Goal: Task Accomplishment & Management: Manage account settings

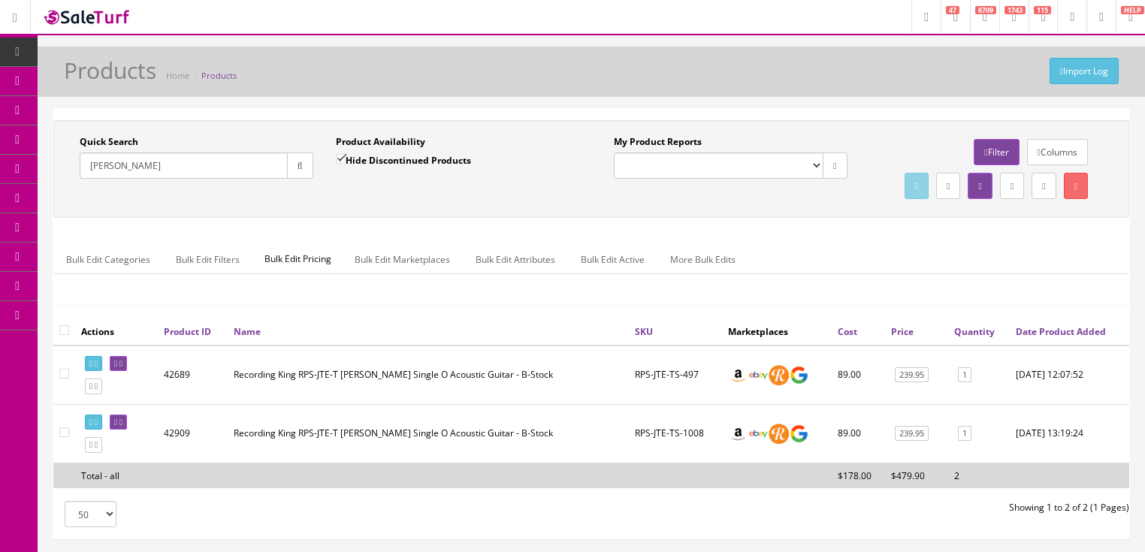
drag, startPoint x: 170, startPoint y: 166, endPoint x: 82, endPoint y: 208, distance: 97.4
click at [82, 203] on div "Quick Search [PERSON_NAME][GEOGRAPHIC_DATA] Date From Product Availability Hide…" at bounding box center [591, 169] width 1068 height 68
type input "p"
click at [301, 171] on button "button" at bounding box center [300, 166] width 26 height 26
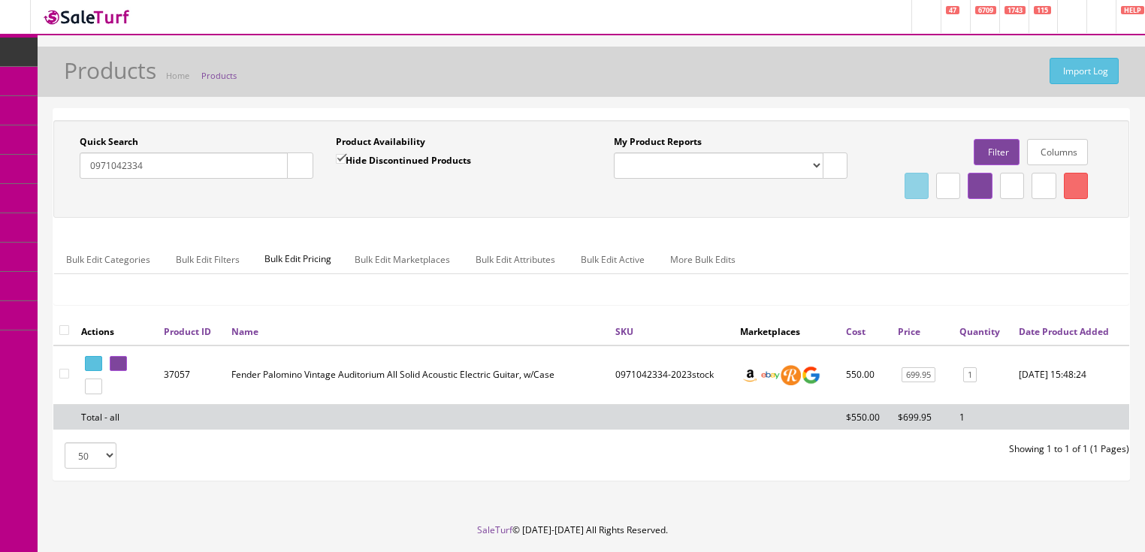
drag, startPoint x: 165, startPoint y: 165, endPoint x: 76, endPoint y: 194, distance: 93.8
click at [76, 194] on div "Quick Search 0971042334 Date From Product Availability Hide Discontinued Produc…" at bounding box center [591, 169] width 1068 height 68
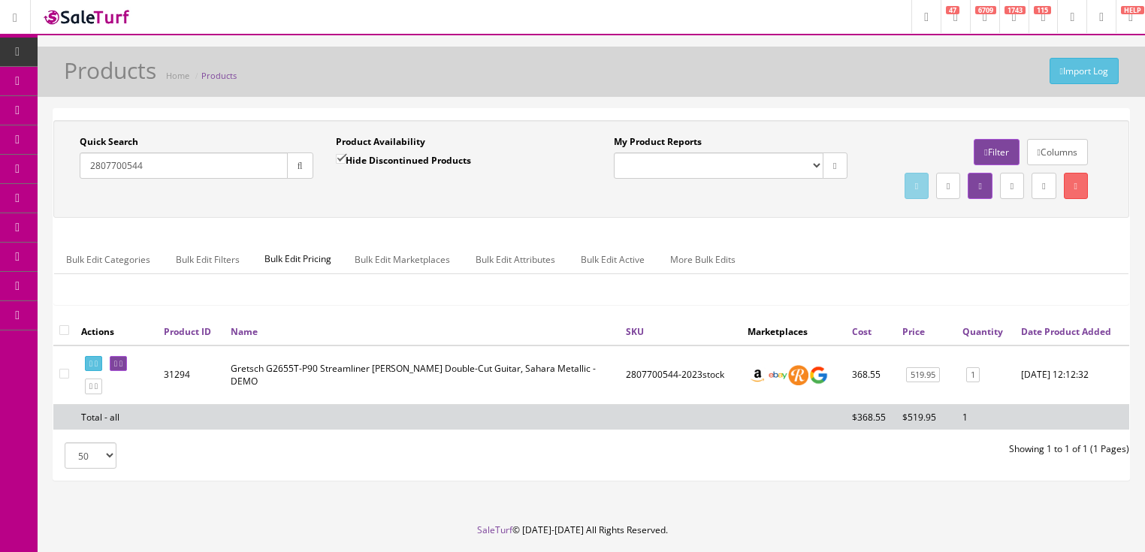
drag, startPoint x: 144, startPoint y: 171, endPoint x: 76, endPoint y: 207, distance: 76.9
click at [76, 203] on div "Quick Search 2807700544 Date From Product Availability Hide Discontinued Produc…" at bounding box center [591, 169] width 1068 height 68
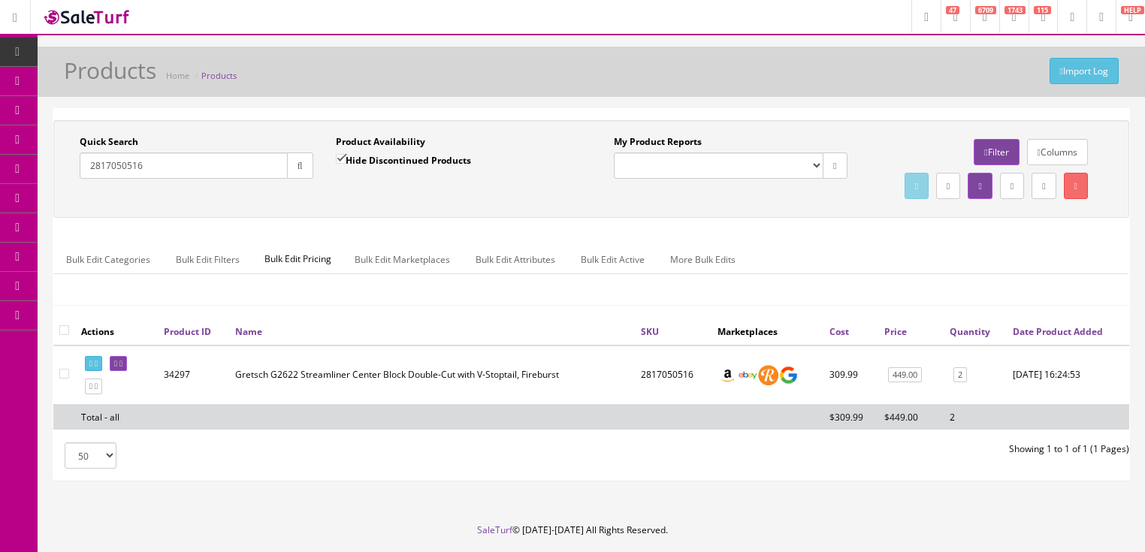
drag, startPoint x: 153, startPoint y: 159, endPoint x: 60, endPoint y: 213, distance: 107.7
click at [60, 203] on div "Quick Search 2817050516 Date From Product Availability Hide Discontinued Produc…" at bounding box center [591, 169] width 1068 height 68
type input "gs mini"
click at [343, 159] on input "Hide Discontinued Products" at bounding box center [341, 159] width 10 height 10
checkbox input "false"
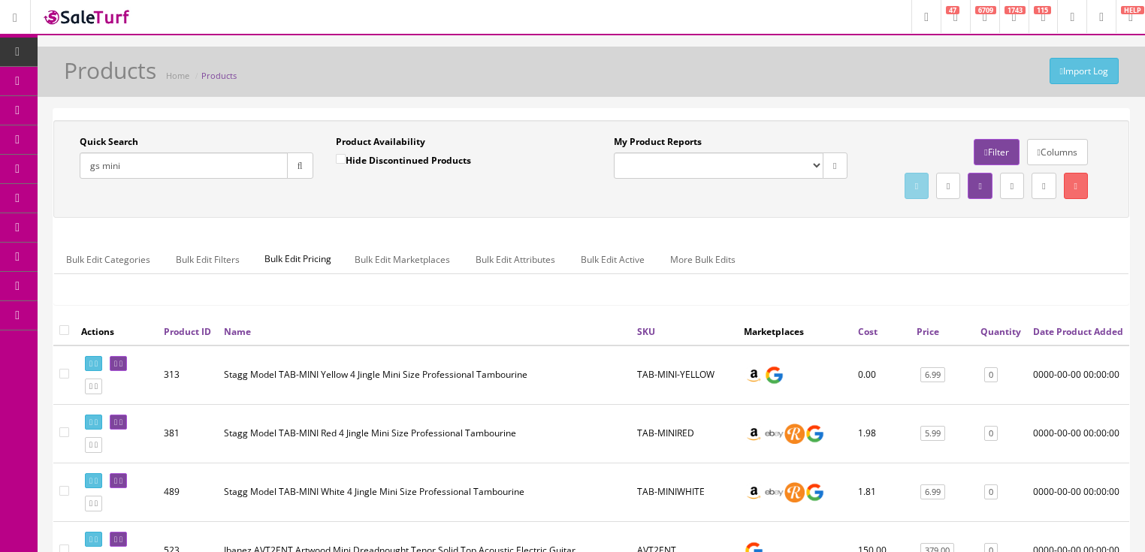
drag, startPoint x: 150, startPoint y: 171, endPoint x: 91, endPoint y: 183, distance: 59.8
click at [85, 181] on div "Quick Search gs mini Date From" at bounding box center [196, 162] width 256 height 55
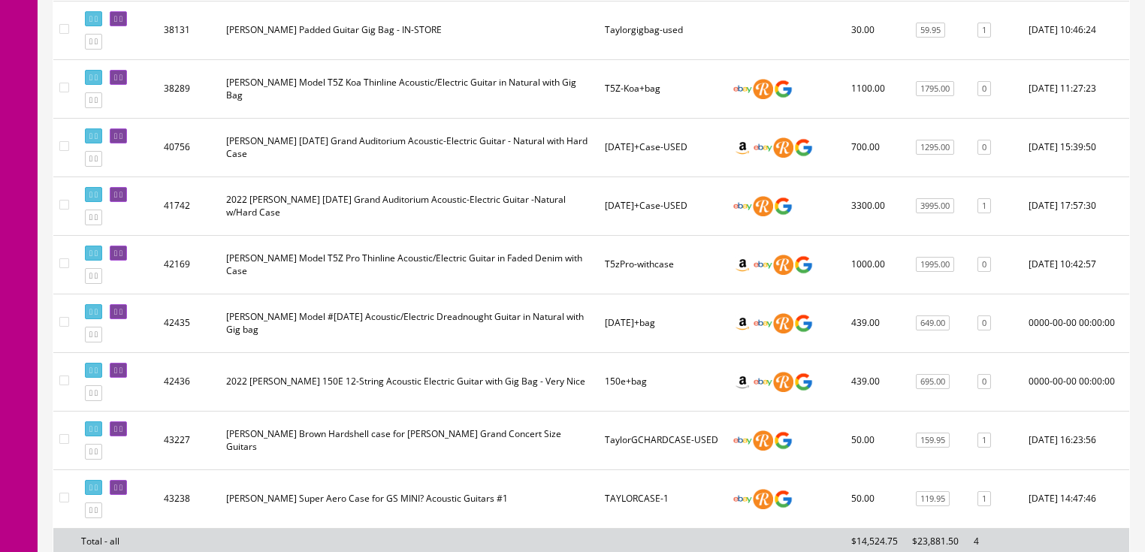
scroll to position [1142, 0]
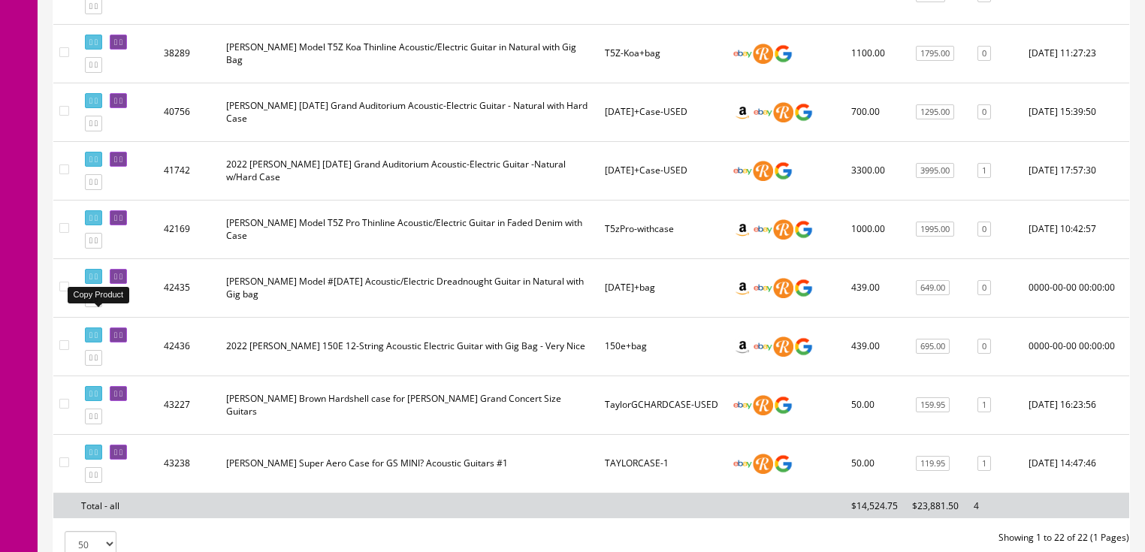
type input "taylor guitar"
click at [92, 304] on icon at bounding box center [90, 299] width 3 height 8
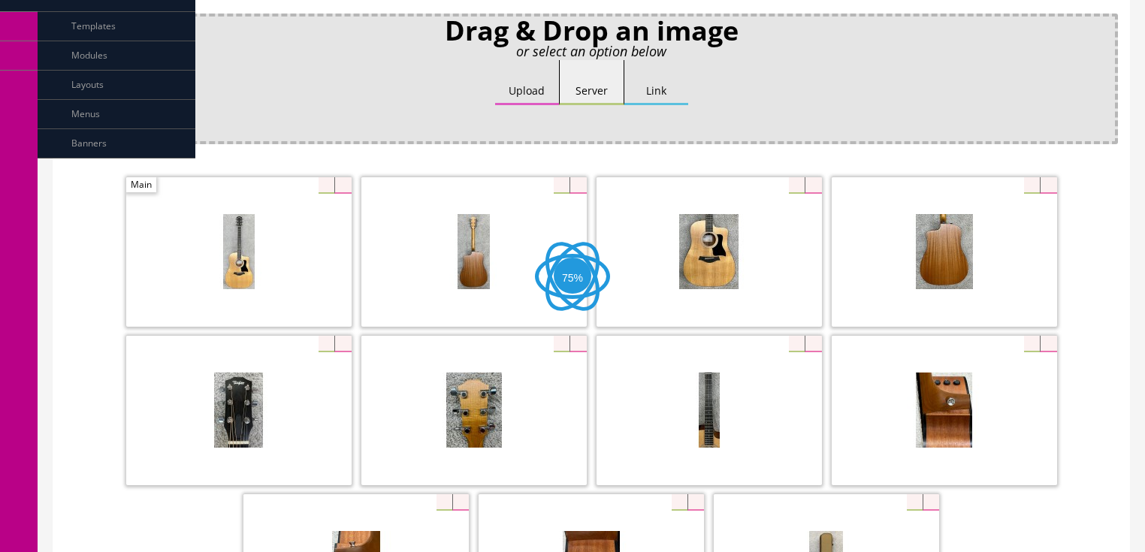
scroll to position [301, 0]
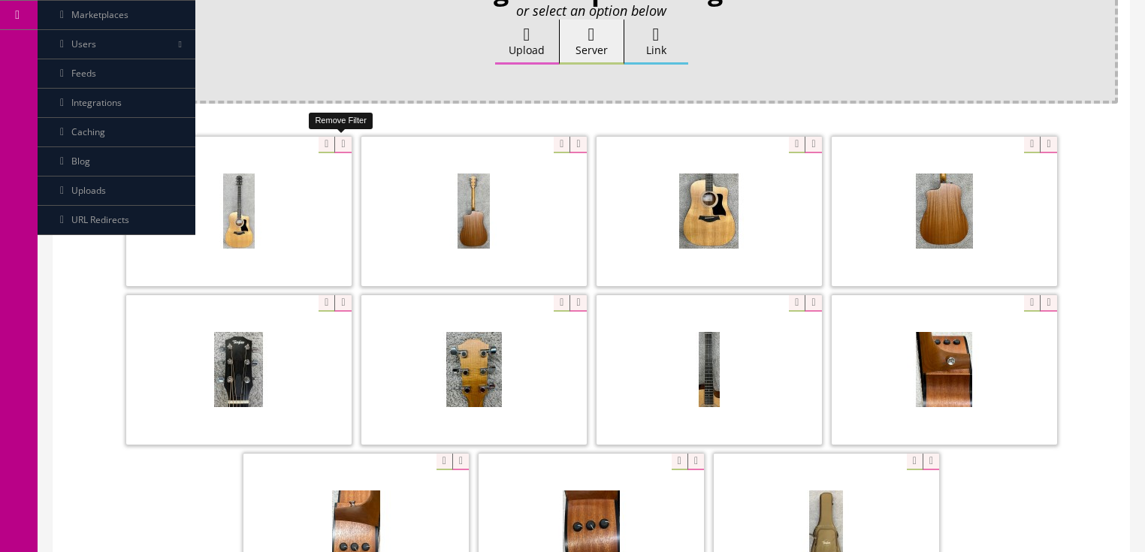
click at [340, 141] on icon at bounding box center [342, 145] width 17 height 17
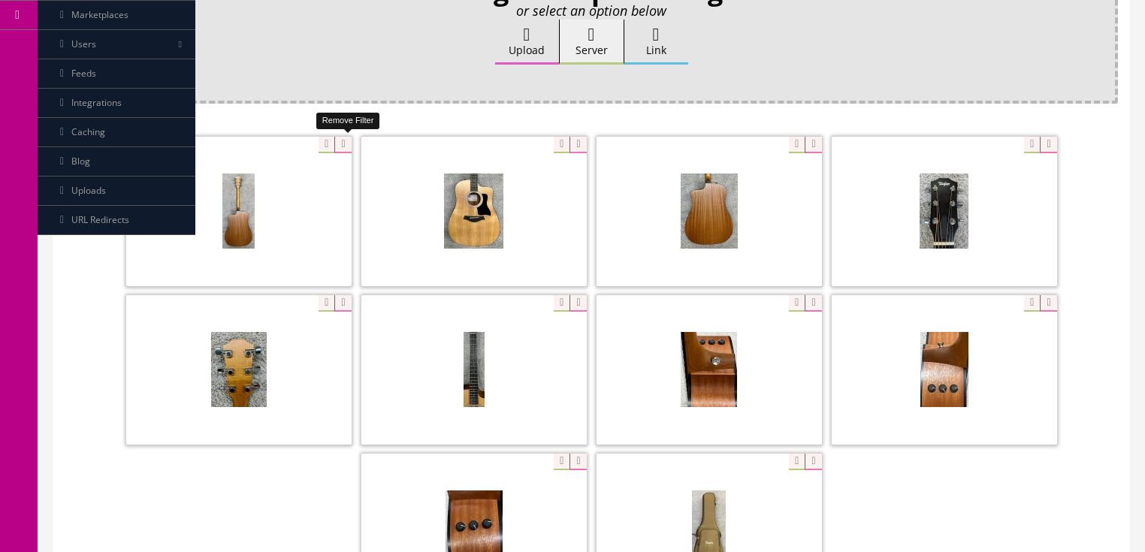
click at [340, 141] on icon at bounding box center [342, 145] width 17 height 17
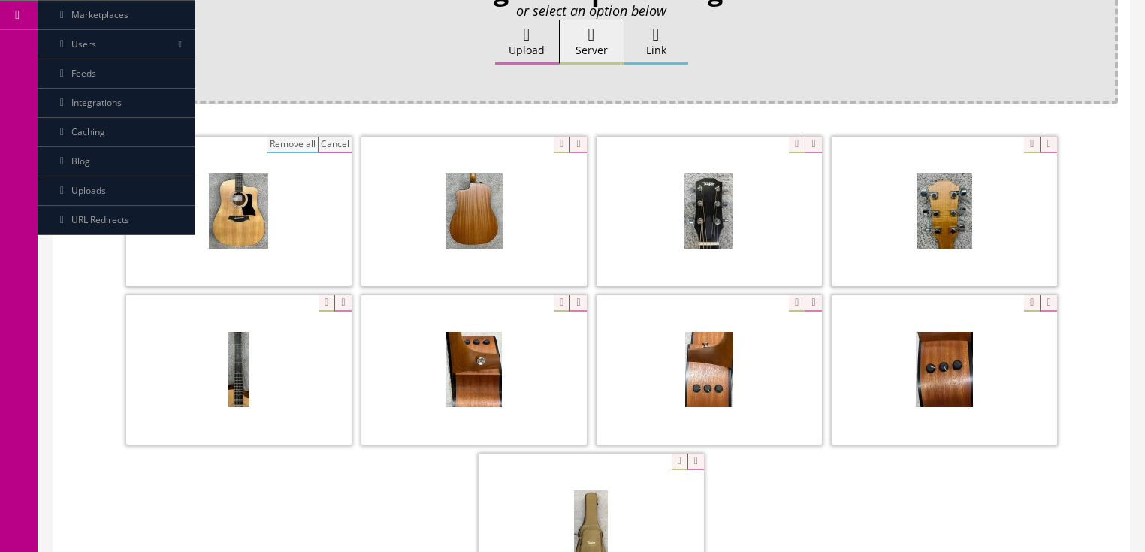
click at [310, 138] on button "Remove all" at bounding box center [292, 145] width 50 height 17
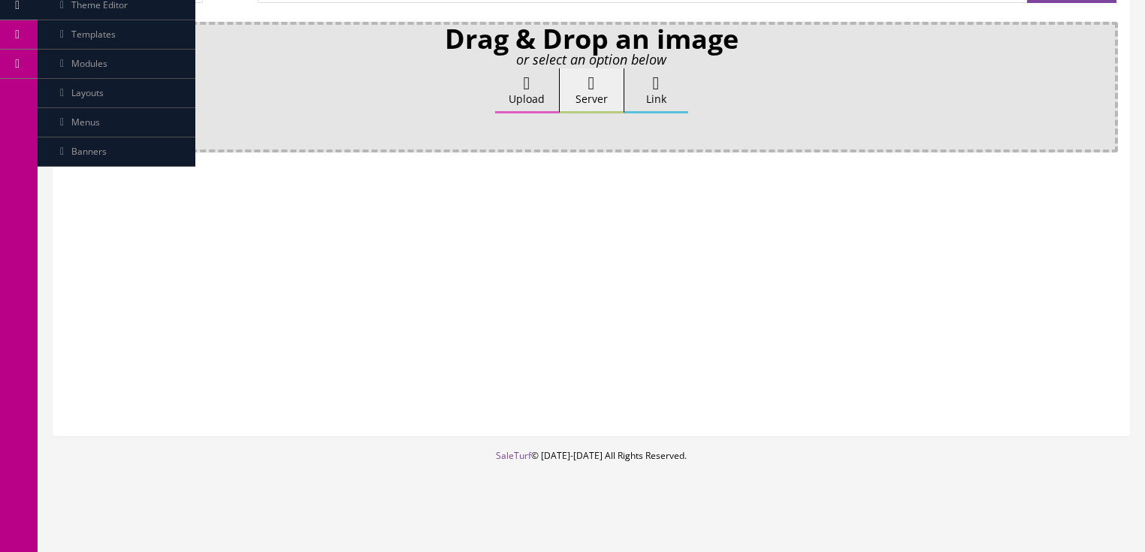
click at [510, 83] on label "Upload" at bounding box center [527, 90] width 64 height 45
click at [75, 83] on input "Upload" at bounding box center [75, 75] width 0 height 15
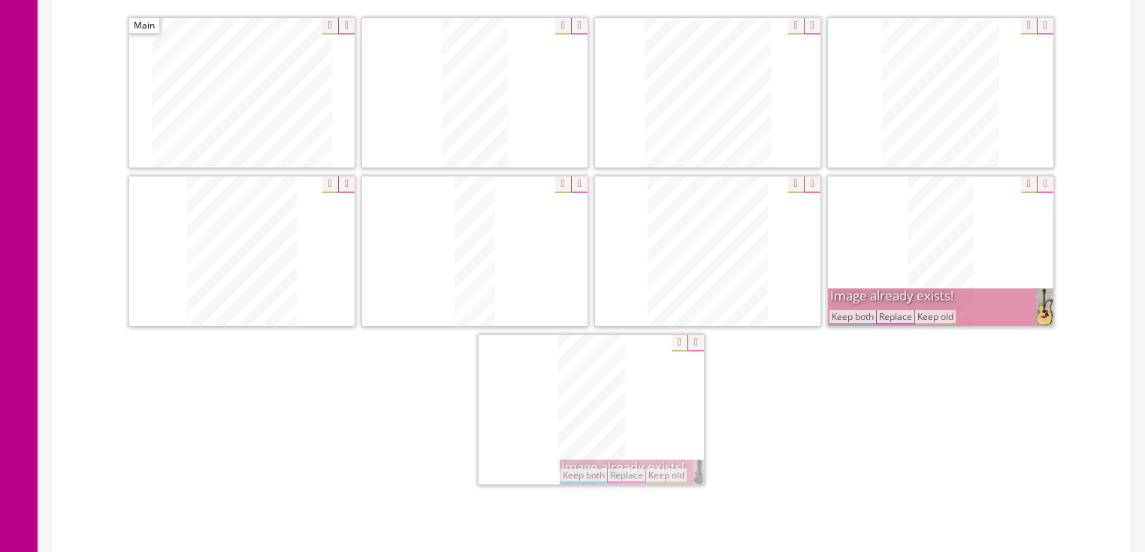
scroll to position [421, 0]
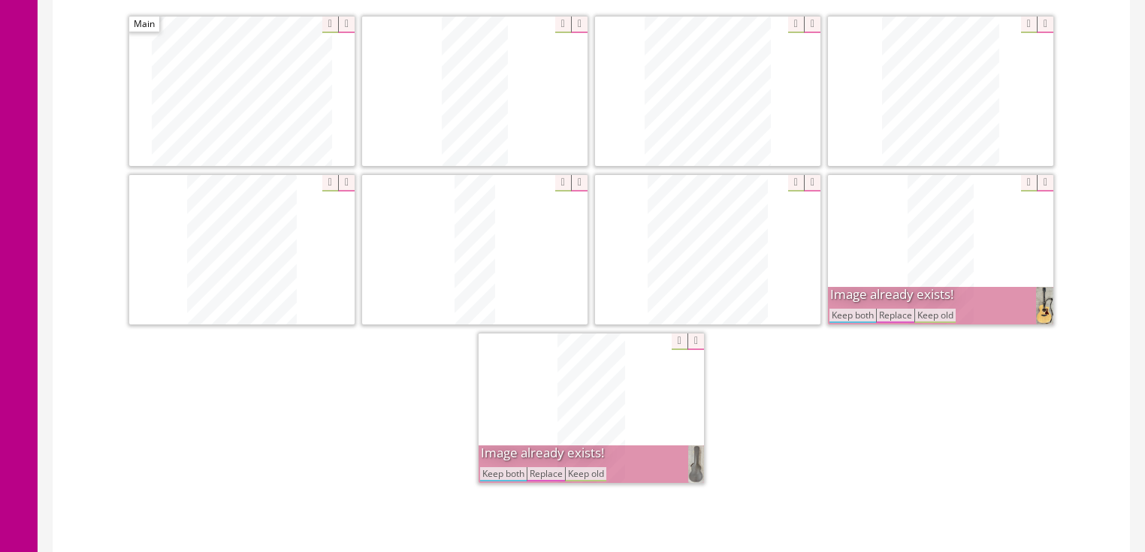
drag, startPoint x: 871, startPoint y: 313, endPoint x: 615, endPoint y: 354, distance: 258.7
click at [865, 313] on button "Keep both" at bounding box center [852, 316] width 47 height 14
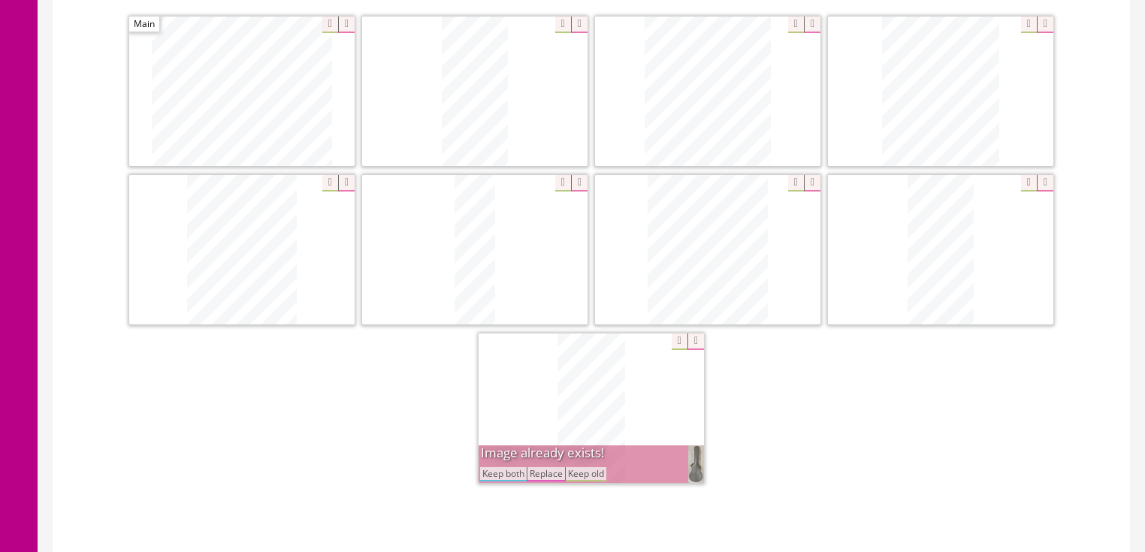
click at [508, 469] on button "Keep both" at bounding box center [503, 474] width 47 height 14
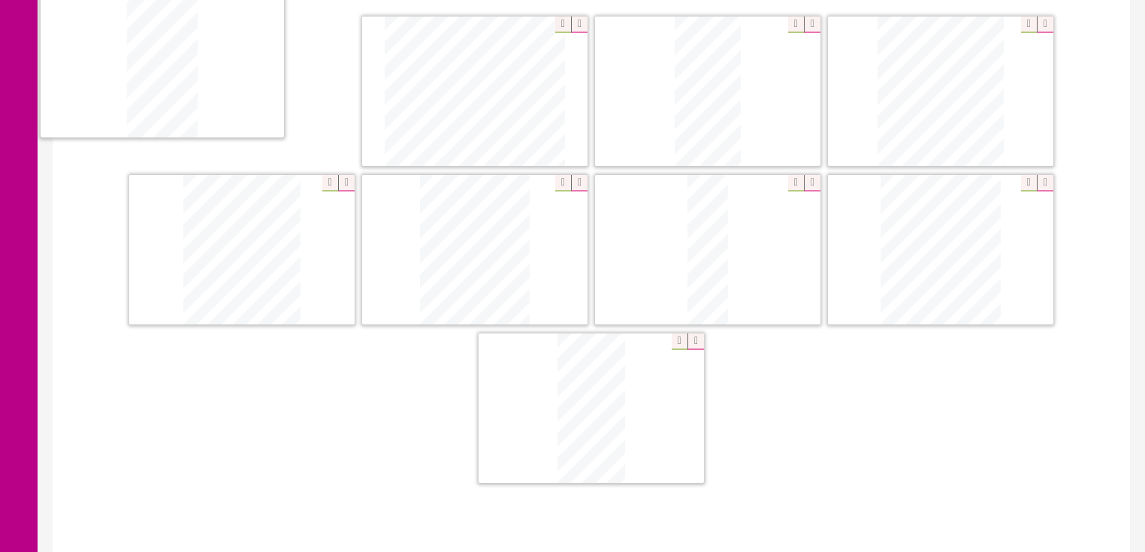
drag, startPoint x: 936, startPoint y: 245, endPoint x: 396, endPoint y: 62, distance: 570.2
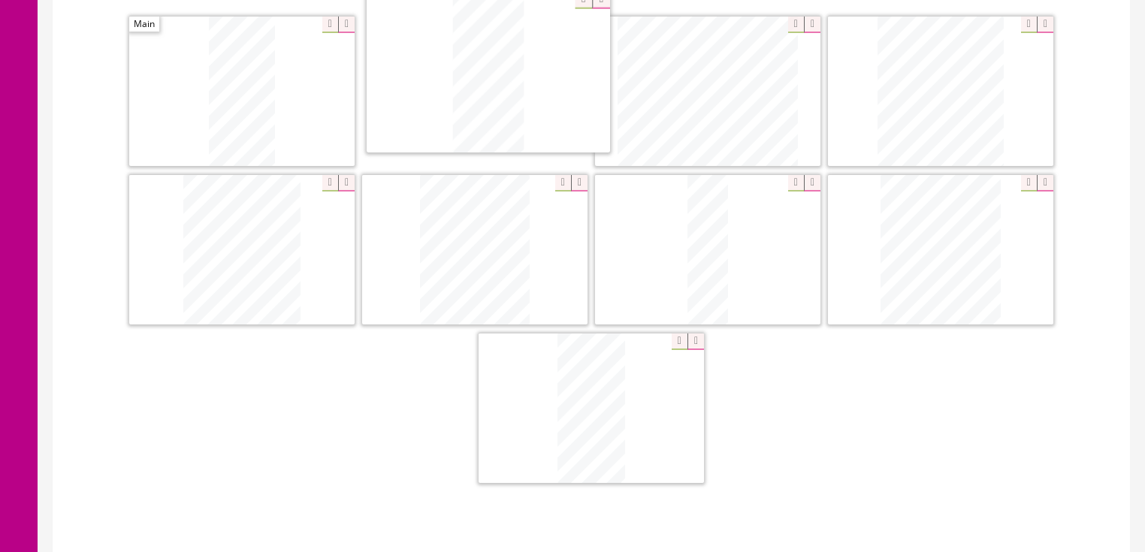
drag, startPoint x: 686, startPoint y: 68, endPoint x: 491, endPoint y: 66, distance: 194.6
drag, startPoint x: 963, startPoint y: 220, endPoint x: 703, endPoint y: 43, distance: 314.6
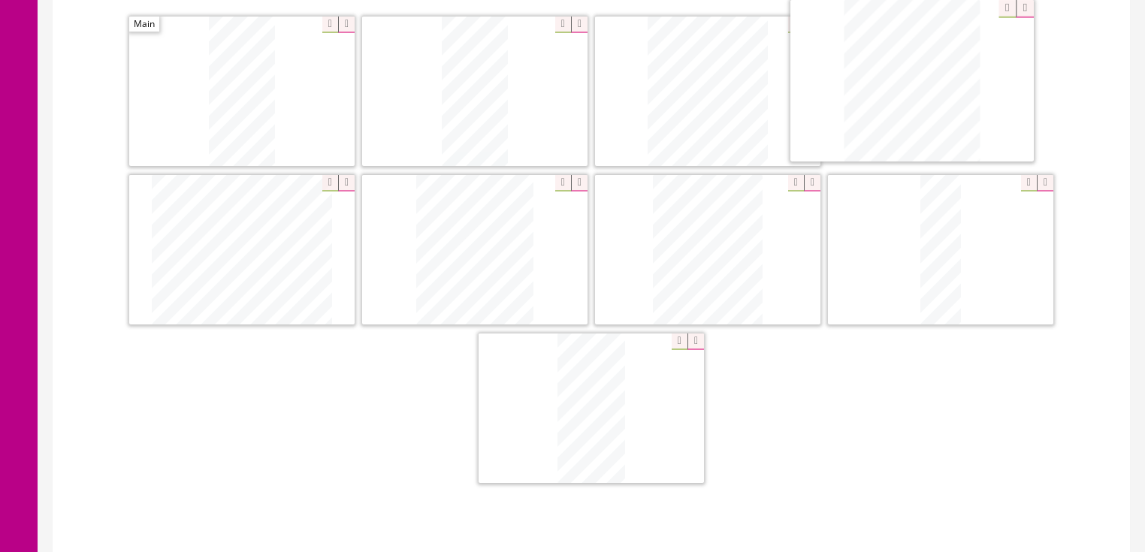
drag, startPoint x: 271, startPoint y: 246, endPoint x: 943, endPoint y: 81, distance: 691.7
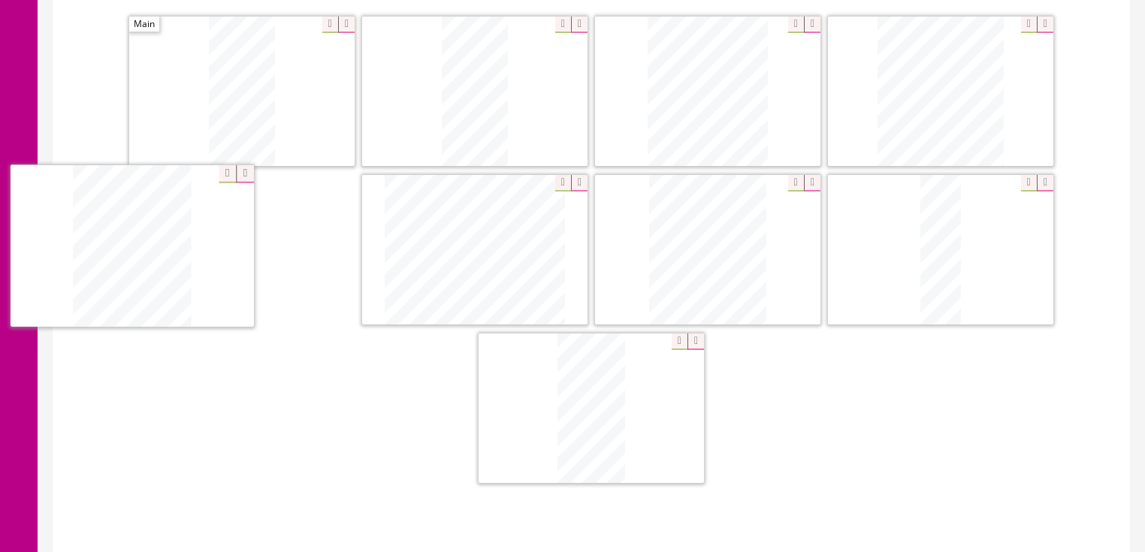
drag, startPoint x: 693, startPoint y: 242, endPoint x: 326, endPoint y: 240, distance: 366.6
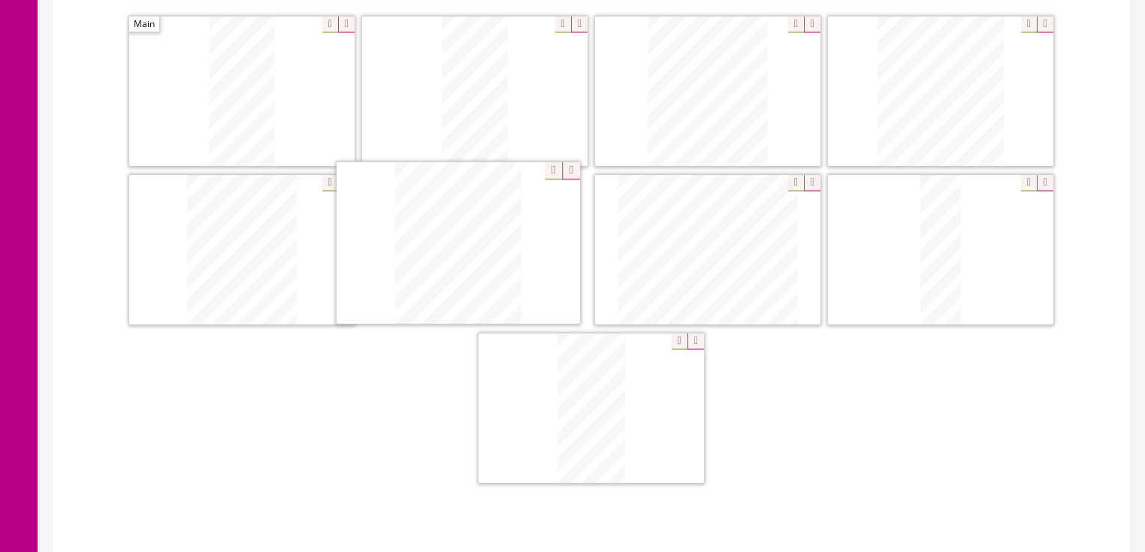
drag, startPoint x: 723, startPoint y: 229, endPoint x: 473, endPoint y: 225, distance: 249.5
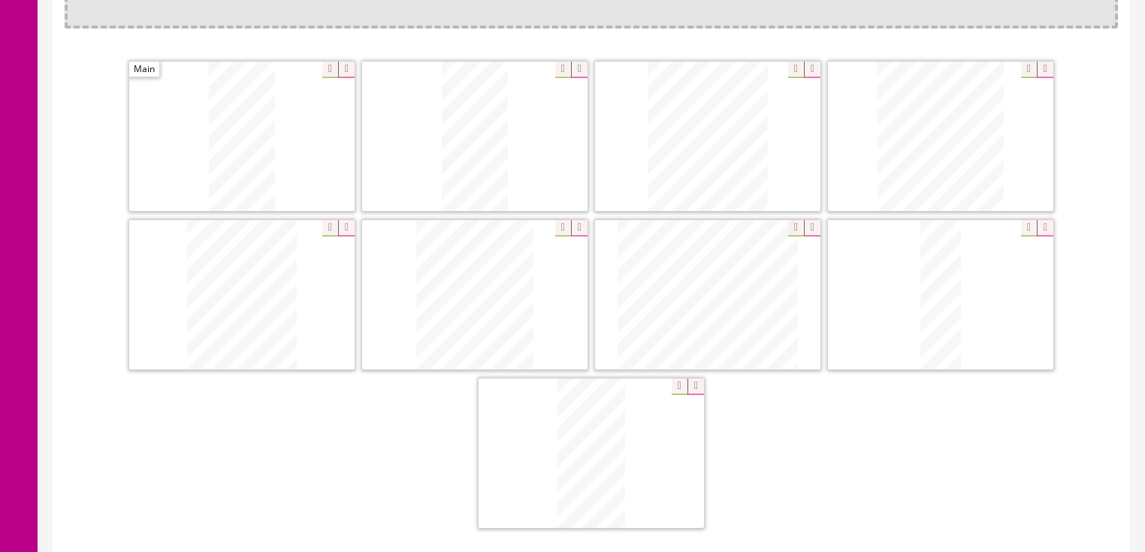
scroll to position [180, 0]
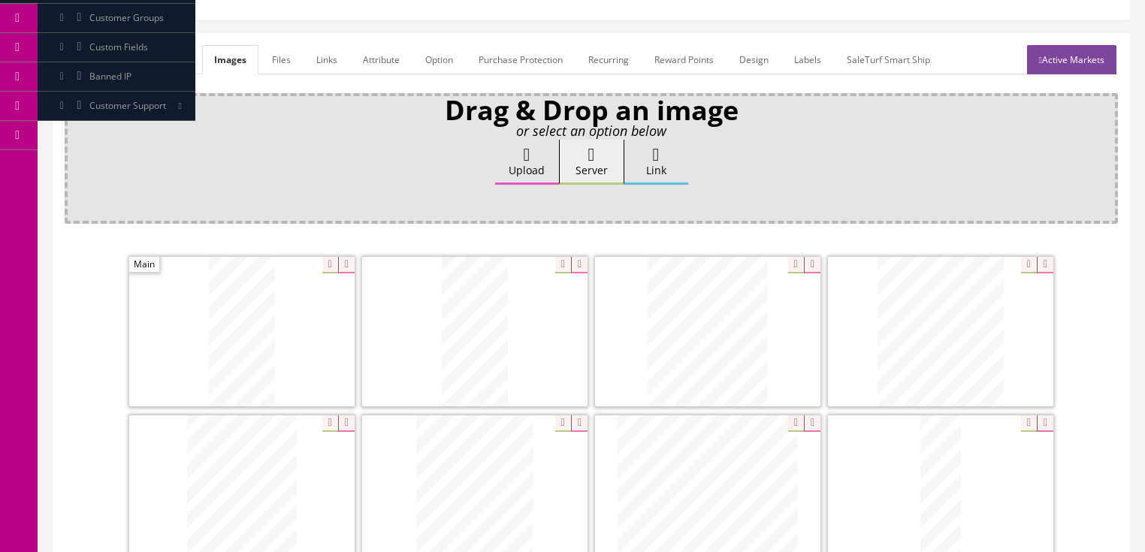
click at [98, 45] on link "General" at bounding box center [94, 59] width 58 height 29
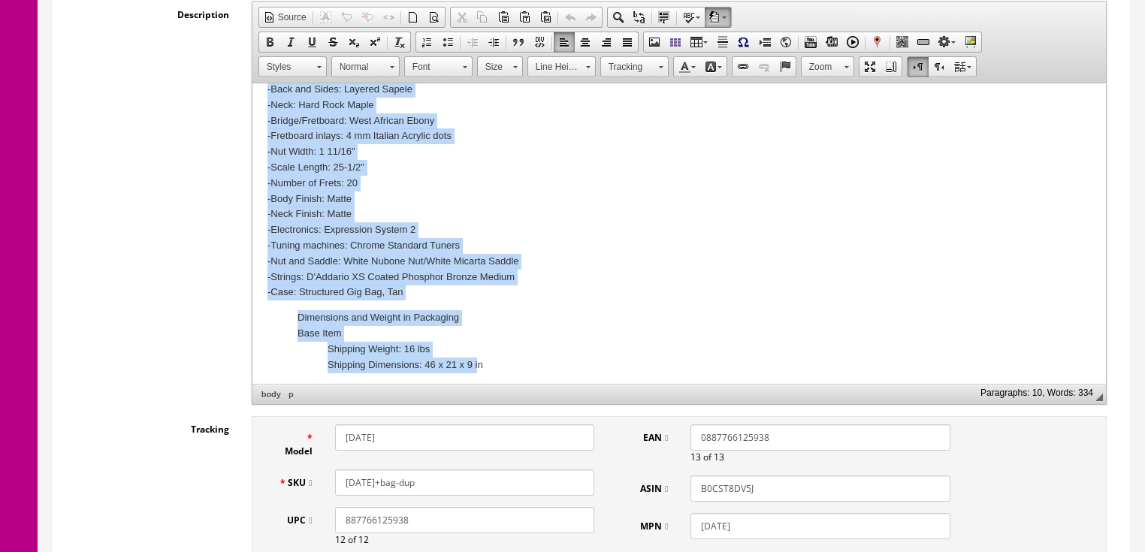
scroll to position [460, 0]
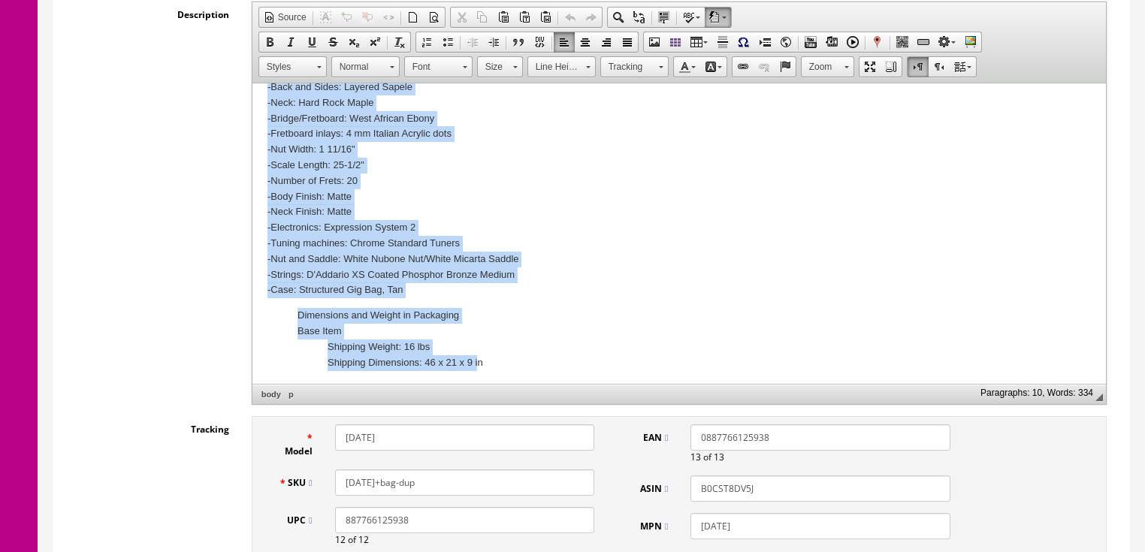
drag, startPoint x: 266, startPoint y: 174, endPoint x: 476, endPoint y: 376, distance: 292.2
click at [476, 376] on html "Taylor Model #110ce Acoustic/Electric Dreadnought Guitar in Natural with Gig ba…" at bounding box center [678, 5] width 853 height 762
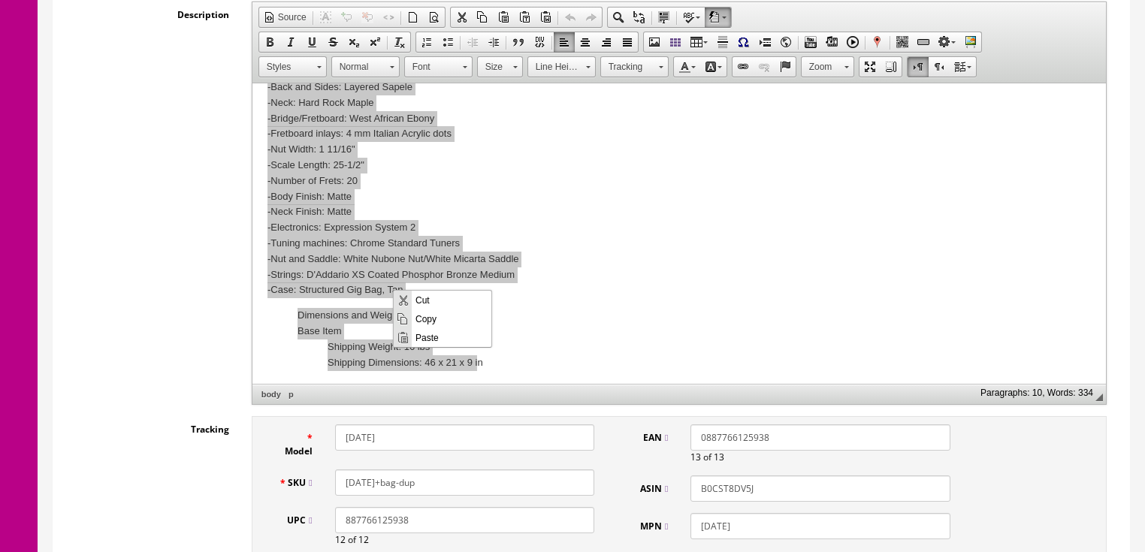
scroll to position [0, 0]
click at [430, 334] on span "Paste" at bounding box center [452, 337] width 80 height 19
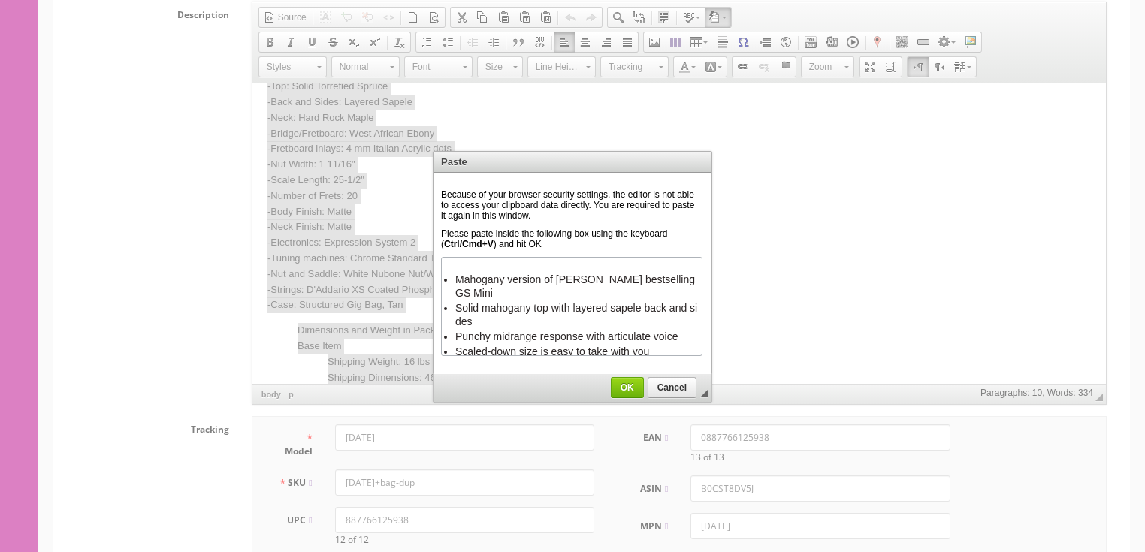
scroll to position [3, 0]
click at [615, 385] on span "OK" at bounding box center [628, 387] width 32 height 11
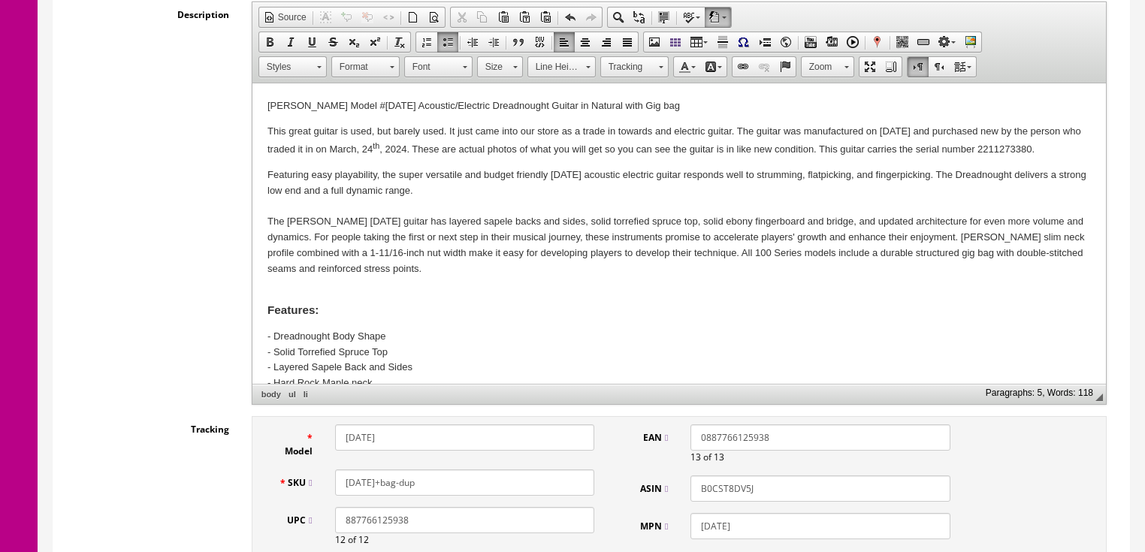
scroll to position [0, 0]
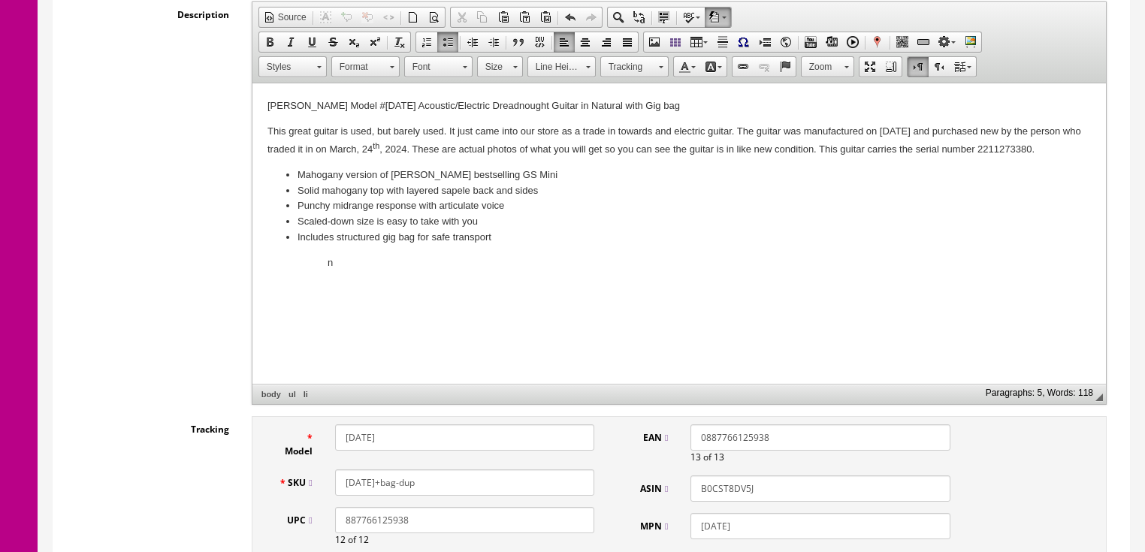
click at [278, 170] on ul "Mahogany version of Taylor's bestselling GS Mini Solid mahogany top with layere…" at bounding box center [678, 207] width 823 height 78
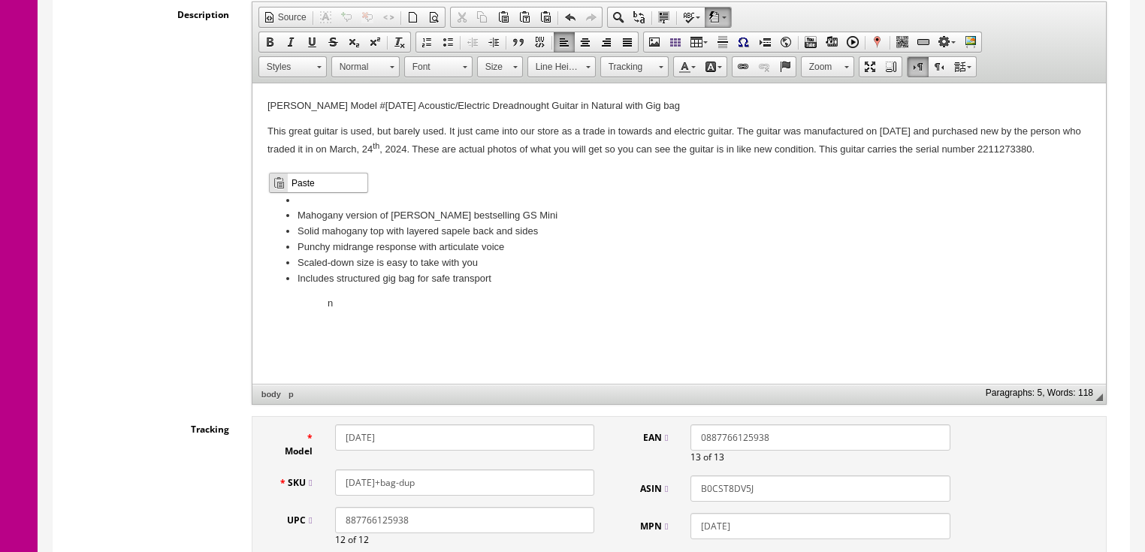
click at [297, 183] on span "Paste" at bounding box center [328, 182] width 80 height 19
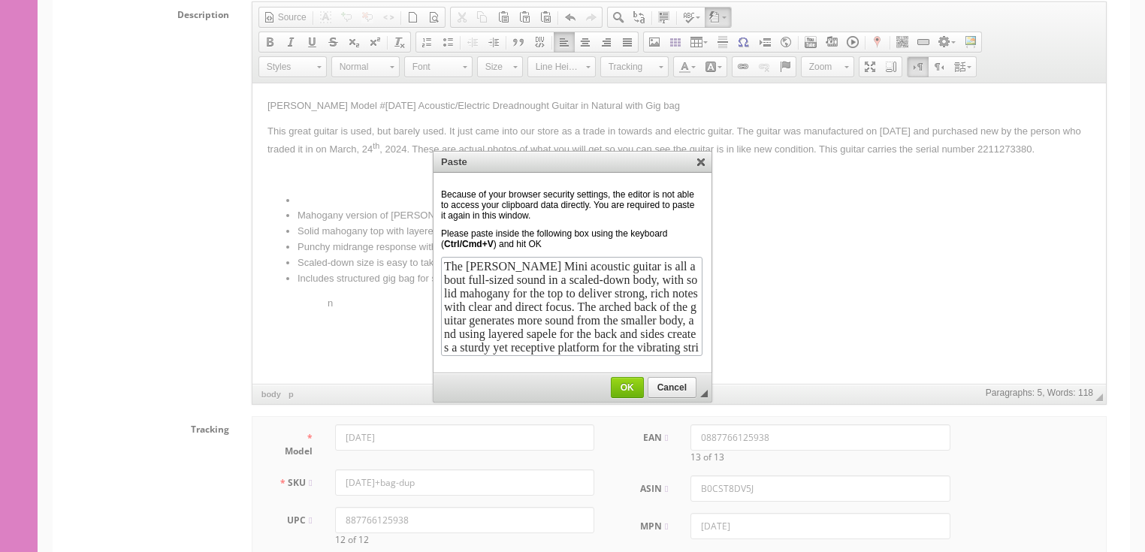
scroll to position [194, 0]
click at [633, 394] on link "OK" at bounding box center [627, 387] width 33 height 21
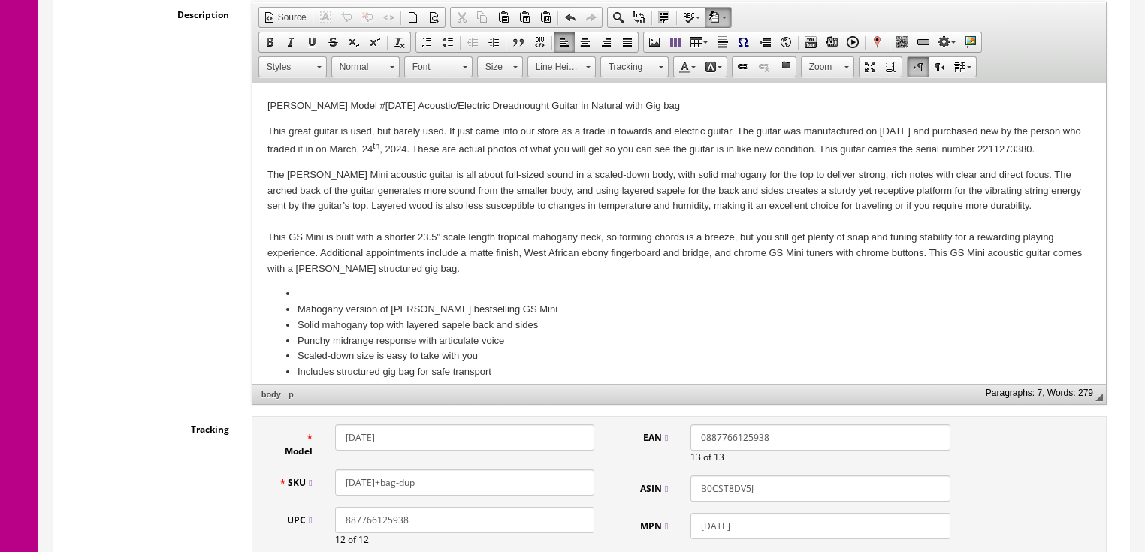
drag, startPoint x: 581, startPoint y: 368, endPoint x: 593, endPoint y: 359, distance: 15.0
click at [584, 365] on li "Includes structured gig bag for safe transport" at bounding box center [678, 372] width 763 height 16
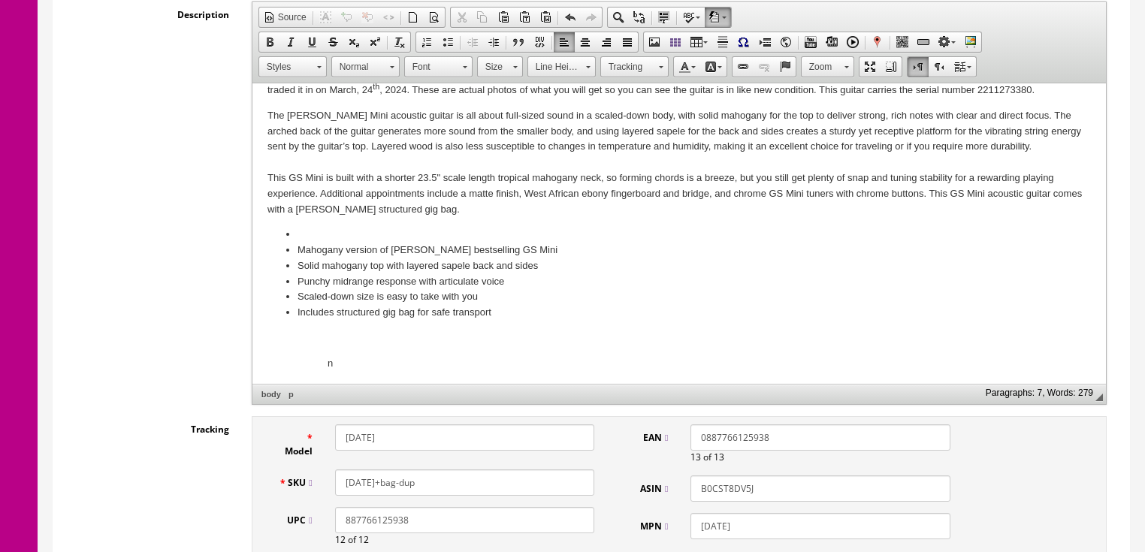
scroll to position [61, 0]
drag, startPoint x: 266, startPoint y: 334, endPoint x: 260, endPoint y: 359, distance: 25.5
drag, startPoint x: 260, startPoint y: 359, endPoint x: 646, endPoint y: 309, distance: 389.4
click at [647, 309] on li "Includes structured gig bag for safe transport" at bounding box center [678, 312] width 763 height 16
click at [275, 338] on p at bounding box center [678, 337] width 823 height 16
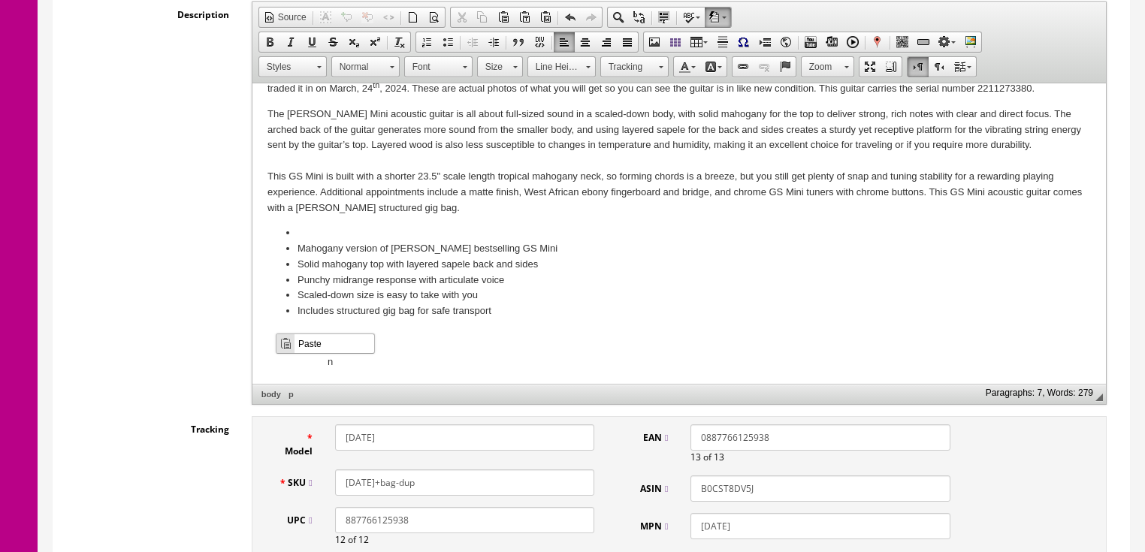
click at [304, 343] on span "Paste" at bounding box center [334, 343] width 80 height 19
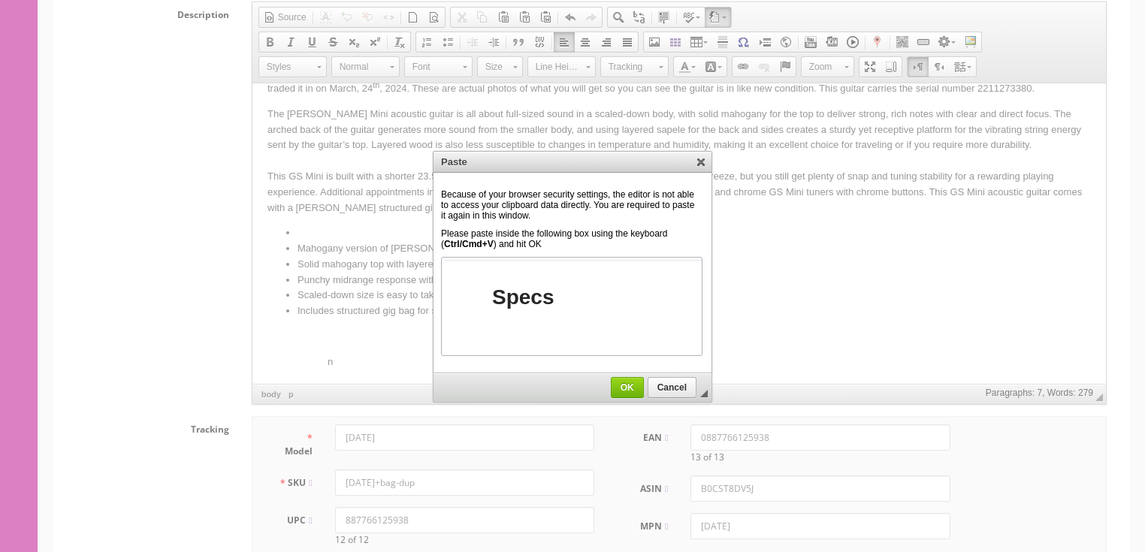
scroll to position [745, 0]
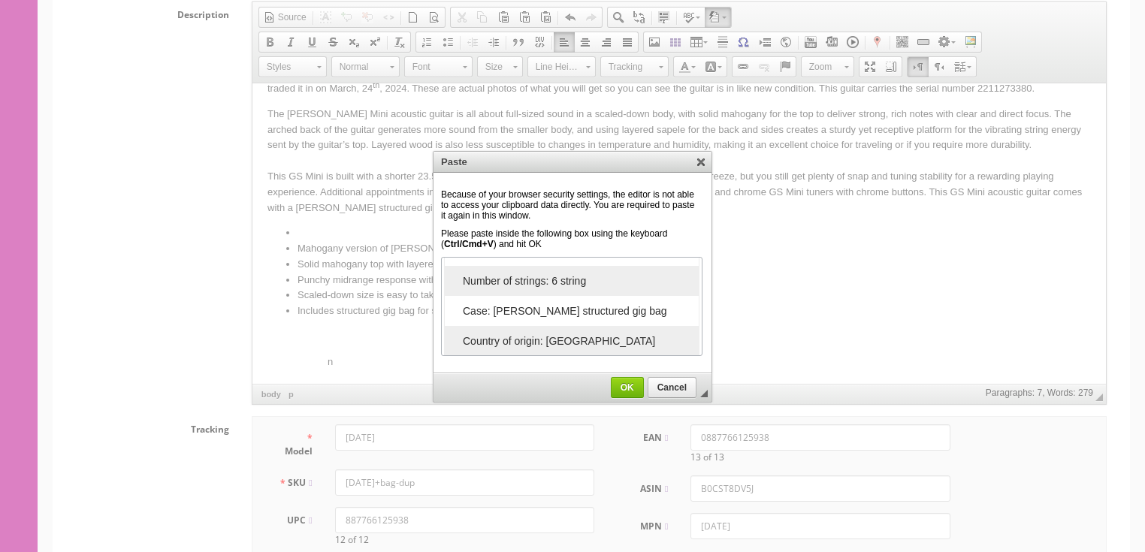
click at [628, 388] on span "OK" at bounding box center [628, 387] width 32 height 11
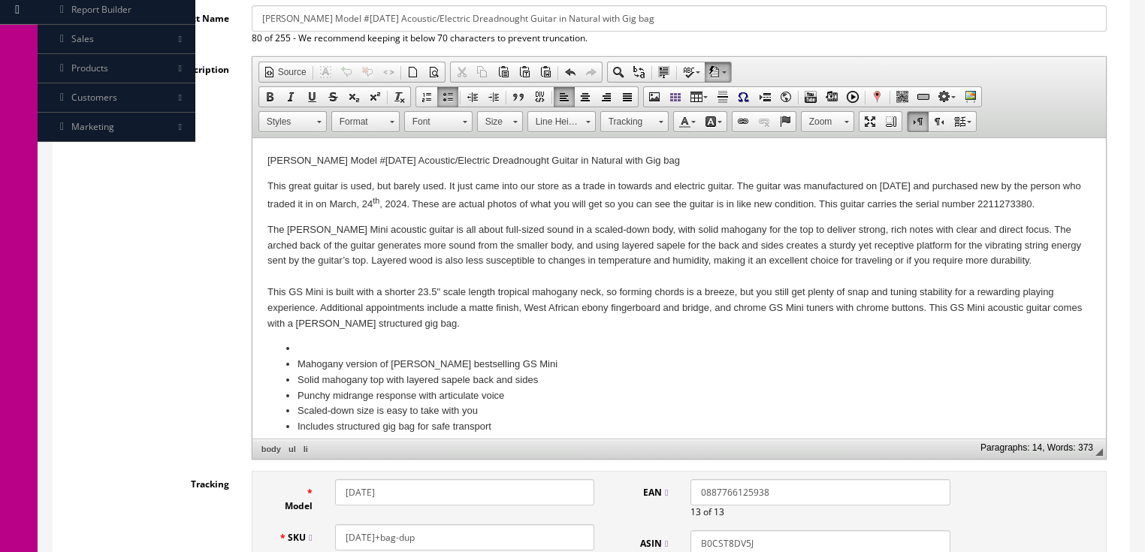
scroll to position [301, 0]
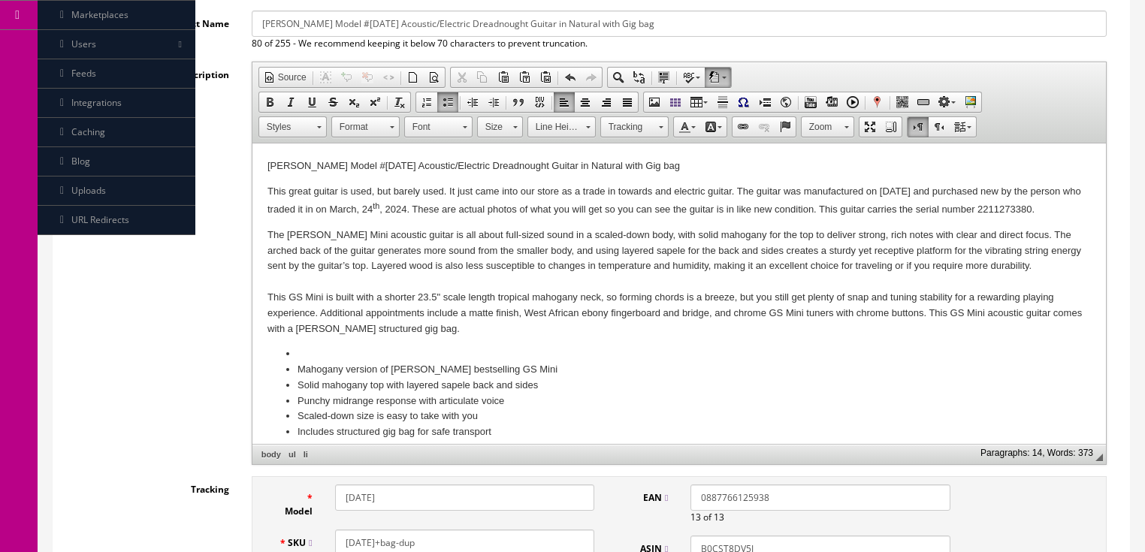
drag, startPoint x: 371, startPoint y: 496, endPoint x: 242, endPoint y: 447, distance: 138.1
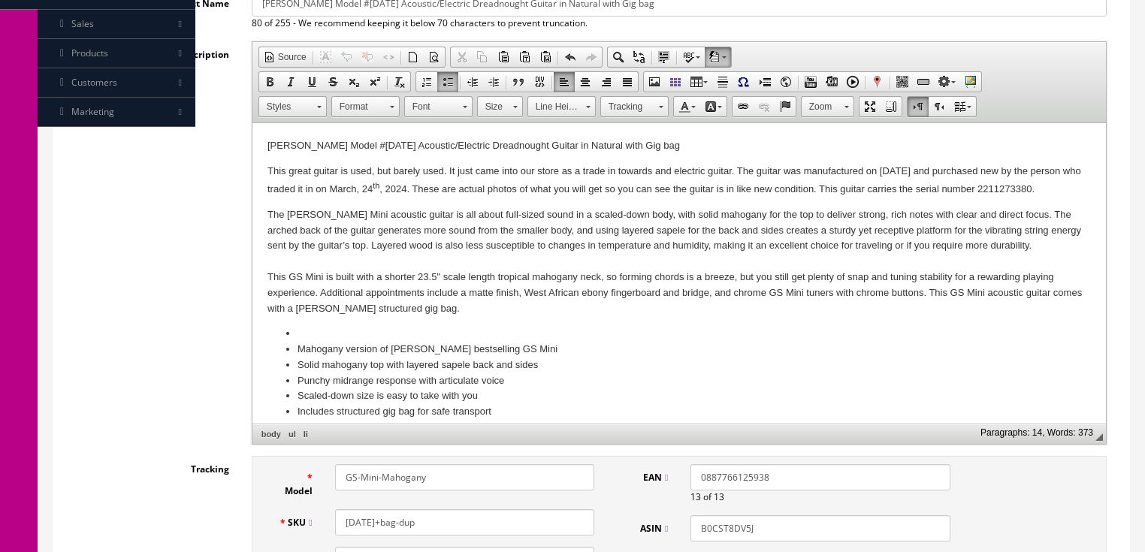
scroll to position [361, 0]
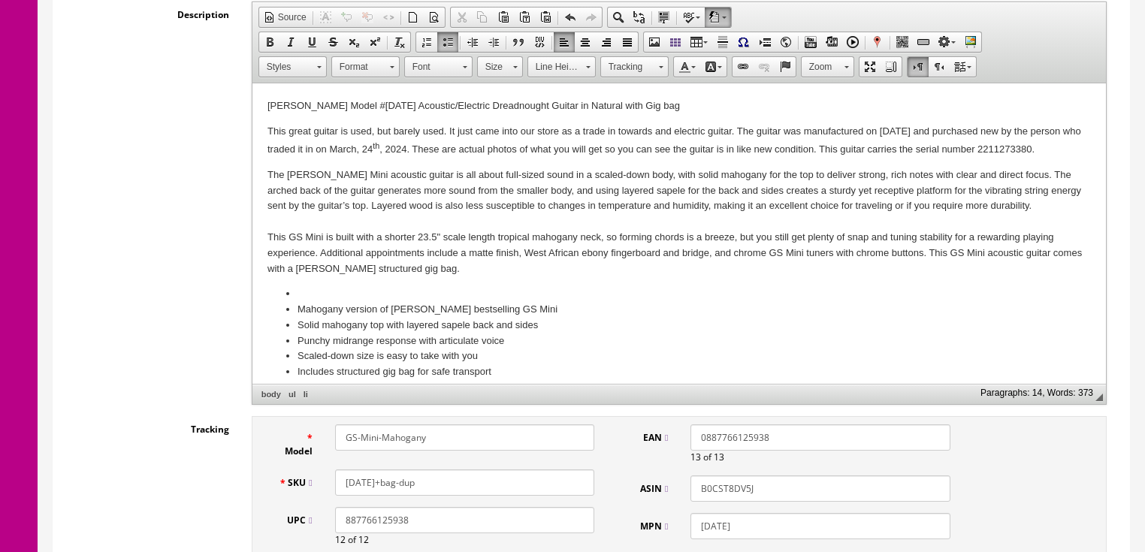
drag, startPoint x: 426, startPoint y: 439, endPoint x: 351, endPoint y: 435, distance: 75.3
click at [328, 436] on div "GS-Mini-Mahogany" at bounding box center [465, 437] width 282 height 26
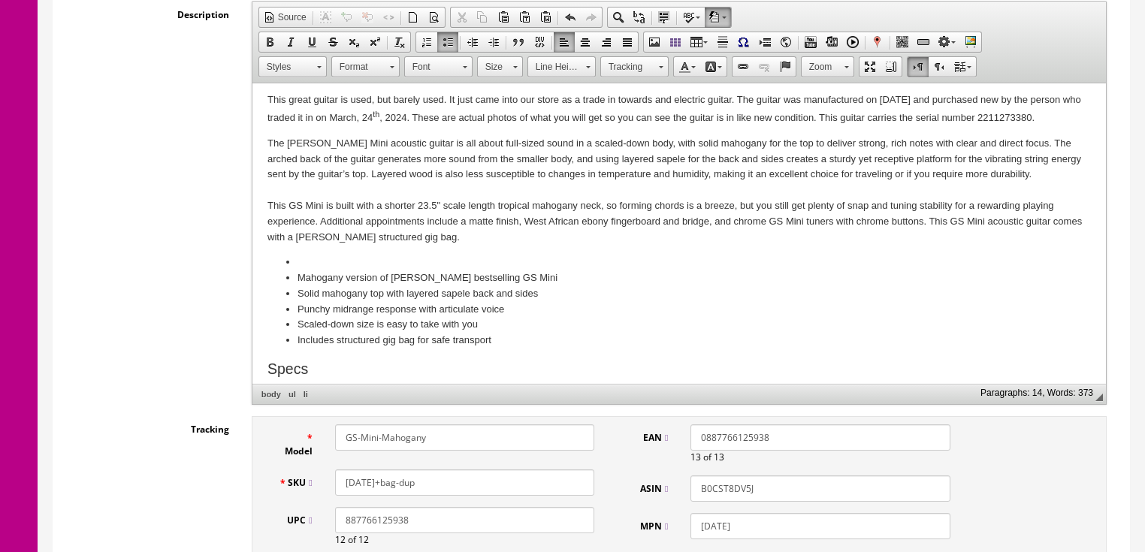
scroll to position [120, 0]
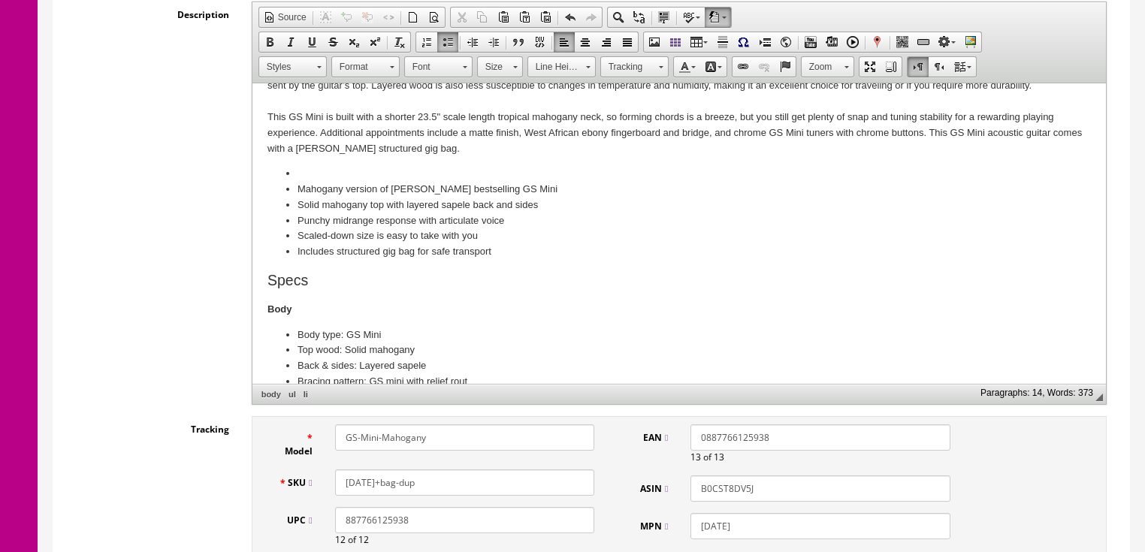
type input "GS-Mini-Mahogany"
drag, startPoint x: 427, startPoint y: 485, endPoint x: 362, endPoint y: 484, distance: 64.6
click at [325, 486] on div "110ce+bag-dup" at bounding box center [465, 483] width 282 height 26
paste input "GS-Mini-Mahogany"
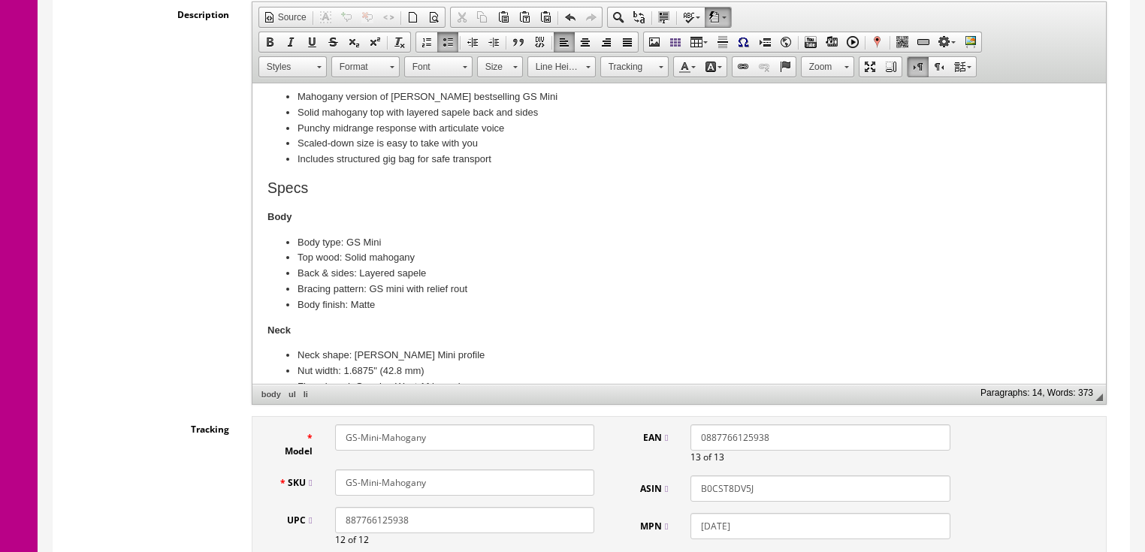
scroll to position [240, 0]
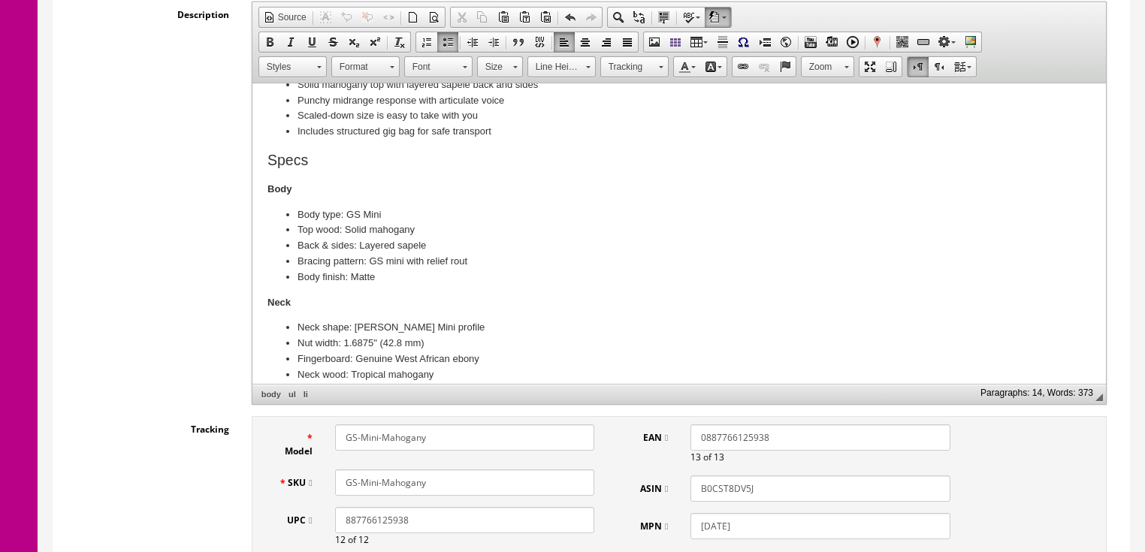
type input "GS-Mini-Mahogany"
drag, startPoint x: 736, startPoint y: 523, endPoint x: 691, endPoint y: 525, distance: 45.1
click at [691, 525] on input "110ce" at bounding box center [819, 526] width 259 height 26
paste input "GS-Mini-Mahogany"
type input "GS-Mini-Mahogany"
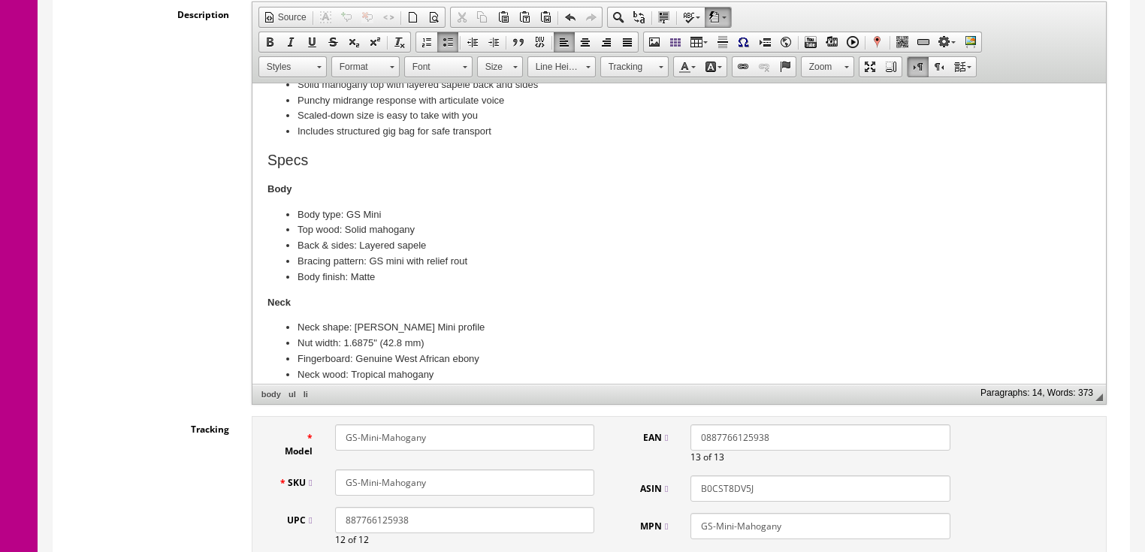
drag, startPoint x: 729, startPoint y: 490, endPoint x: 649, endPoint y: 435, distance: 96.7
click at [649, 438] on div "EAN 0887766125938 13 of 13 ASIN B0CST8DV5J MPN GS-Mini-Mahogany" at bounding box center [792, 487] width 339 height 126
drag, startPoint x: 784, startPoint y: 439, endPoint x: 654, endPoint y: 385, distance: 141.5
drag, startPoint x: 428, startPoint y: 528, endPoint x: 77, endPoint y: 512, distance: 351.9
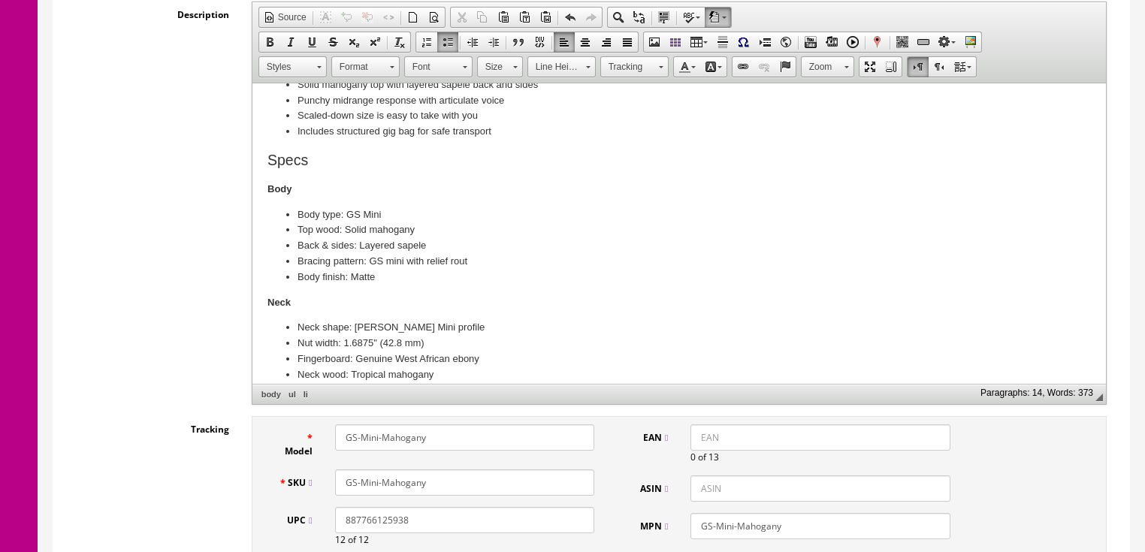
click at [81, 513] on div "Tracking Model GS-Mini-Mahogany SKU GS-Mini-Mahogany UPC 887766125938 12 of 12 …" at bounding box center [591, 495] width 1053 height 158
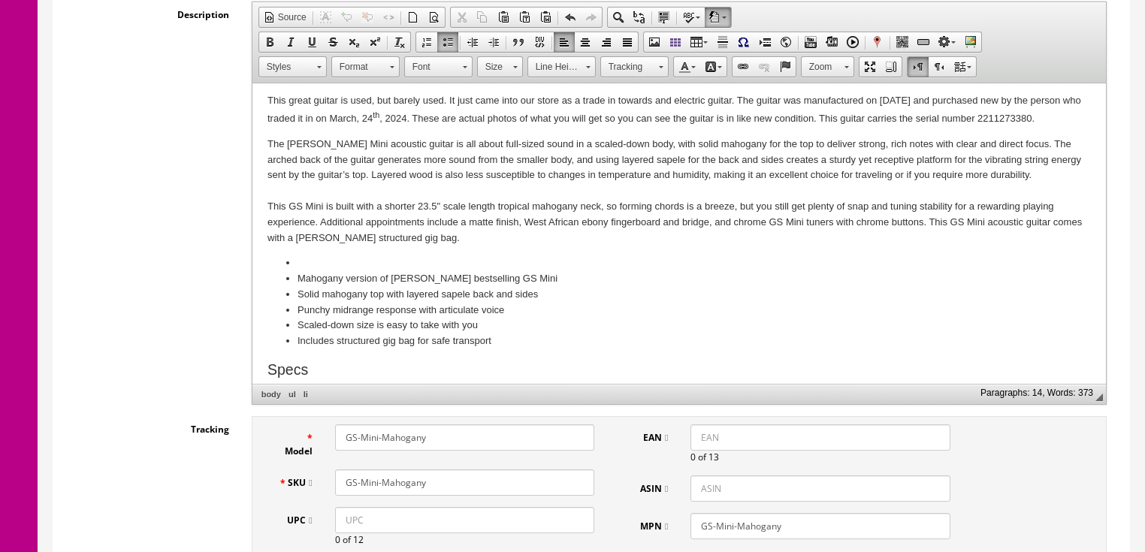
scroll to position [0, 0]
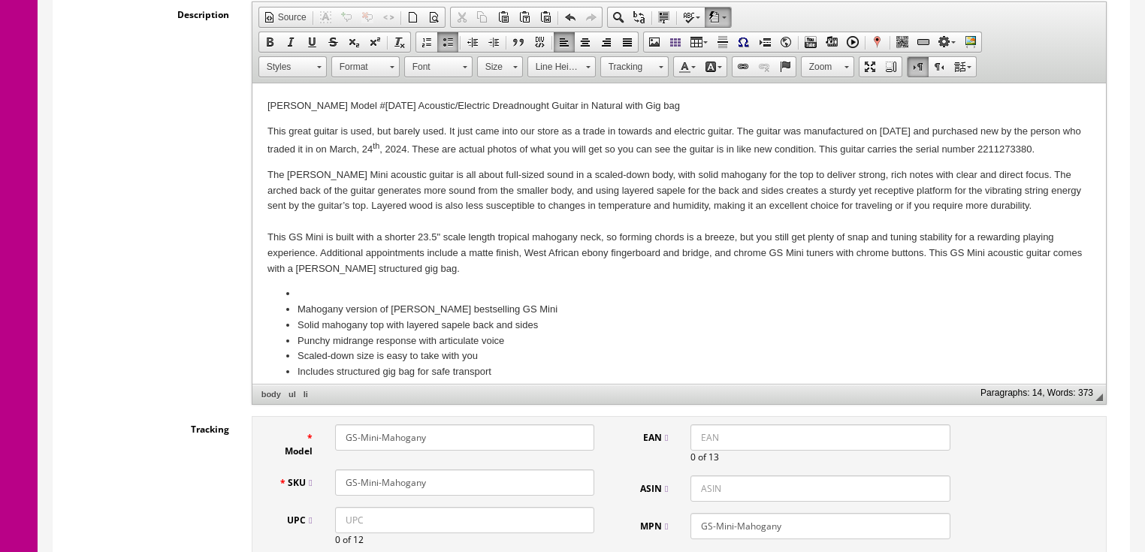
click at [735, 127] on p "This great guitar is used, but barely used. It just came into our store as a tr…" at bounding box center [678, 141] width 823 height 34
drag, startPoint x: 332, startPoint y: 143, endPoint x: 570, endPoint y: 150, distance: 238.2
click at [567, 150] on p "This great guitar is used, but barely used. It just came into our store as a tr…" at bounding box center [678, 140] width 823 height 32
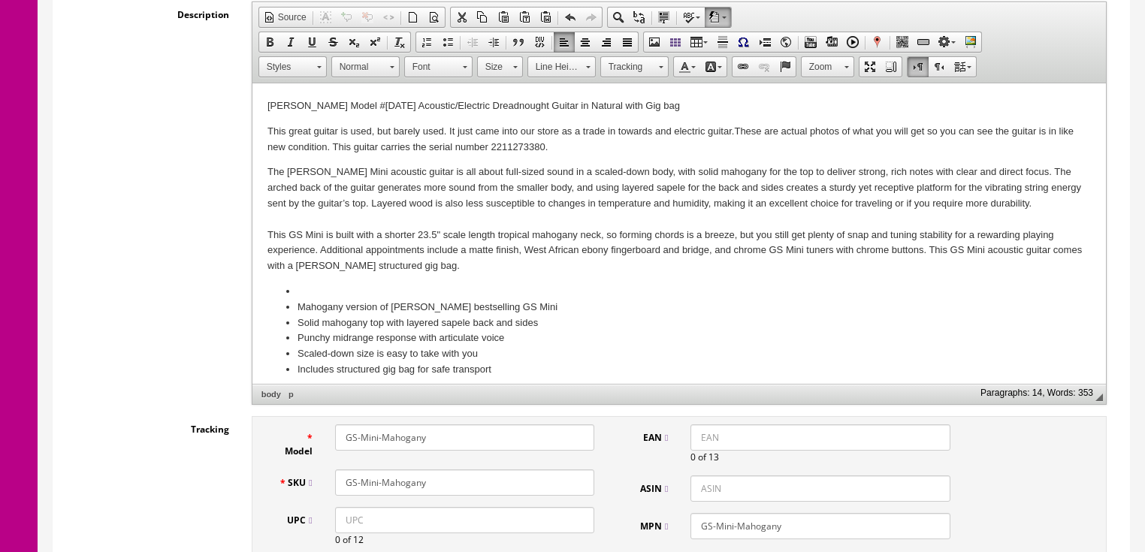
click at [503, 156] on body "Taylor Model #110ce Acoustic/Electric Dreadnought Guitar in Natural with Gig ba…" at bounding box center [678, 467] width 823 height 739
click at [502, 146] on p "This great guitar is used, but barely used. It just came into our store as a tr…" at bounding box center [678, 140] width 823 height 32
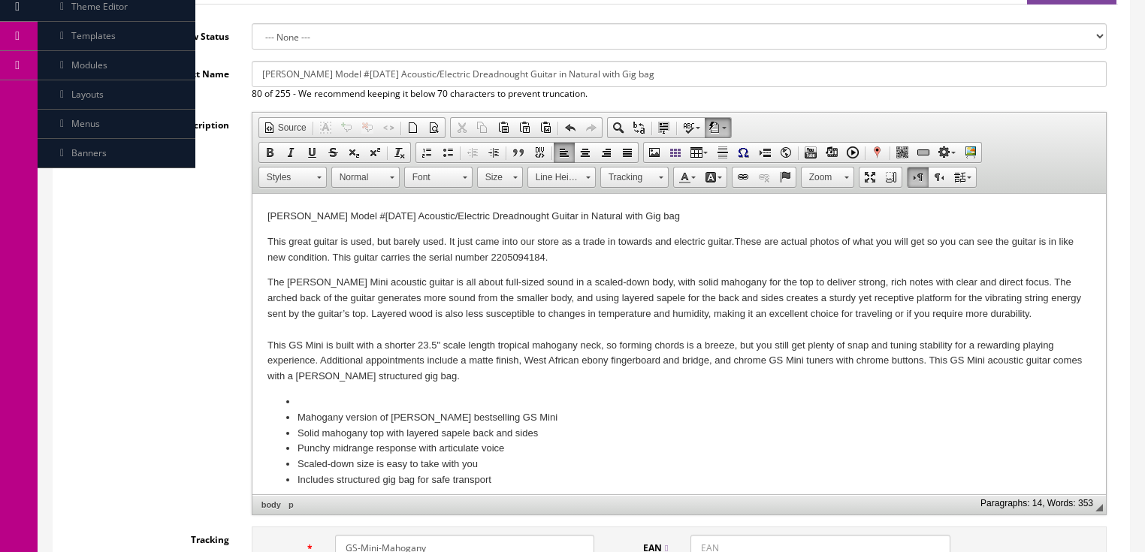
scroll to position [120, 0]
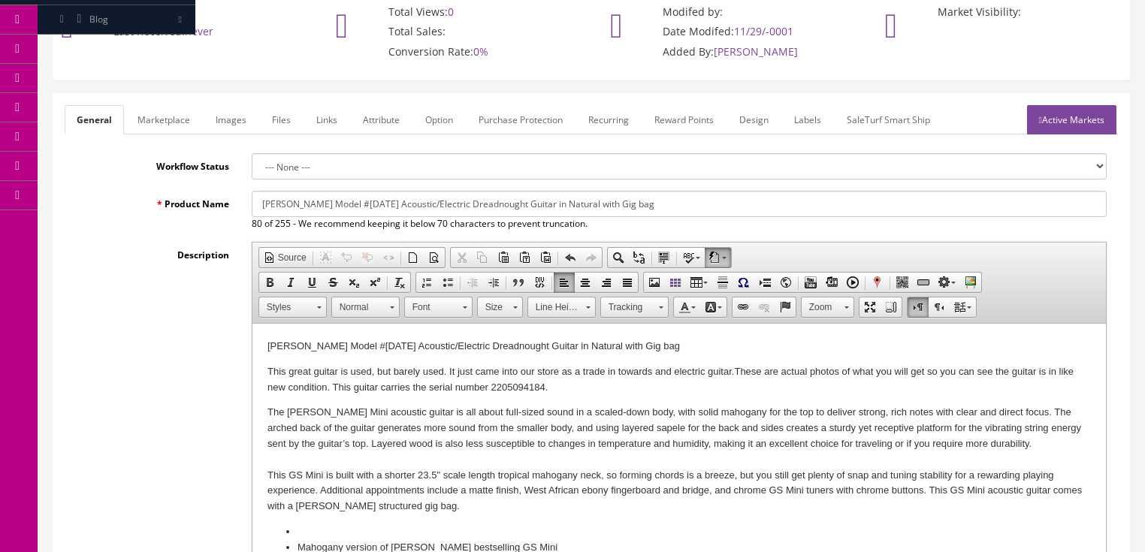
drag, startPoint x: 291, startPoint y: 204, endPoint x: 706, endPoint y: 174, distance: 415.8
drag, startPoint x: 298, startPoint y: 207, endPoint x: 676, endPoint y: 209, distance: 377.9
click at [676, 209] on input "[PERSON_NAME] Mini Mahogany Acoustic guitar with padded gig case - Natural - Us…" at bounding box center [679, 204] width 855 height 26
type input "[PERSON_NAME] Mini Mahogany Acoustic guitar with padded gig case - Natural - Us…"
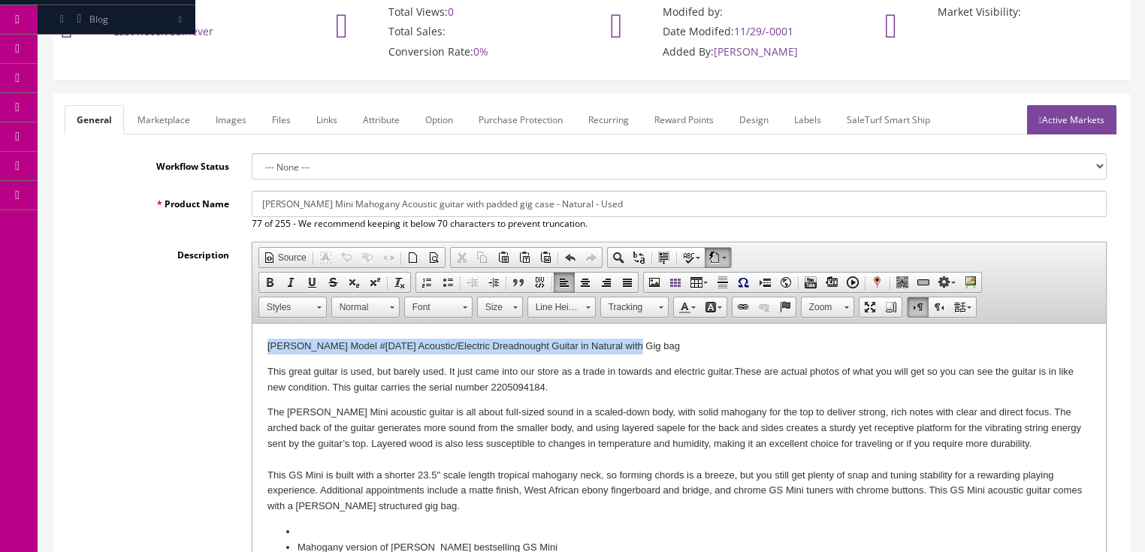
drag, startPoint x: 264, startPoint y: 347, endPoint x: 648, endPoint y: 350, distance: 383.2
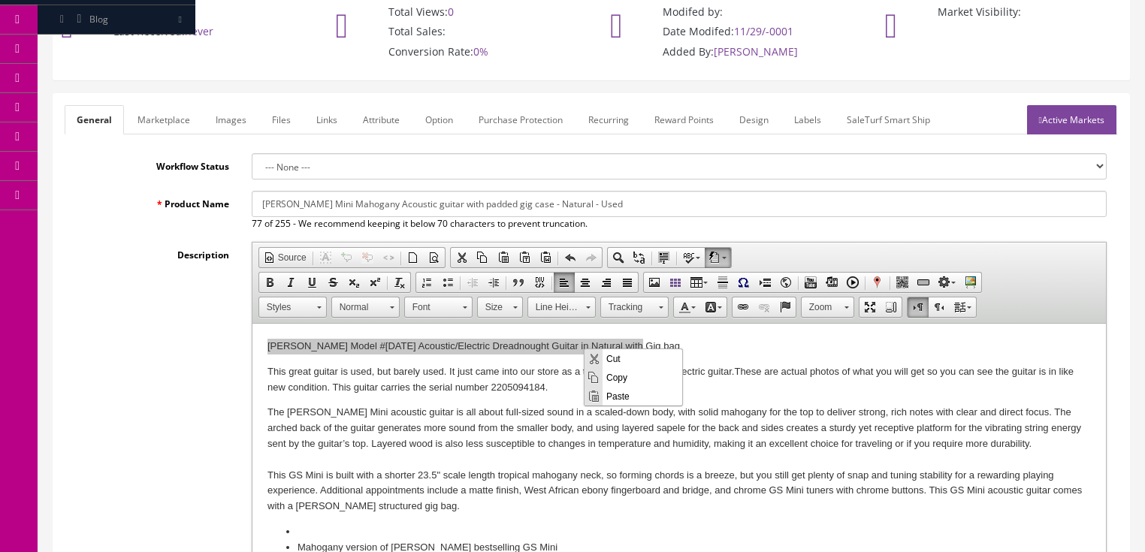
drag, startPoint x: 618, startPoint y: 398, endPoint x: 1205, endPoint y: 742, distance: 680.2
click at [618, 398] on span "Paste" at bounding box center [643, 395] width 80 height 19
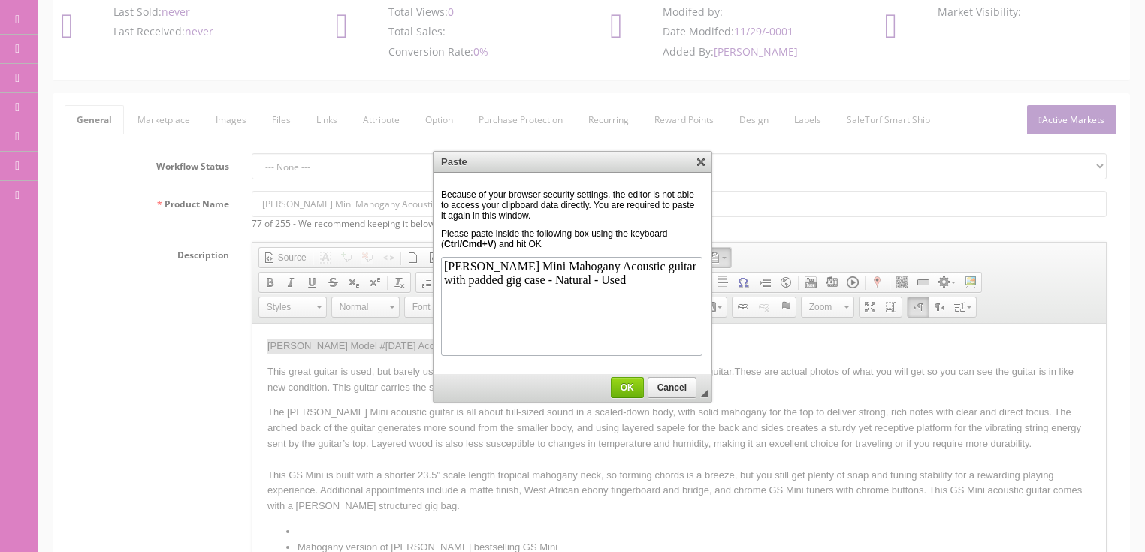
scroll to position [0, 0]
click at [623, 388] on span "OK" at bounding box center [628, 387] width 32 height 11
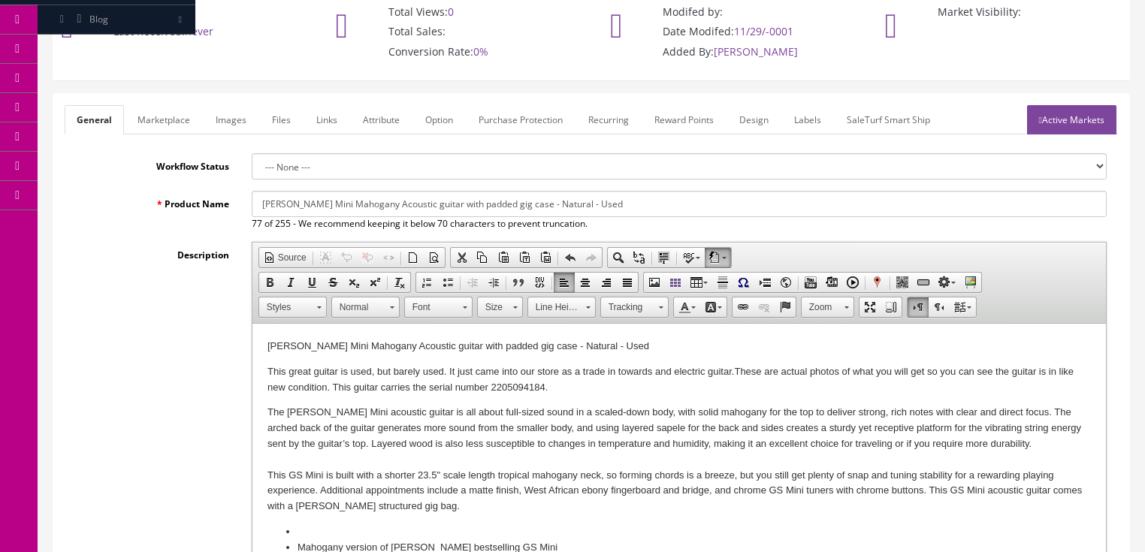
click at [165, 126] on link "Marketplace" at bounding box center [163, 119] width 77 height 29
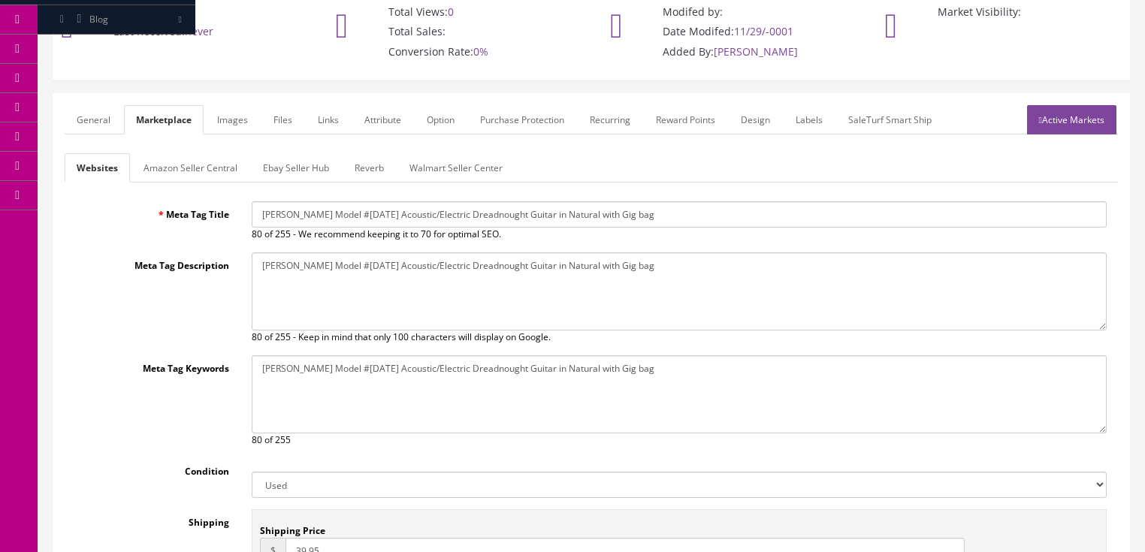
drag, startPoint x: 258, startPoint y: 211, endPoint x: 557, endPoint y: 220, distance: 299.1
click at [738, 220] on input "[PERSON_NAME] Model #[DATE] Acoustic/Electric Dreadnought Guitar in Natural wit…" at bounding box center [679, 214] width 855 height 26
paste input "GS Mini Mahogany Acoustic guitar with padded gig case - Natural - Used"
type input "[PERSON_NAME] Mini Mahogany Acoustic guitar with padded gig case - Natural - Us…"
drag, startPoint x: 259, startPoint y: 269, endPoint x: 652, endPoint y: 270, distance: 392.9
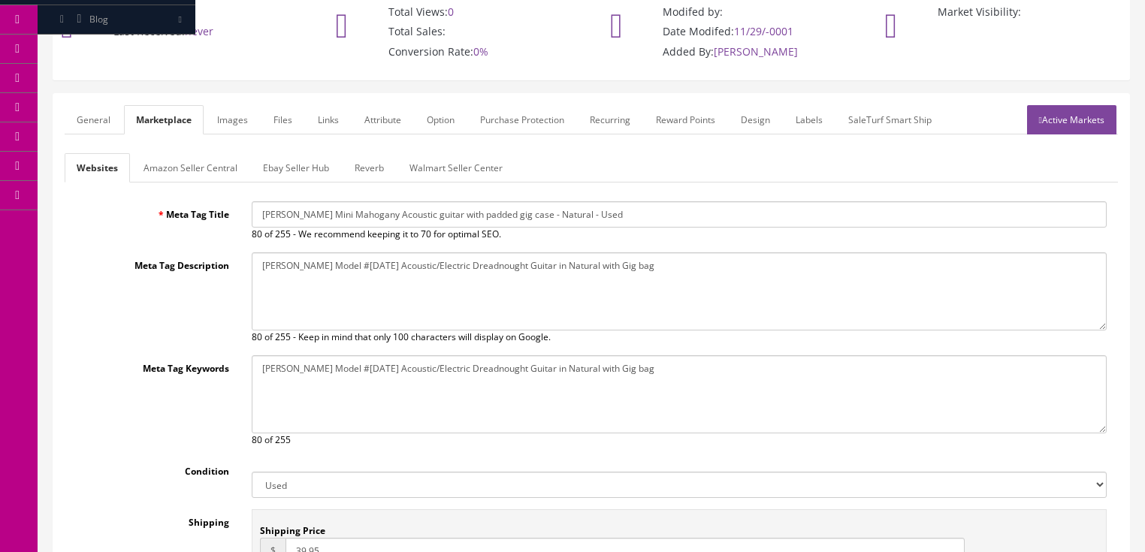
click at [658, 270] on textarea "[PERSON_NAME] Model #[DATE] Acoustic/Electric Dreadnought Guitar in Natural wit…" at bounding box center [679, 291] width 855 height 78
paste textarea "GS Mini Mahogany Acoustic guitar with padded gig case - Natural - Used"
type textarea "[PERSON_NAME] Mini Mahogany Acoustic guitar with padded gig case - Natural - Us…"
drag, startPoint x: 255, startPoint y: 364, endPoint x: 700, endPoint y: 378, distance: 445.7
click at [700, 378] on textarea "[PERSON_NAME] Model #[DATE] Acoustic/Electric Dreadnought Guitar in Natural wit…" at bounding box center [679, 394] width 855 height 78
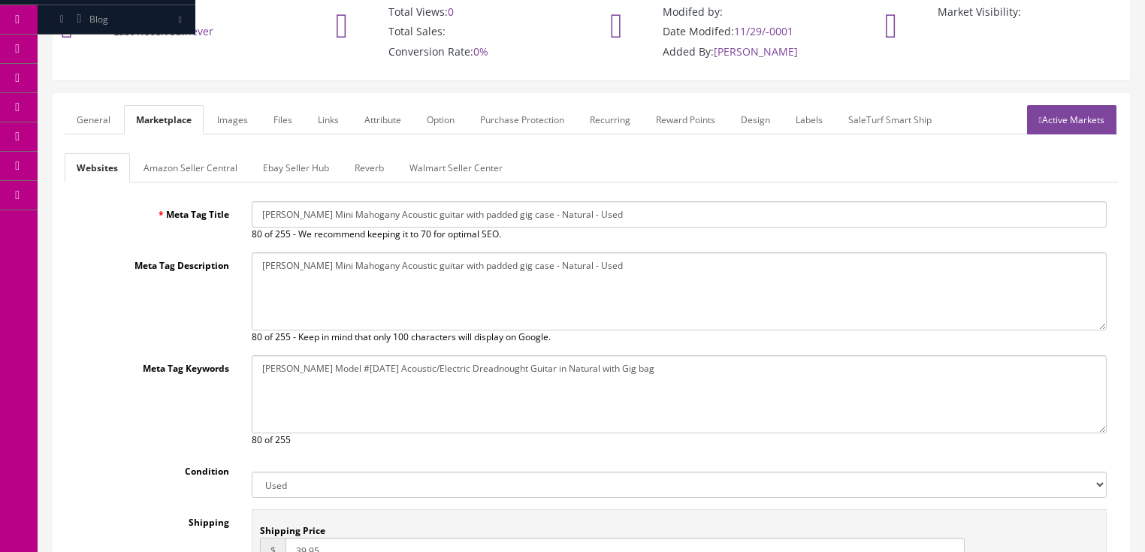
paste textarea "GS Mini Mahogany Acoustic guitar with padded gig case - Natural - Used"
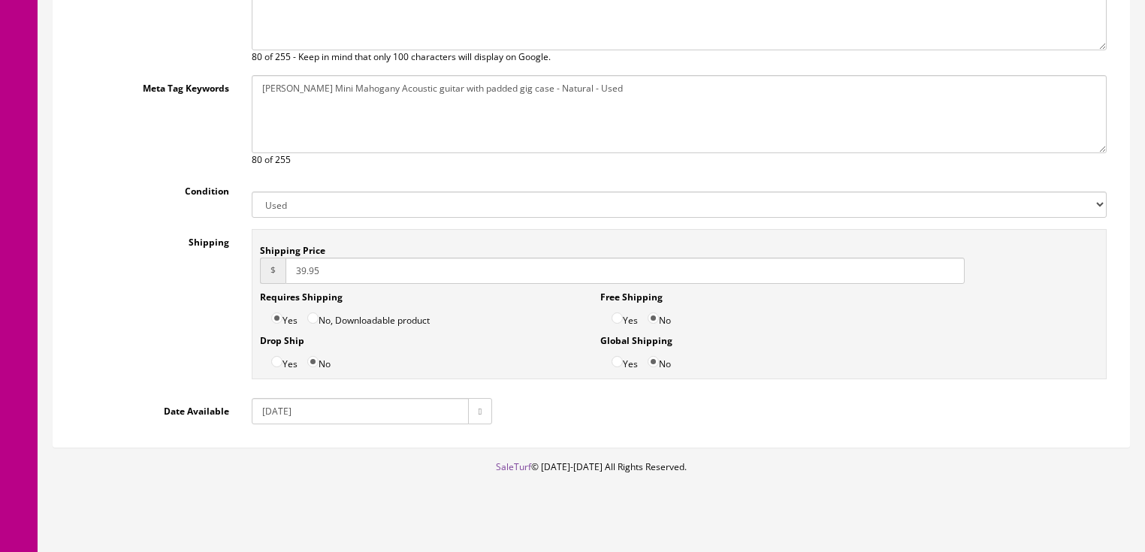
scroll to position [410, 0]
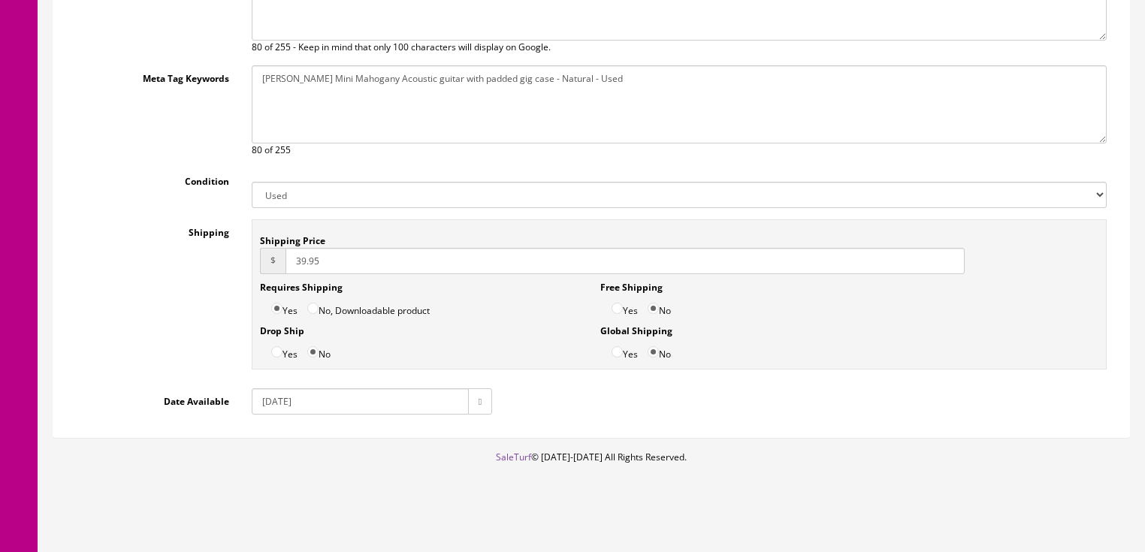
type textarea "[PERSON_NAME] Mini Mahogany Acoustic guitar with padded gig case - Natural - Us…"
click at [291, 404] on input "2025-05-27" at bounding box center [360, 401] width 217 height 26
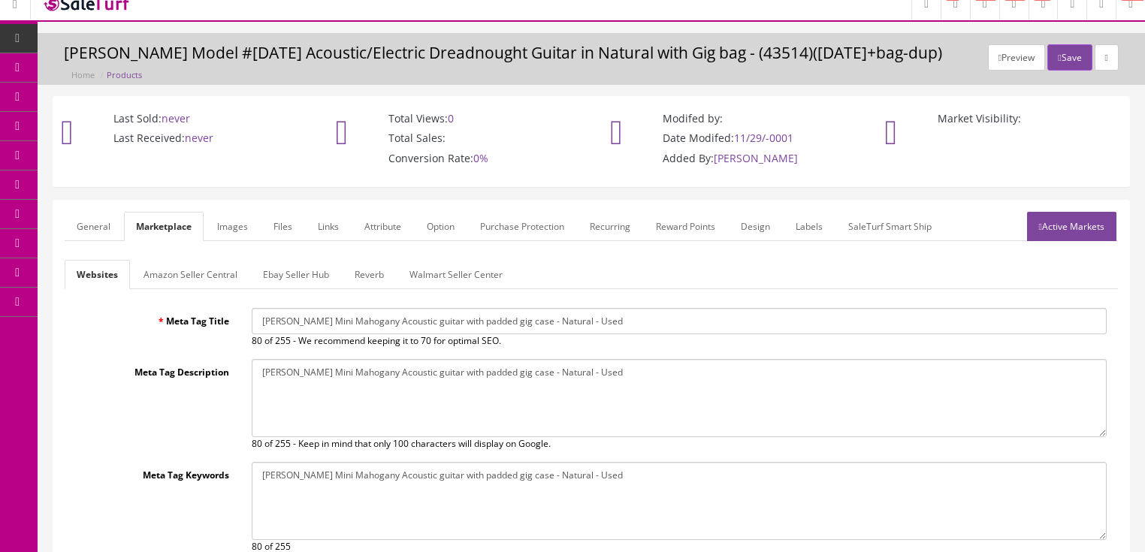
scroll to position [0, 0]
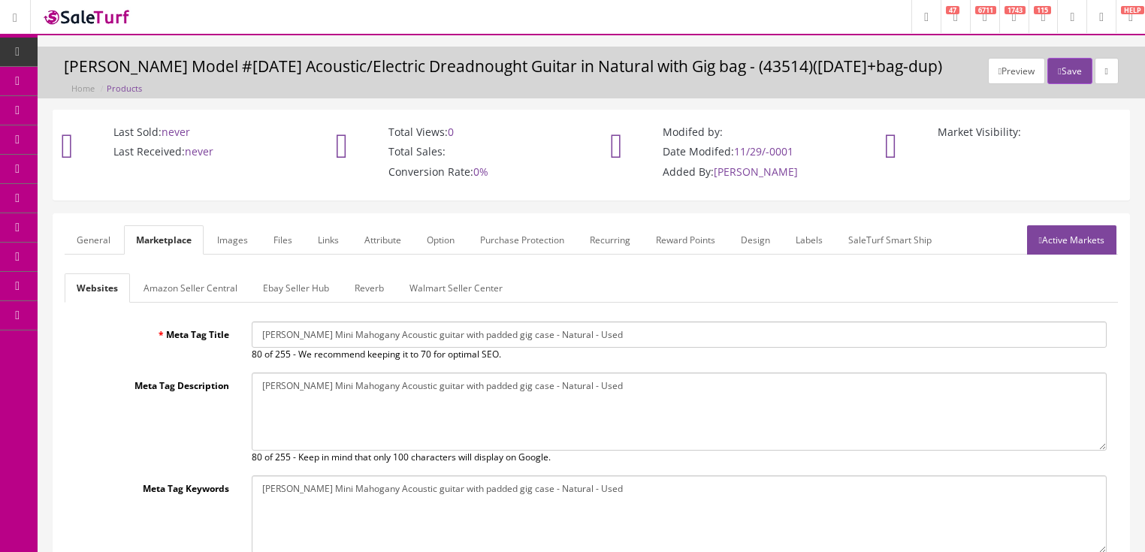
type input "2025-07-27"
click at [1069, 246] on link "Active Markets" at bounding box center [1071, 239] width 89 height 29
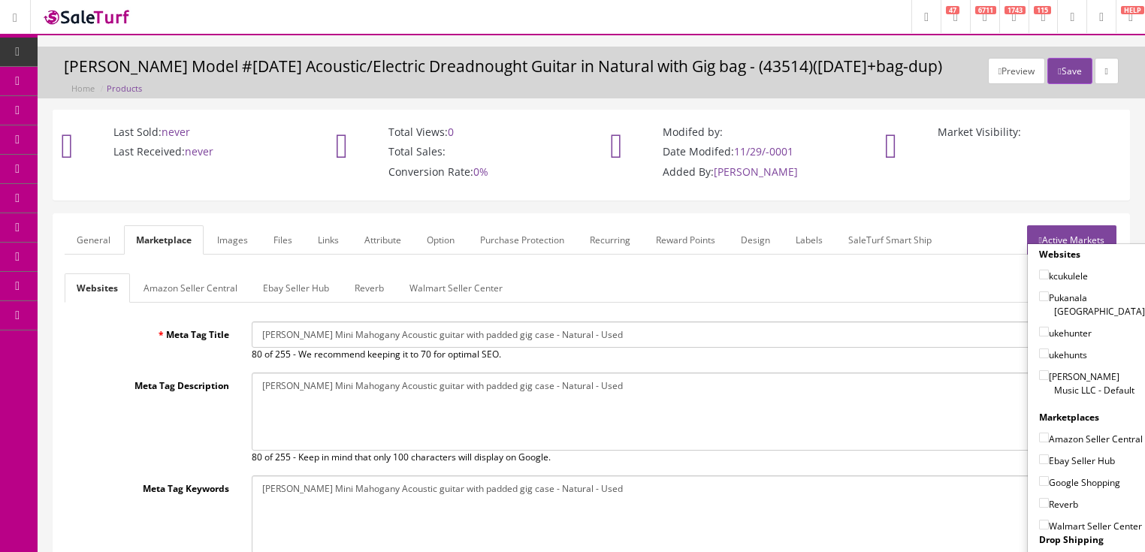
click at [1040, 370] on input"] "[PERSON_NAME] Music LLC - Default" at bounding box center [1044, 375] width 10 height 10
checkbox input"] "true"
click at [1039, 459] on input"] "Ebay Seller Hub" at bounding box center [1044, 460] width 10 height 10
checkbox input"] "true"
click at [1039, 479] on input"] "Google Shopping" at bounding box center [1044, 481] width 10 height 10
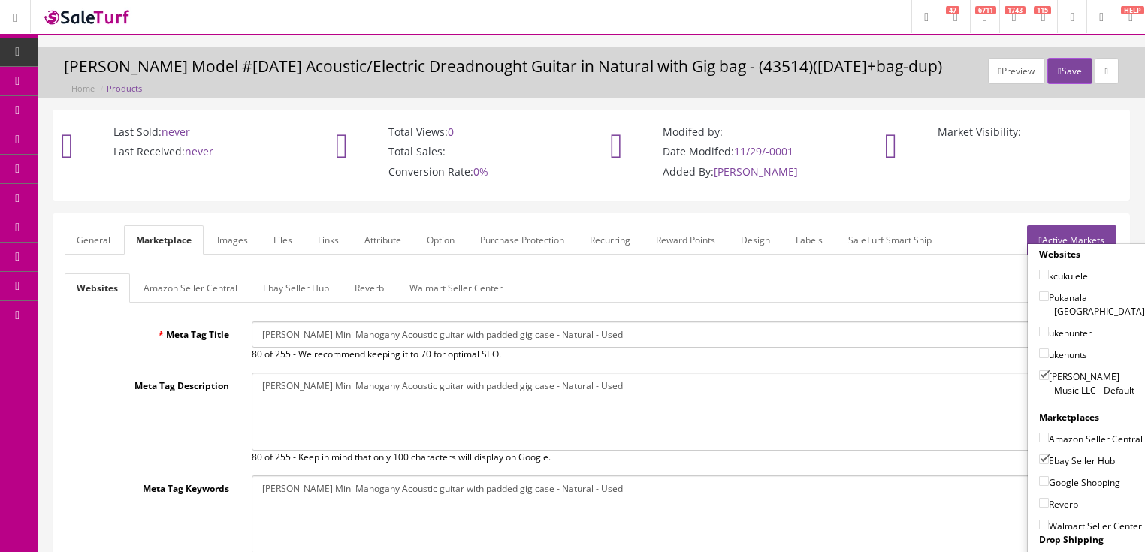
checkbox input"] "true"
drag, startPoint x: 1037, startPoint y: 498, endPoint x: 1043, endPoint y: 479, distance: 20.2
click at [1039, 498] on input"] "Reverb" at bounding box center [1044, 503] width 10 height 10
checkbox input"] "true"
click at [1073, 237] on link "Active Markets" at bounding box center [1071, 239] width 89 height 29
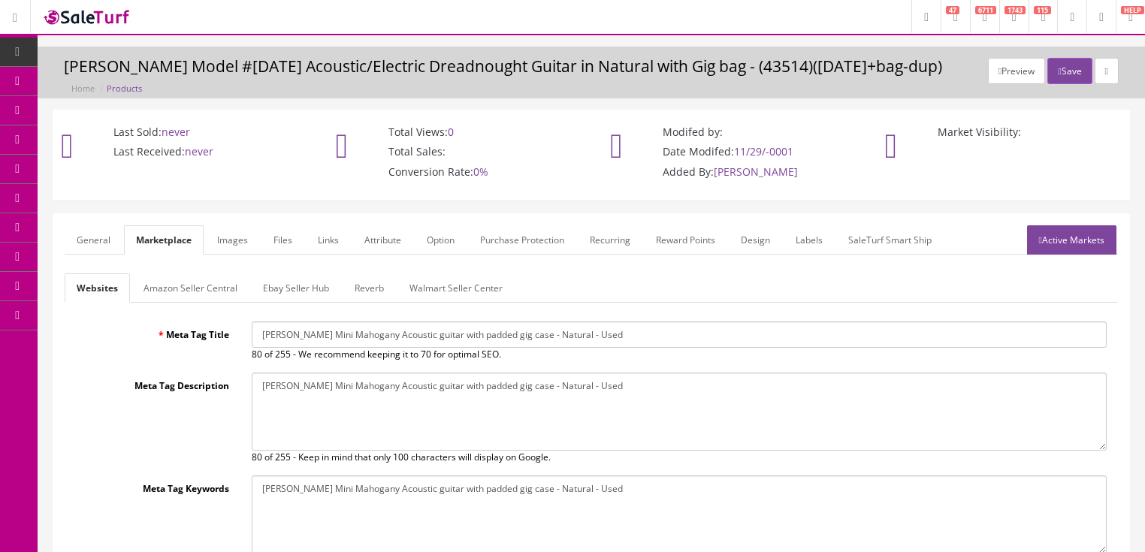
click at [379, 282] on link "Reverb" at bounding box center [369, 287] width 53 height 29
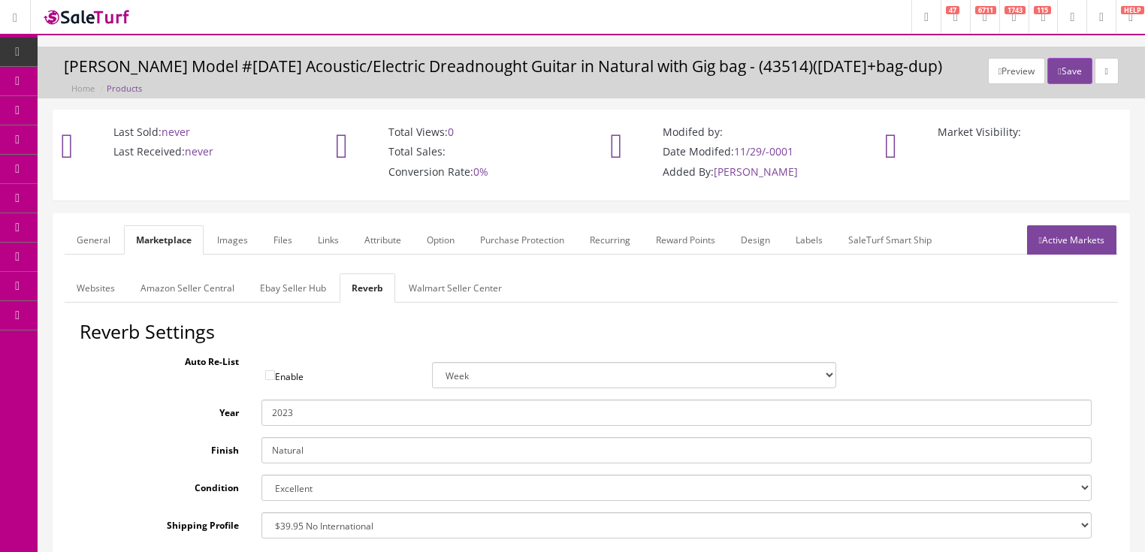
click at [309, 288] on link "Ebay Seller Hub" at bounding box center [293, 287] width 90 height 29
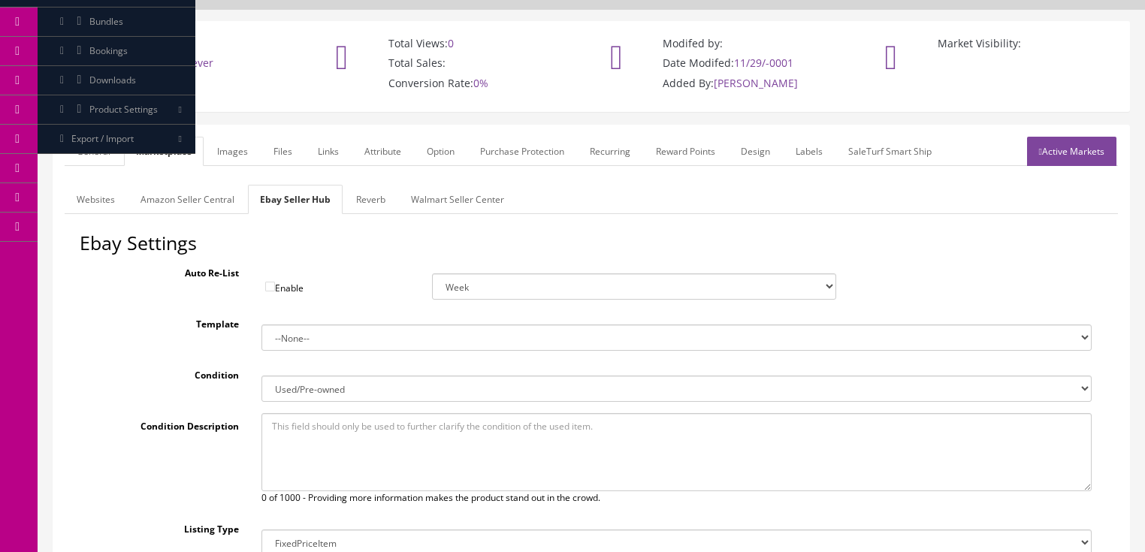
scroll to position [53, 0]
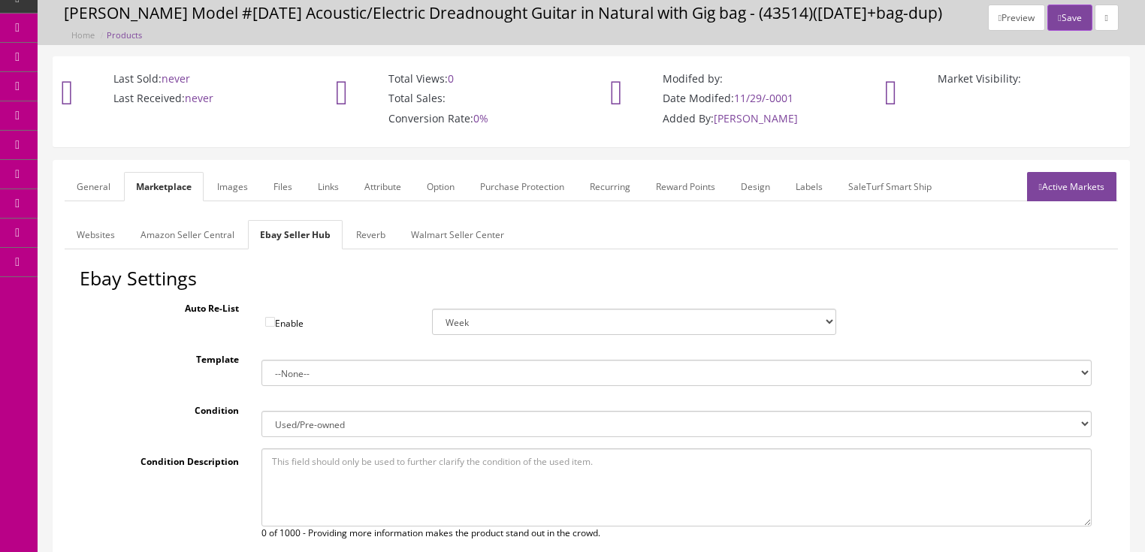
click at [212, 230] on link "Amazon Seller Central" at bounding box center [187, 234] width 118 height 29
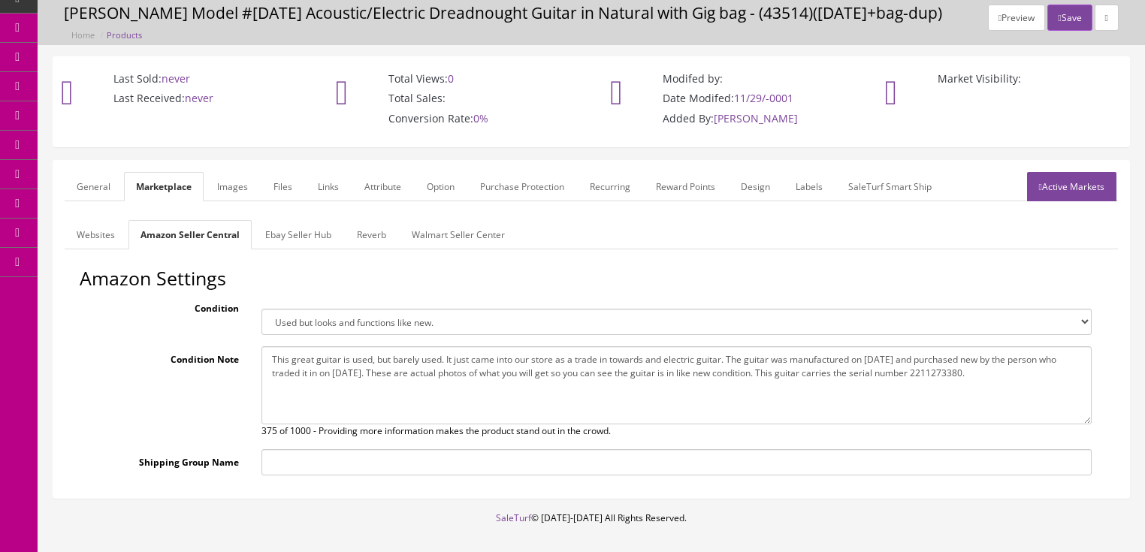
drag, startPoint x: 273, startPoint y: 364, endPoint x: 1019, endPoint y: 373, distance: 745.3
click at [1047, 376] on textarea "This great guitar is used, but barely used. It just came into our store as a tr…" at bounding box center [676, 385] width 830 height 78
paste textarea "aylor GS Mini Mahogany Acoustic guitar with padded gig case - Natural - Used"
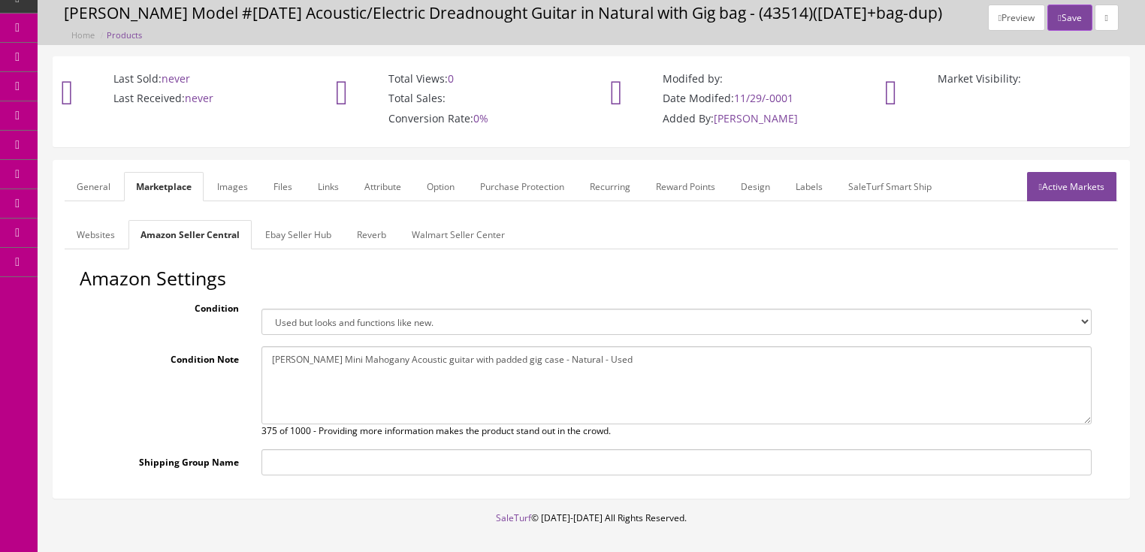
click at [100, 189] on link "General" at bounding box center [94, 186] width 58 height 29
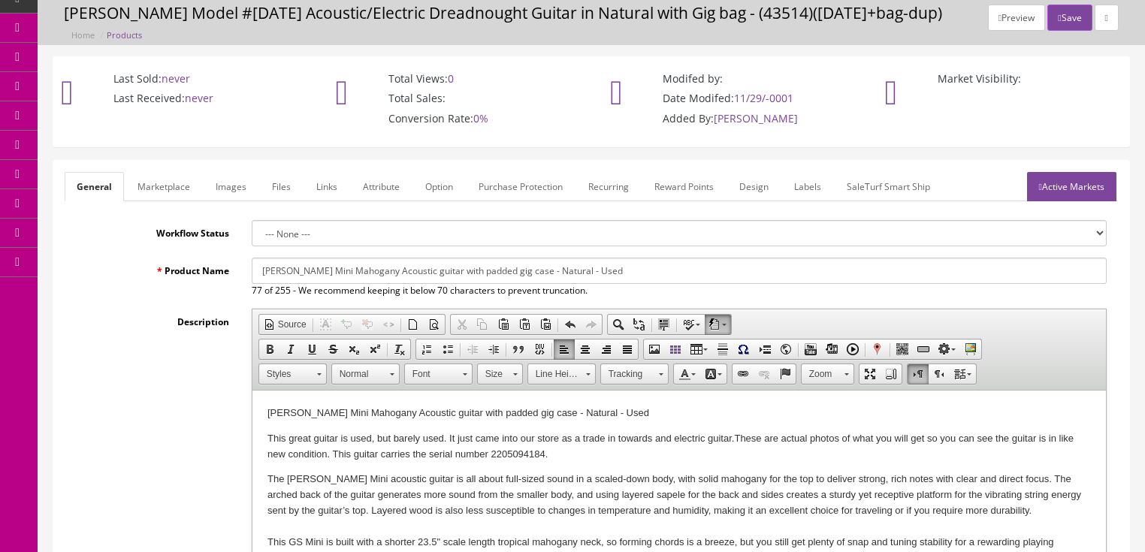
drag, startPoint x: 265, startPoint y: 435, endPoint x: 577, endPoint y: 456, distance: 312.5
click at [621, 468] on span "Copy" at bounding box center [650, 470] width 80 height 19
copy p "This great guitar is used, but barely used. It just came into our store as a tr…"
click at [168, 178] on link "Marketplace" at bounding box center [163, 186] width 77 height 29
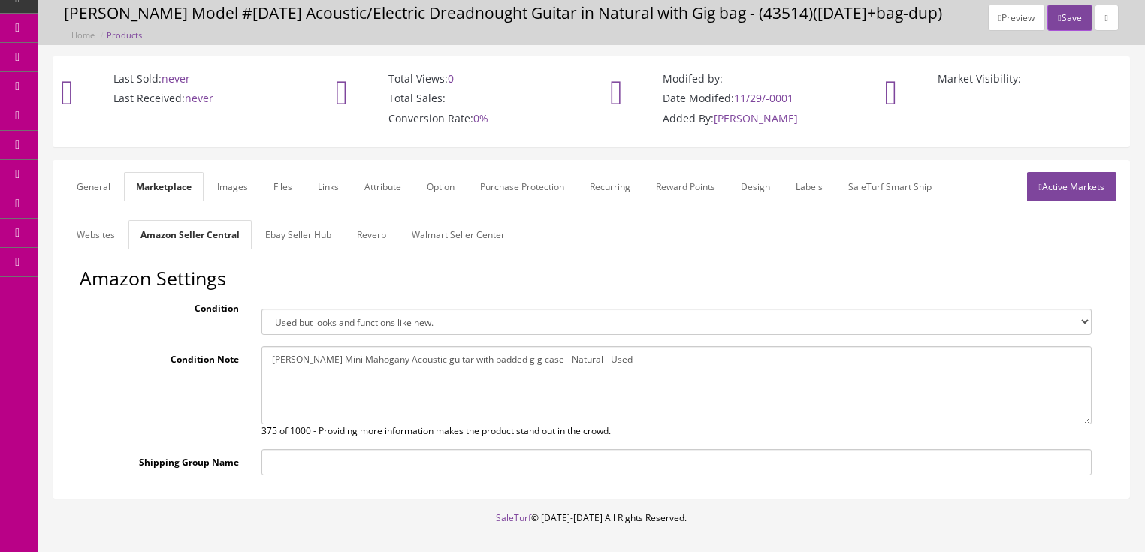
drag, startPoint x: 269, startPoint y: 355, endPoint x: 615, endPoint y: 365, distance: 346.5
click at [670, 367] on textarea "This great guitar is used, but barely used. It just came into our store as a tr…" at bounding box center [676, 385] width 830 height 78
paste textarea "his great guitar is used, but barely used. It just came into our store as a tra…"
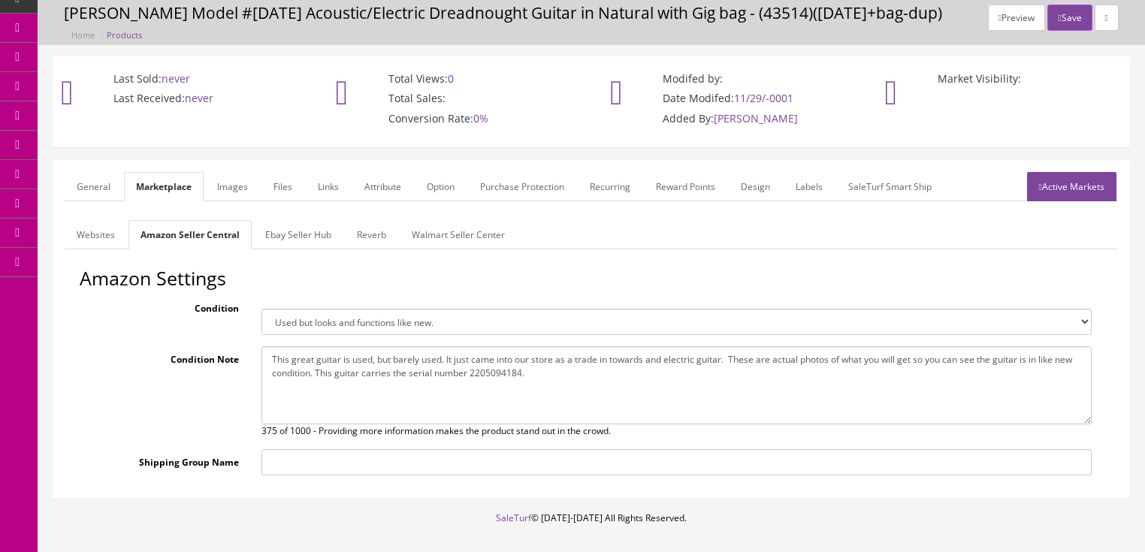
type textarea "This great guitar is used, but barely used. It just came into our store as a tr…"
click at [1108, 186] on link "Active Markets" at bounding box center [1071, 186] width 89 height 29
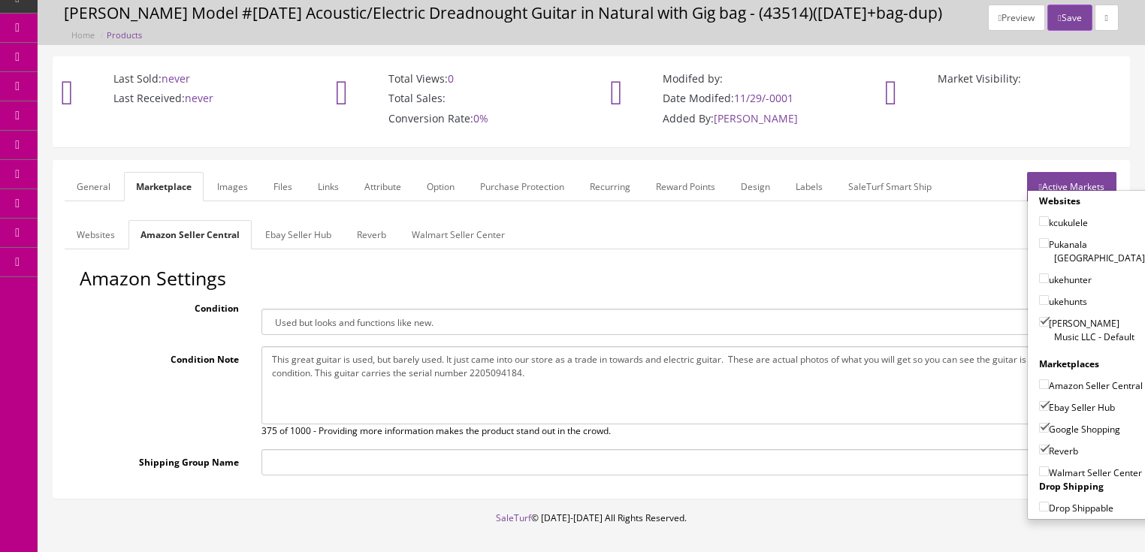
click at [1107, 174] on link "Active Markets" at bounding box center [1071, 186] width 89 height 29
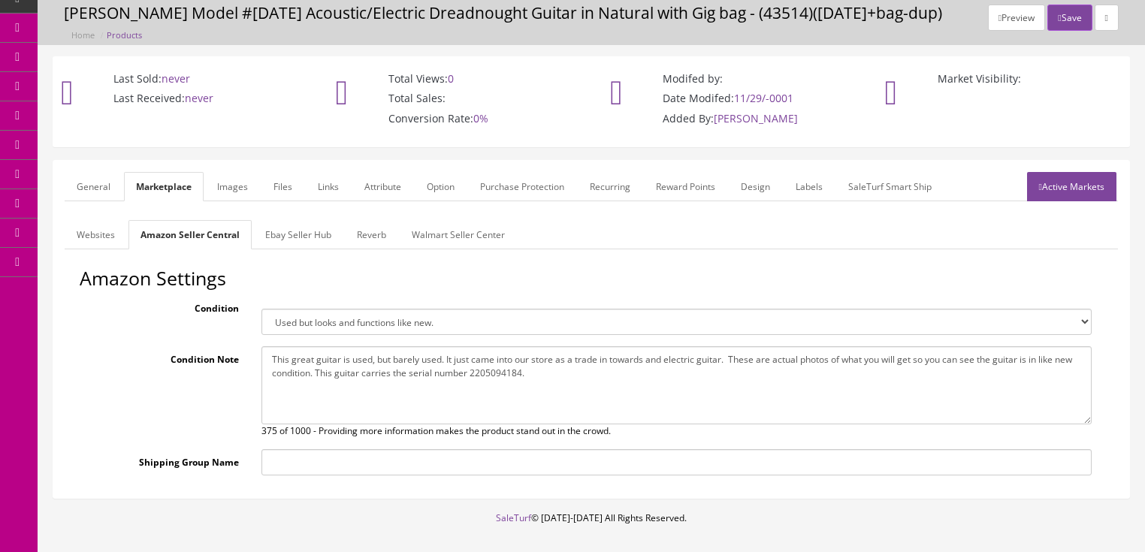
click at [89, 177] on link "General" at bounding box center [94, 186] width 58 height 29
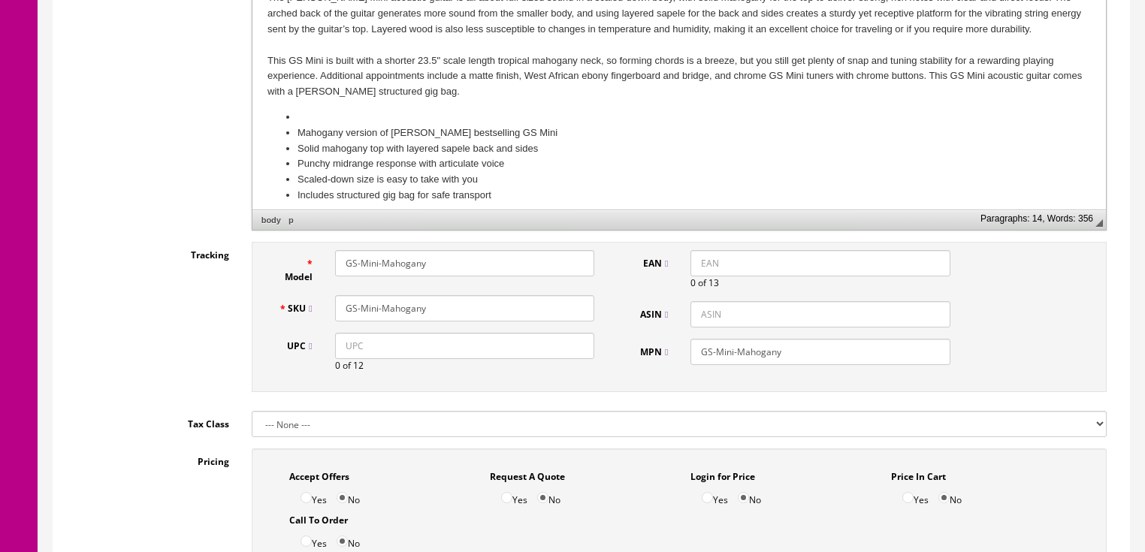
scroll to position [594, 0]
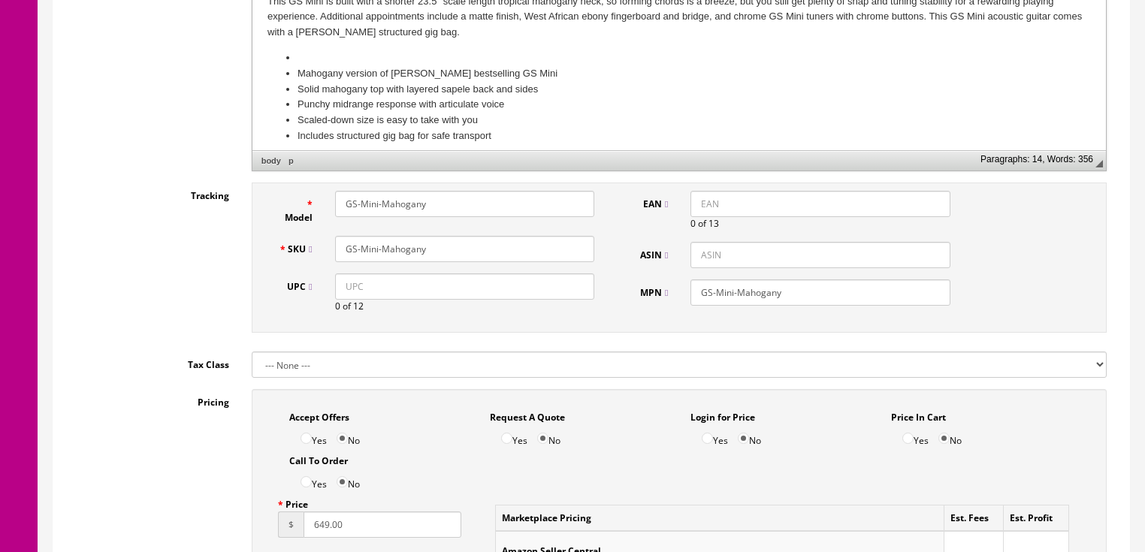
click at [337, 289] on input "UPC" at bounding box center [464, 286] width 259 height 26
paste input "887766114345"
type input "887766114345"
click at [342, 300] on input "887766114345" at bounding box center [464, 286] width 259 height 26
click at [719, 199] on input "EAN" at bounding box center [819, 204] width 259 height 26
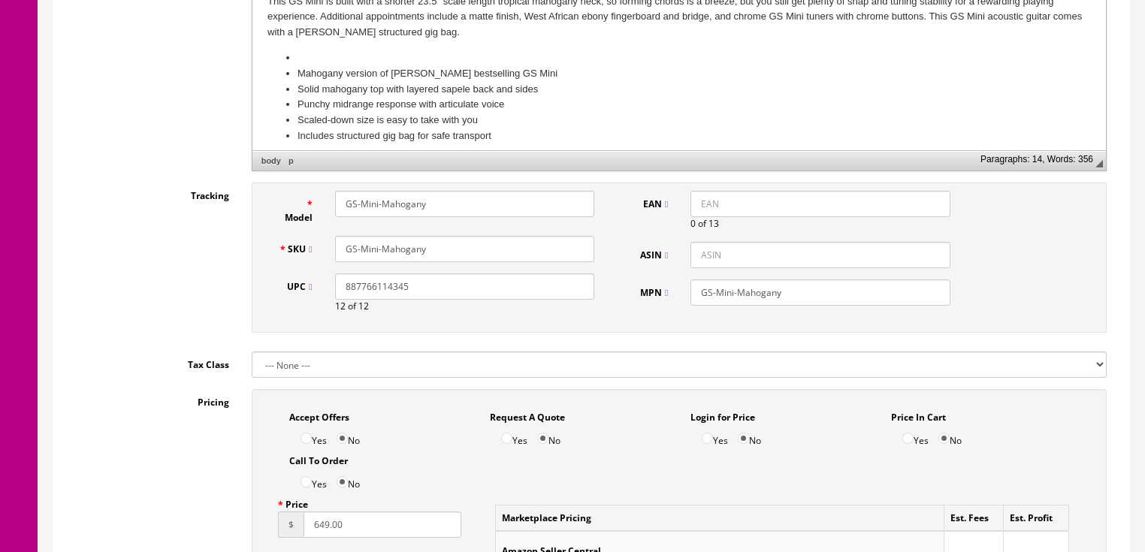
paste input "887766114345"
drag, startPoint x: 691, startPoint y: 211, endPoint x: 693, endPoint y: 191, distance: 20.3
click at [691, 210] on input "887766114345" at bounding box center [819, 204] width 259 height 26
type input "0887766114345"
click at [693, 252] on input "ASIN" at bounding box center [819, 255] width 259 height 26
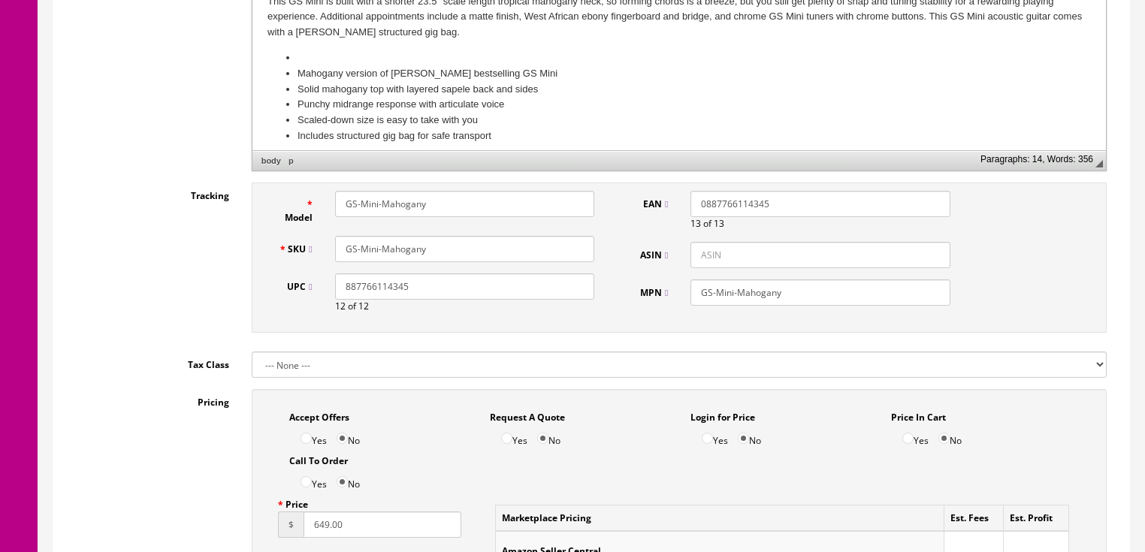
paste input "B09S7V94J8"
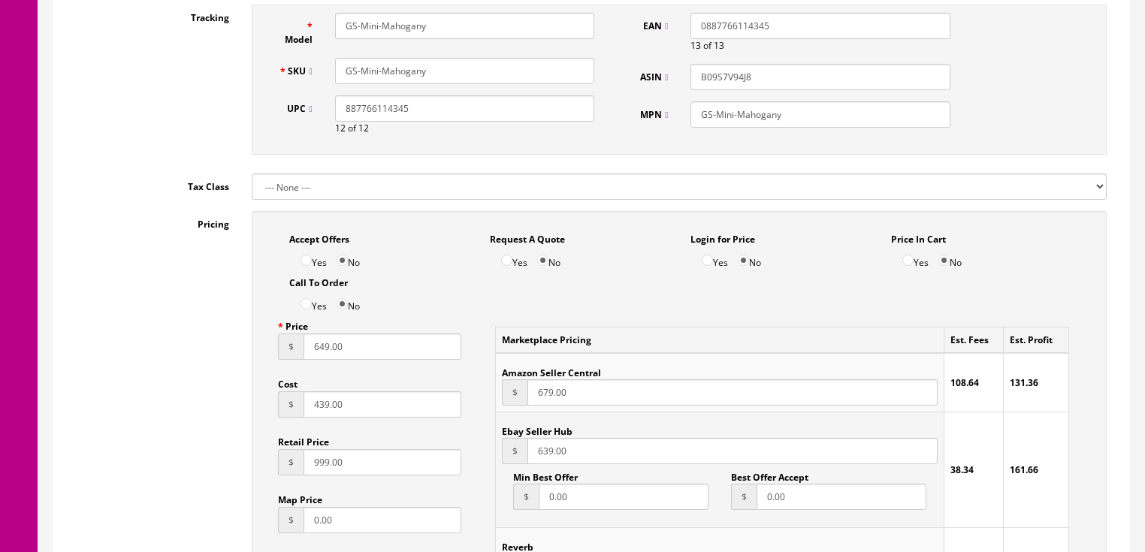
scroll to position [775, 0]
type input "B09S7V94J8"
click at [304, 264] on input "Yes" at bounding box center [306, 257] width 11 height 11
radio input "true"
drag, startPoint x: 357, startPoint y: 358, endPoint x: 267, endPoint y: 358, distance: 90.2
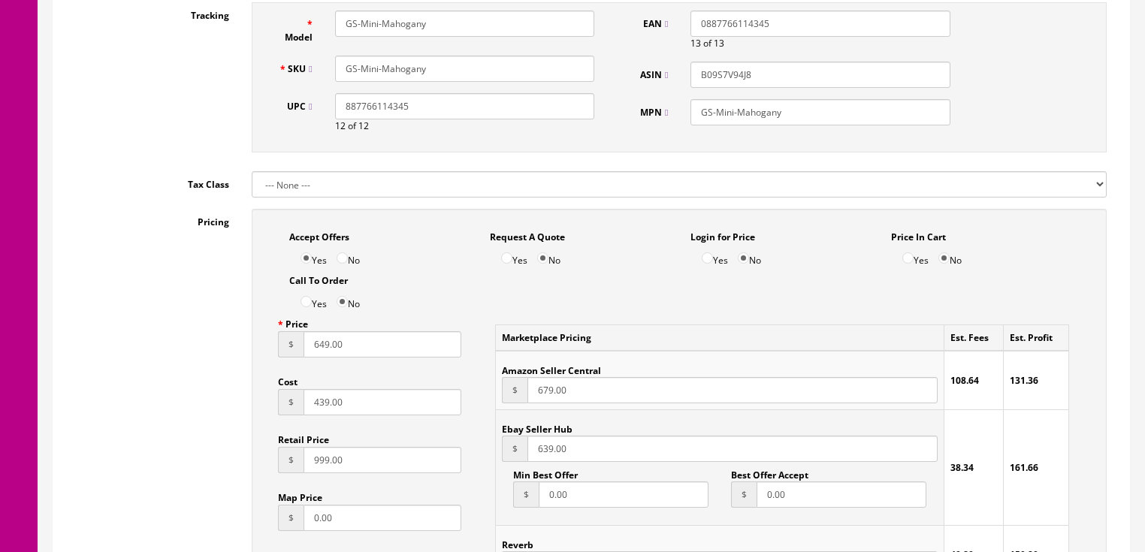
click at [267, 358] on div "Price $ 649.00 Cost $ 439.00 Retail Price $ 999.00 Map Price $ 0.00 Points 0 Dr…" at bounding box center [370, 484] width 207 height 347
type input "449.00"
click at [304, 459] on input "999.00" at bounding box center [383, 460] width 159 height 26
type input "699.00"
drag, startPoint x: 362, startPoint y: 415, endPoint x: 267, endPoint y: 410, distance: 95.5
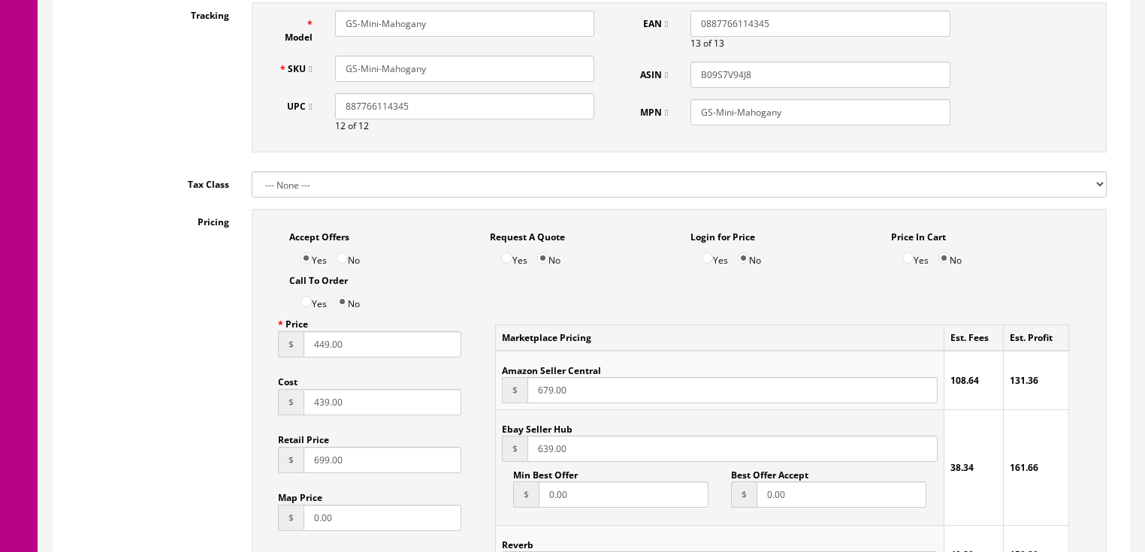
click at [267, 410] on div "Price $ 449.00 Cost $ 439.00 Retail Price $ 699.00 Map Price $ 0.00 Points 0 Dr…" at bounding box center [370, 484] width 207 height 347
type input "200.00"
drag, startPoint x: 573, startPoint y: 449, endPoint x: 511, endPoint y: 451, distance: 62.4
click at [511, 451] on div "$ 639.00" at bounding box center [719, 449] width 435 height 26
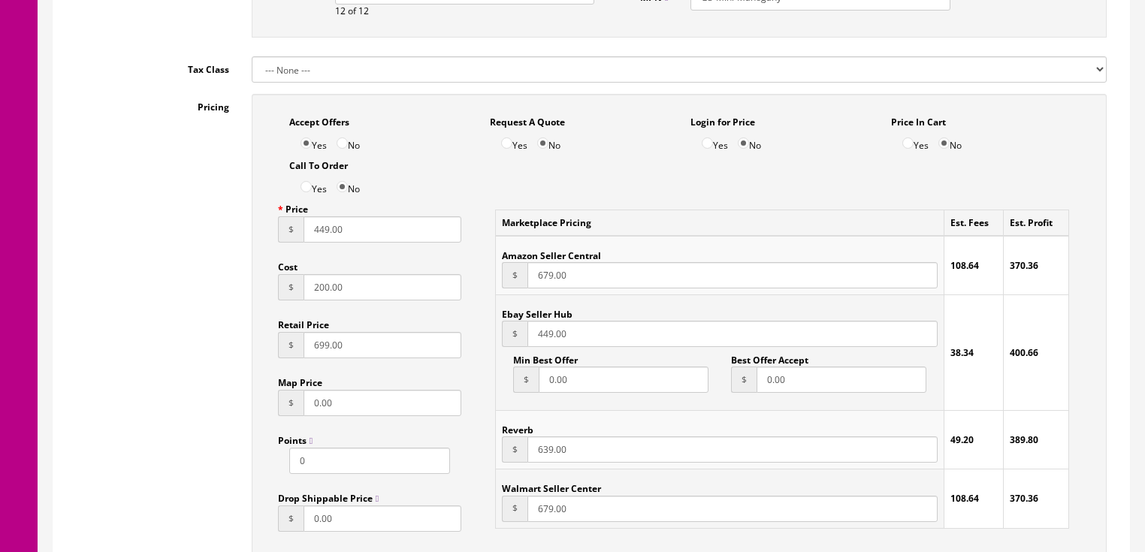
scroll to position [895, 0]
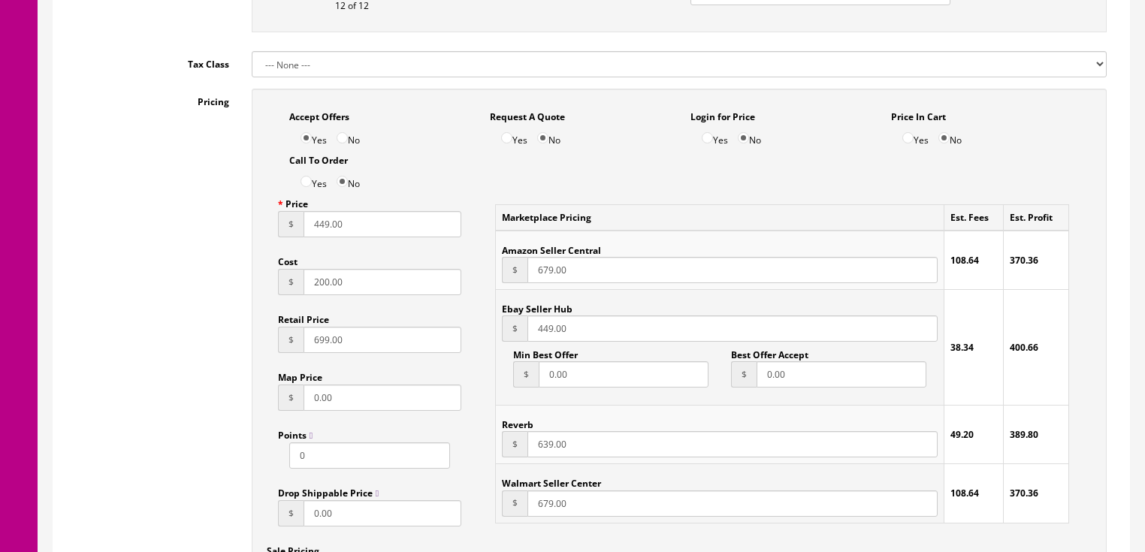
type input "449.00"
drag, startPoint x: 556, startPoint y: 453, endPoint x: 514, endPoint y: 453, distance: 42.1
click at [514, 453] on div "$ 639.00" at bounding box center [719, 444] width 435 height 26
type input "449.00"
drag, startPoint x: 583, startPoint y: 273, endPoint x: 442, endPoint y: 246, distance: 143.2
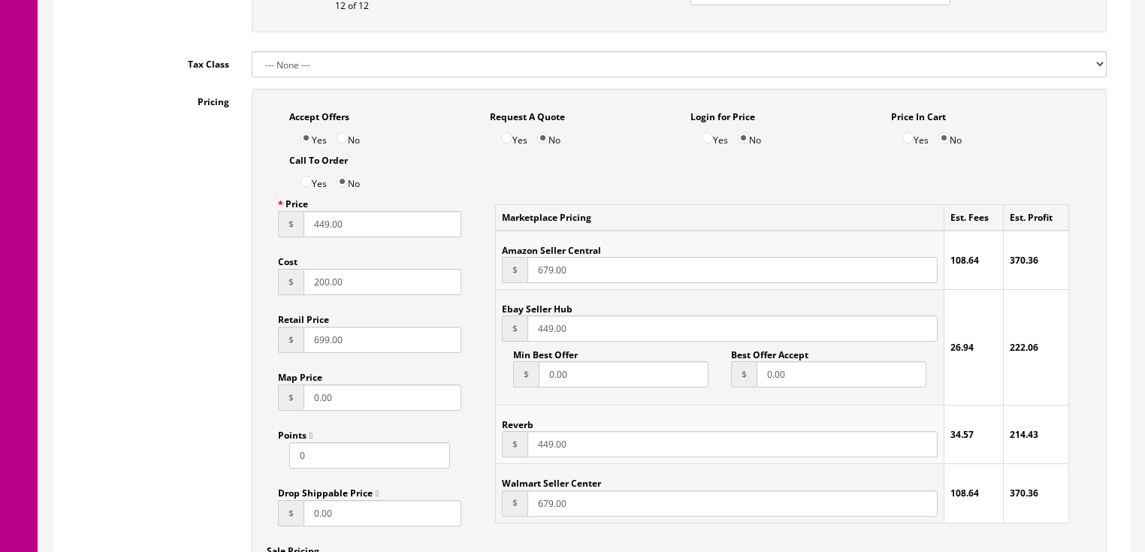
click at [442, 246] on div "Accept Offers Yes No Request A Quote Yes No Login for Price Yes No Price In Car…" at bounding box center [679, 420] width 855 height 663
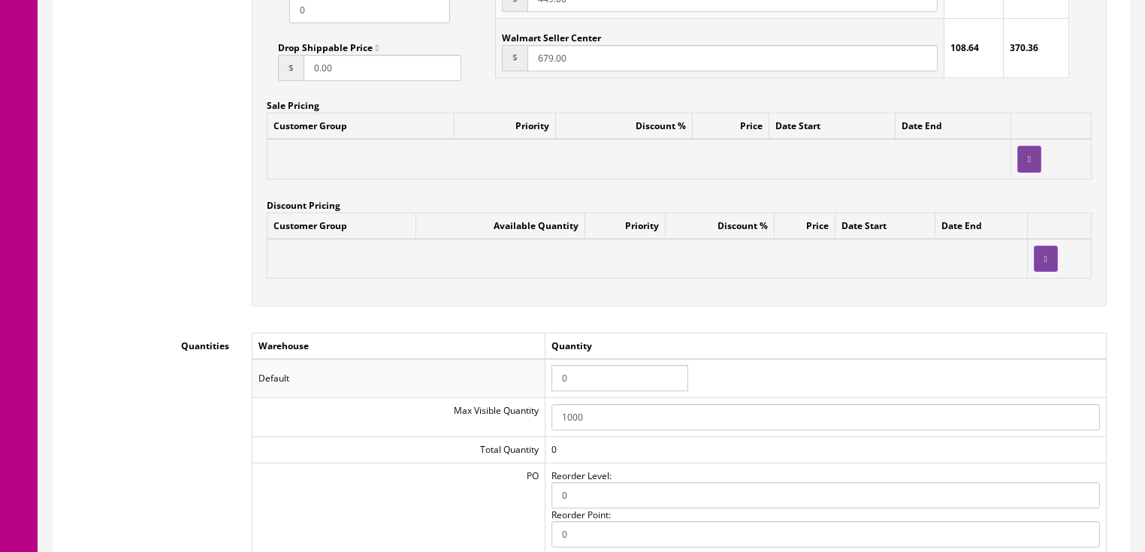
scroll to position [1376, 0]
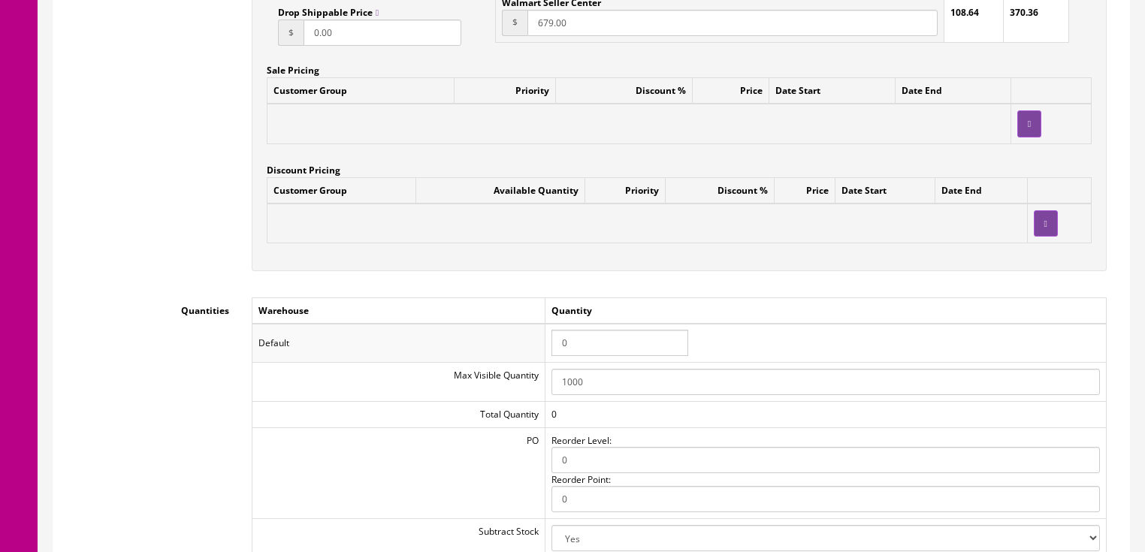
type input "479.00"
drag, startPoint x: 559, startPoint y: 349, endPoint x: 529, endPoint y: 349, distance: 30.1
click at [529, 349] on tr "Default 0" at bounding box center [679, 343] width 854 height 39
type input "1"
click at [416, 294] on div "Workflow Status --- None --- Product Name Taylor GS Mini Mahogany Acoustic guit…" at bounding box center [591, 63] width 1053 height 2330
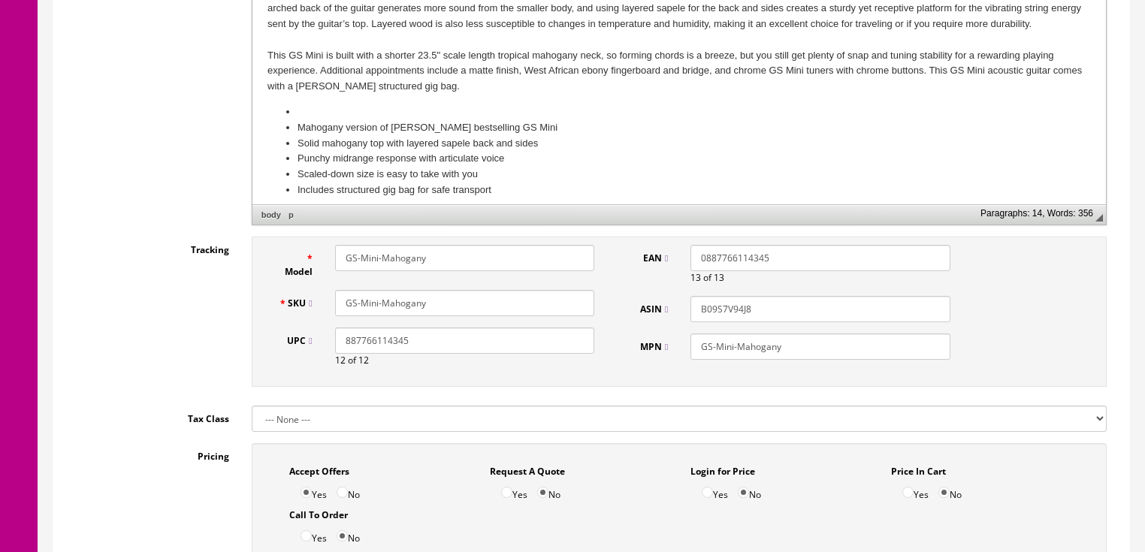
scroll to position [534, 0]
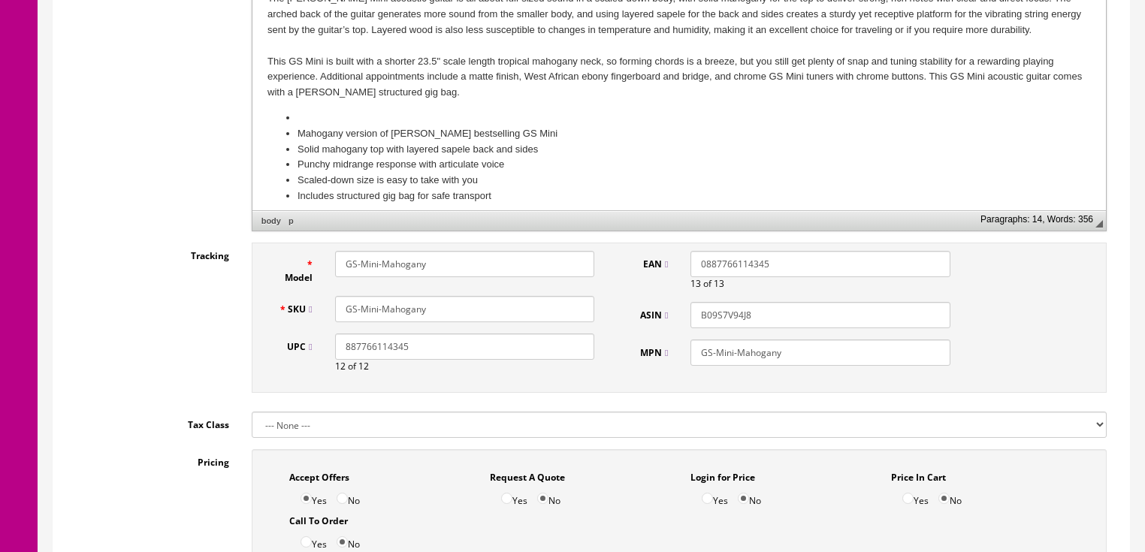
drag, startPoint x: 430, startPoint y: 308, endPoint x: 353, endPoint y: 304, distance: 76.8
click at [298, 296] on div "SKU GS-Mini-Mahogany" at bounding box center [436, 309] width 339 height 26
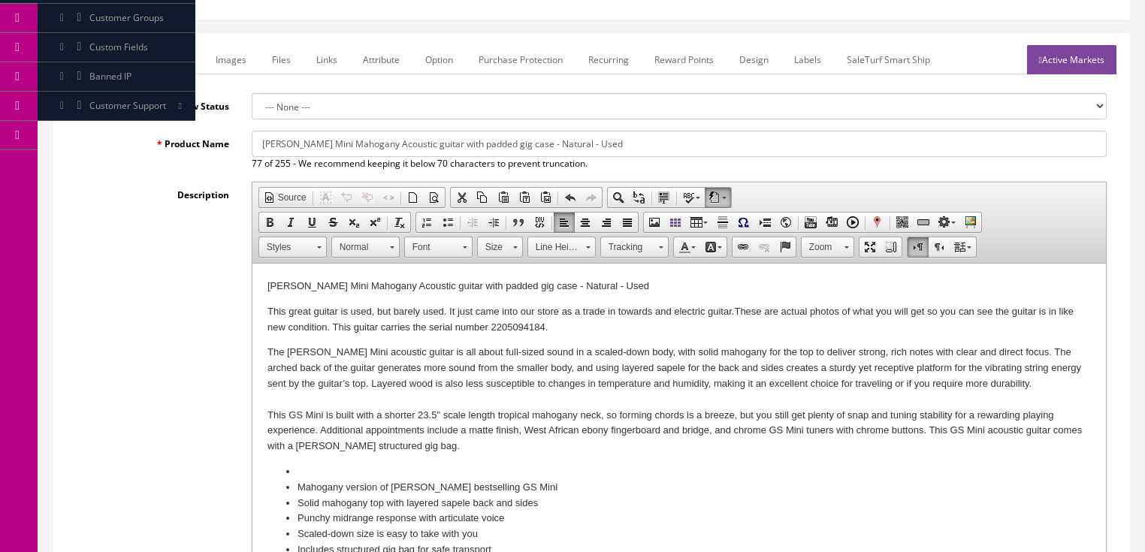
scroll to position [113, 0]
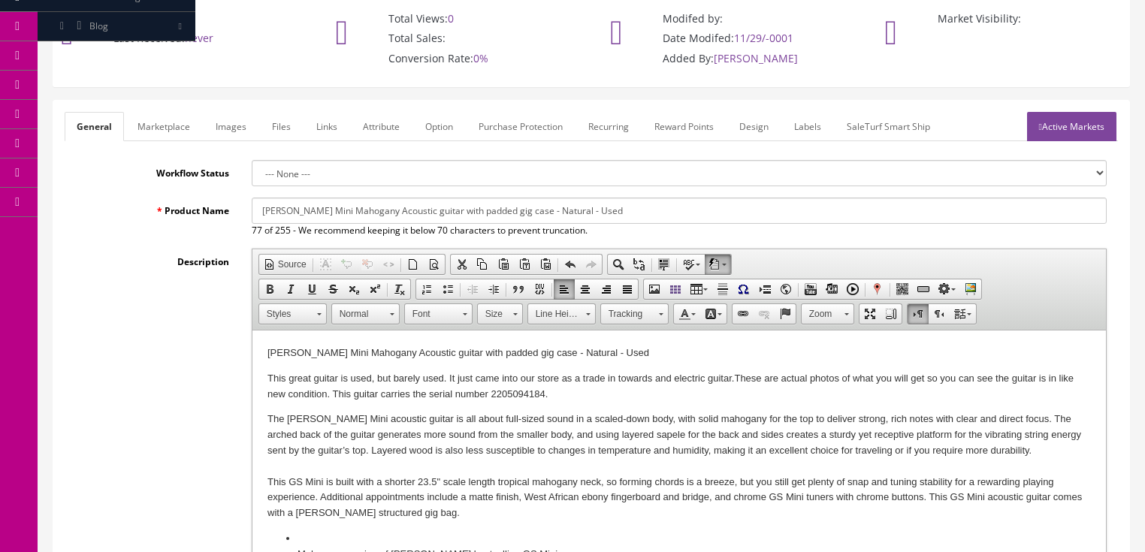
click at [1053, 125] on link "Active Markets" at bounding box center [1071, 126] width 89 height 29
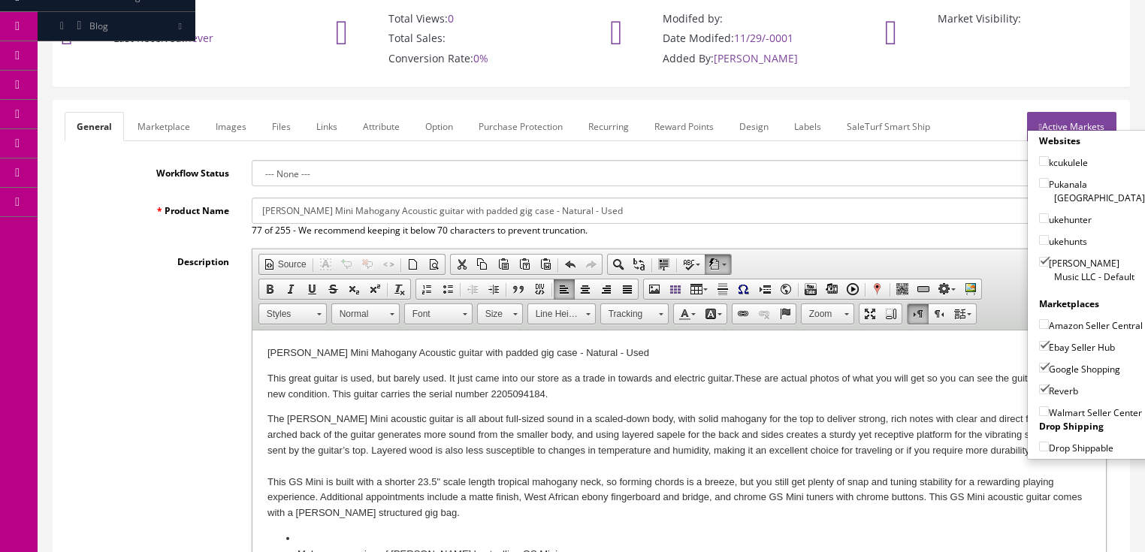
click at [1079, 117] on link "Active Markets" at bounding box center [1071, 126] width 89 height 29
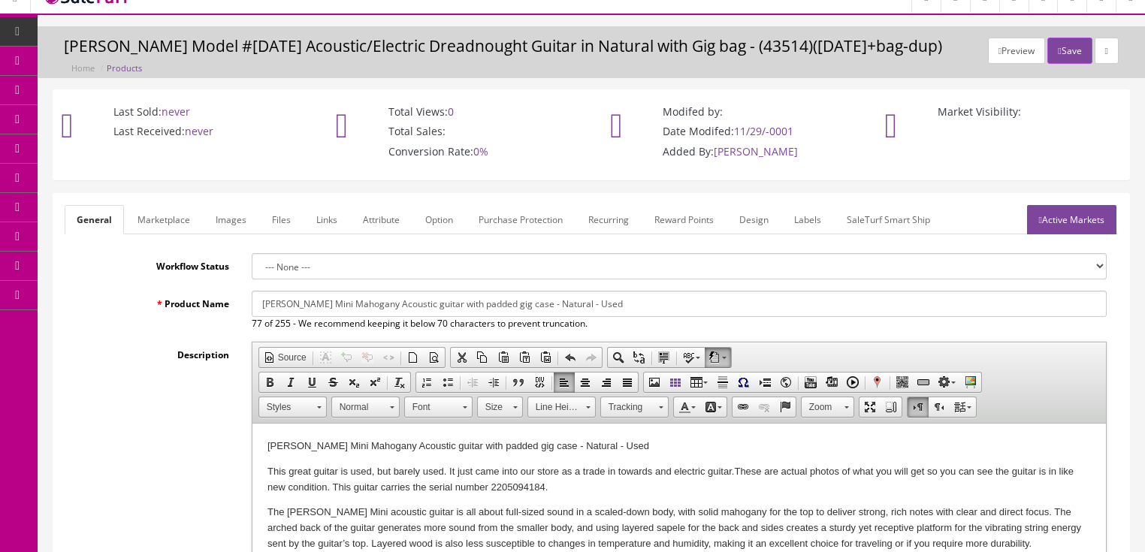
scroll to position [0, 0]
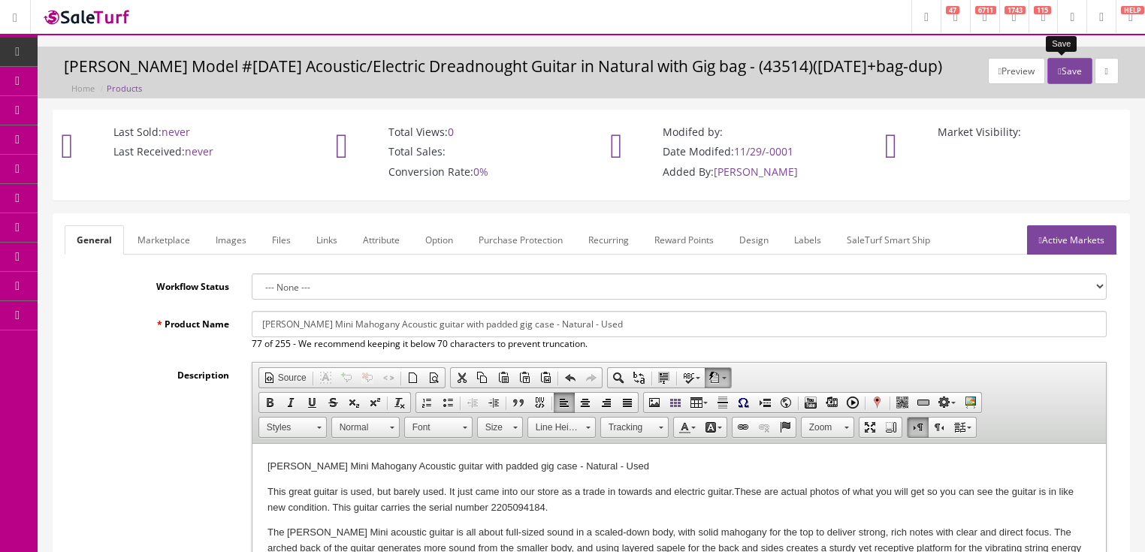
click at [1068, 62] on button "Save" at bounding box center [1069, 71] width 44 height 26
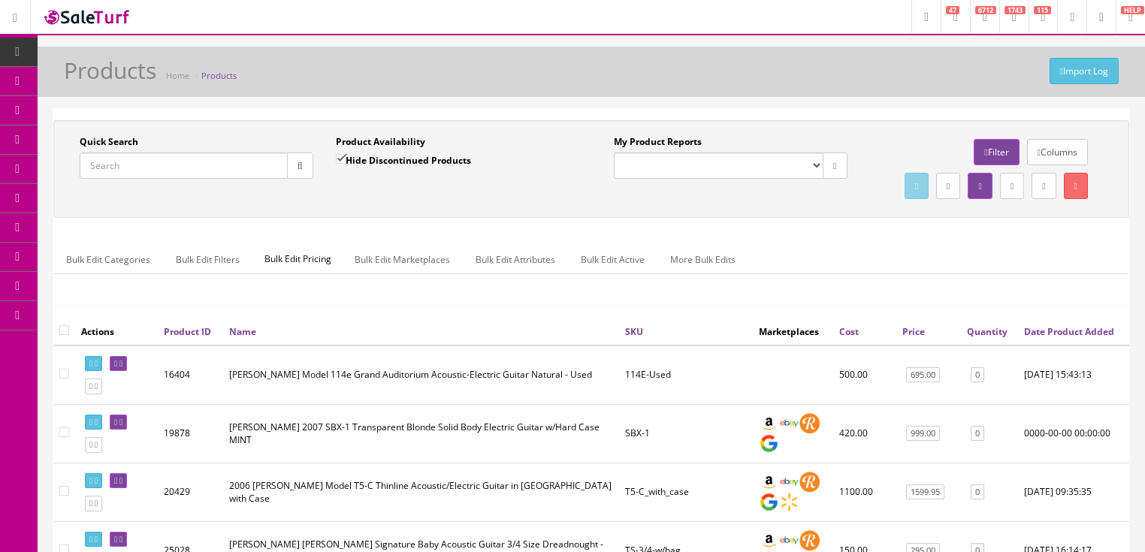
click at [210, 168] on input "Quick Search" at bounding box center [184, 166] width 208 height 26
paste input "GS-Mini-Mahogany"
type input "GS-Mini-Mahogany"
click at [340, 159] on input "Hide Discontinued Products" at bounding box center [341, 159] width 10 height 10
checkbox input "false"
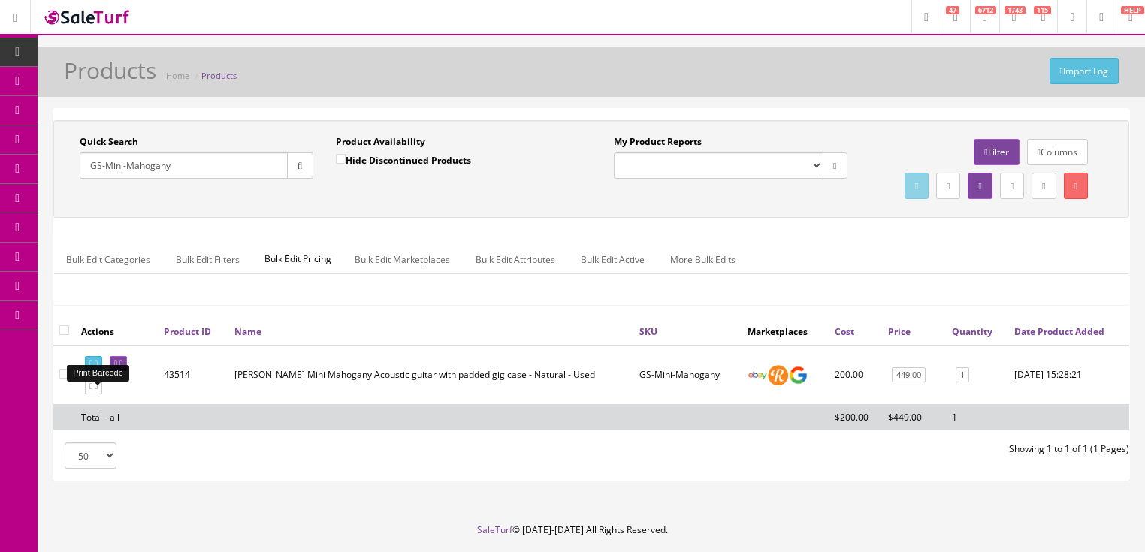
click at [98, 368] on icon at bounding box center [96, 364] width 3 height 8
click at [122, 368] on icon at bounding box center [120, 364] width 3 height 8
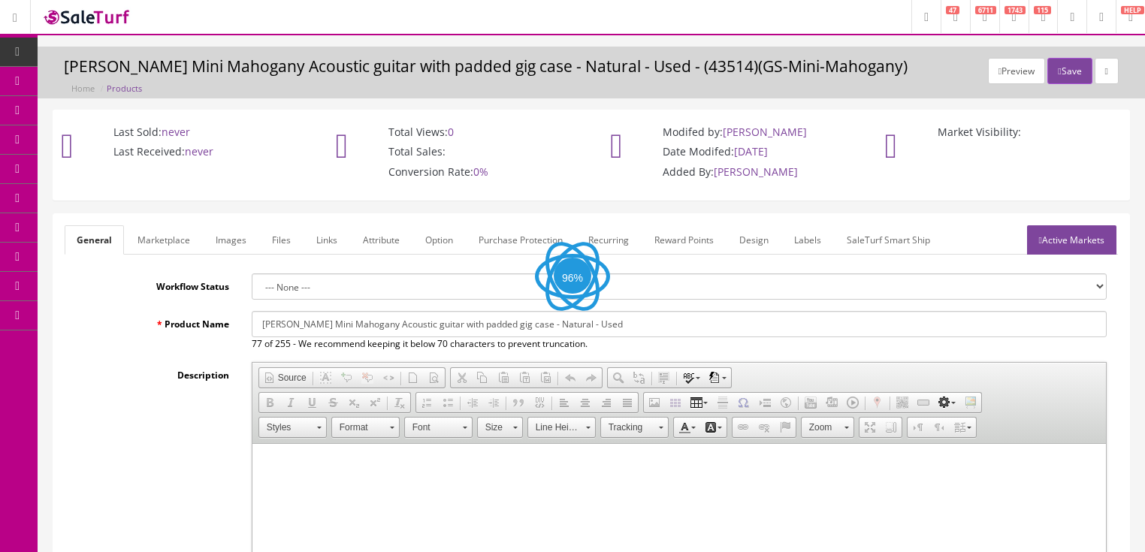
click at [796, 244] on link "Labels" at bounding box center [807, 239] width 51 height 29
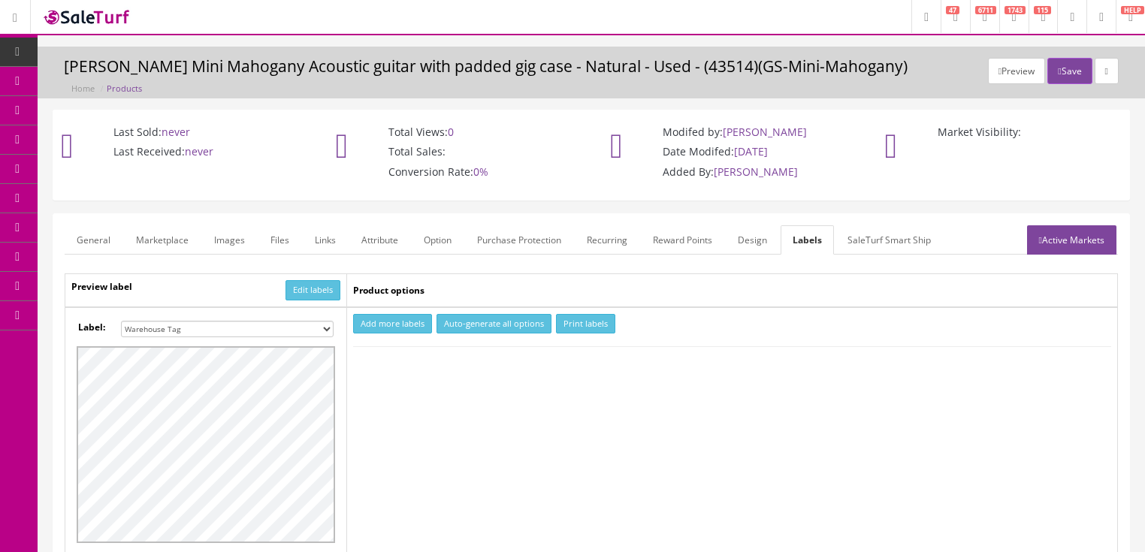
drag, startPoint x: 322, startPoint y: 326, endPoint x: 313, endPoint y: 322, distance: 10.5
click at [322, 326] on select "Small Label 2 x 1 Label Shoe label 100 barcodes Dymo Label 2 X 1 Sticker Labels…" at bounding box center [227, 329] width 213 height 17
select select "16"
click at [121, 321] on select "Small Label 2 x 1 Label Shoe label 100 barcodes Dymo Label 2 X 1 Sticker Labels…" at bounding box center [227, 329] width 213 height 17
click at [386, 322] on button "Add more labels" at bounding box center [392, 324] width 79 height 20
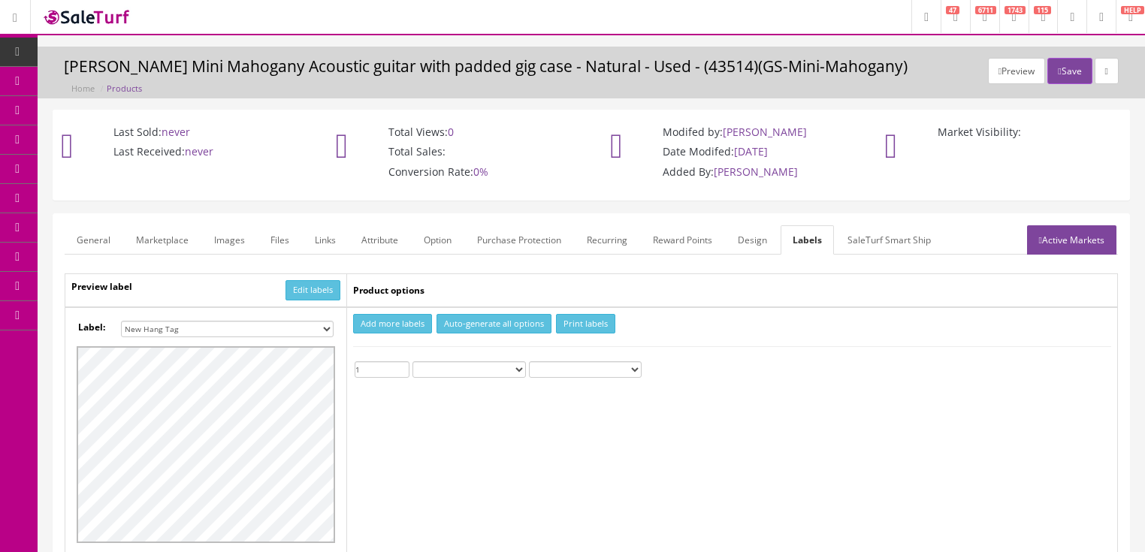
type input "1"
click at [404, 365] on input "1" at bounding box center [382, 369] width 55 height 17
click at [570, 323] on button "Print labels" at bounding box center [585, 324] width 59 height 20
click at [331, 328] on select "Small Label 2 x 1 Label Shoe label 100 barcodes Dymo Label 2 X 1 Sticker Labels…" at bounding box center [227, 329] width 213 height 17
select select "12"
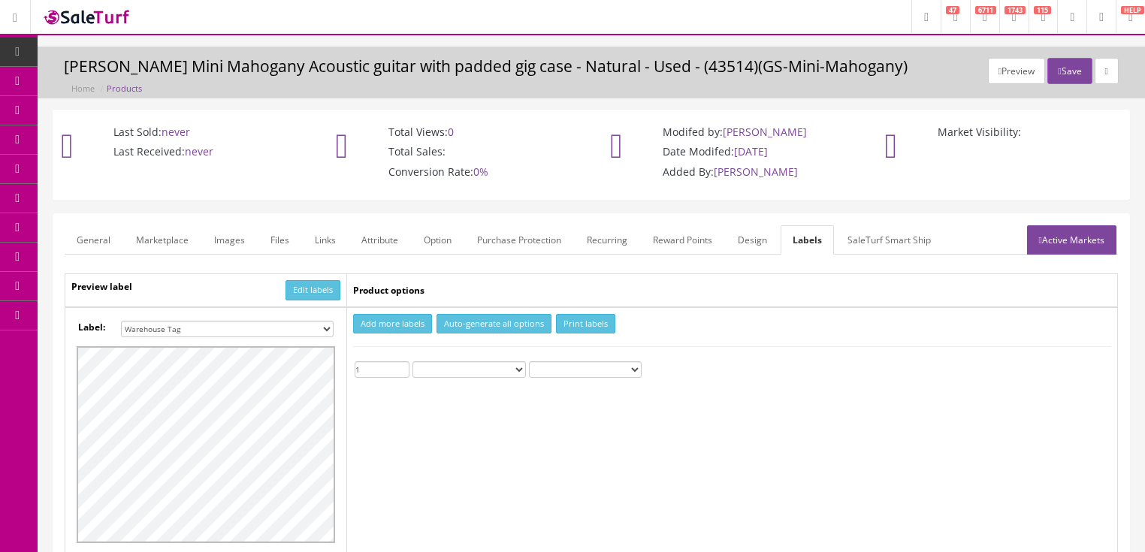
click at [121, 321] on select "Small Label 2 x 1 Label Shoe label 100 barcodes Dymo Label 2 X 1 Sticker Labels…" at bounding box center [227, 329] width 213 height 17
click at [565, 319] on button "Print labels" at bounding box center [585, 324] width 59 height 20
click at [104, 238] on link "General" at bounding box center [94, 239] width 58 height 29
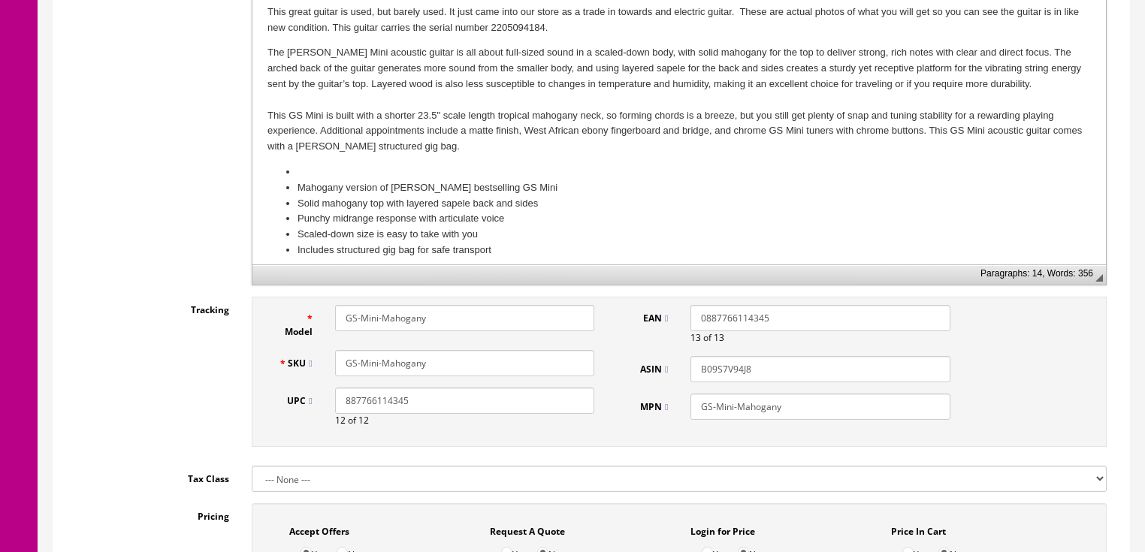
scroll to position [481, 0]
click at [442, 358] on input "GS-Mini-Mahogany" at bounding box center [464, 362] width 259 height 26
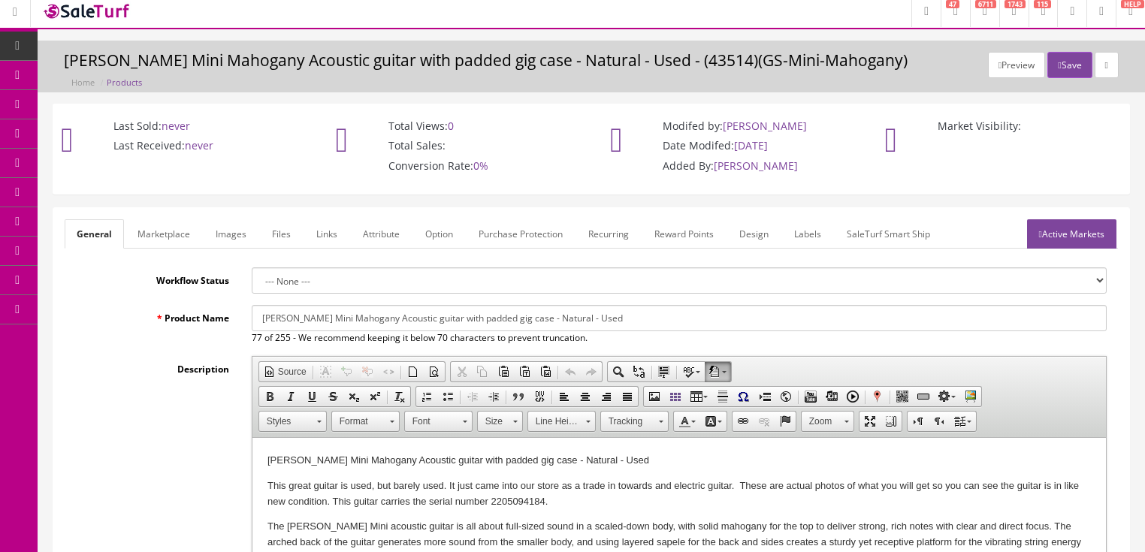
scroll to position [0, 0]
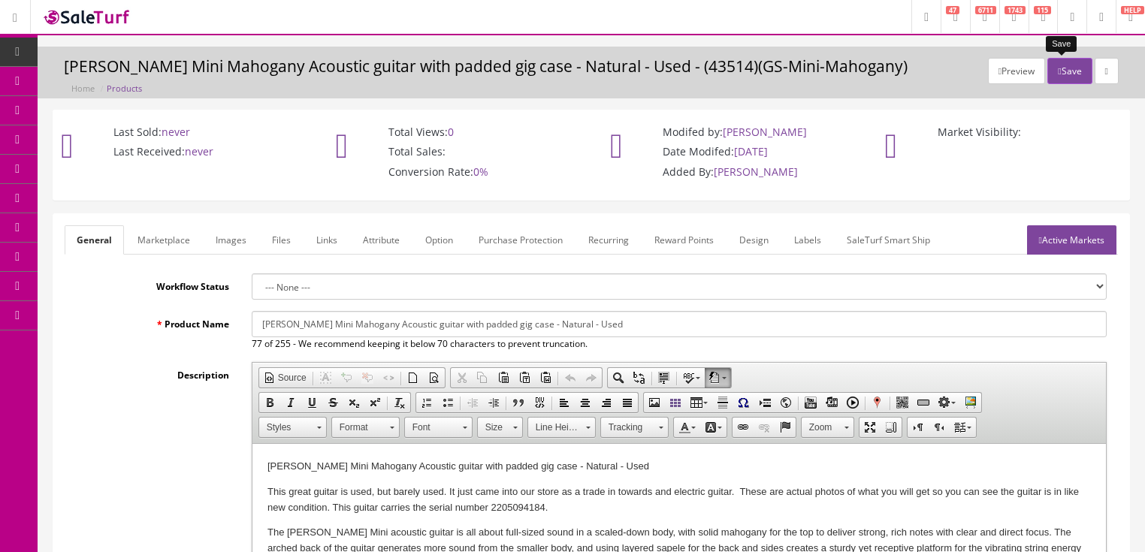
type input "GS-Mini-Mahogany+Bag"
click at [1079, 75] on button "Save" at bounding box center [1069, 71] width 44 height 26
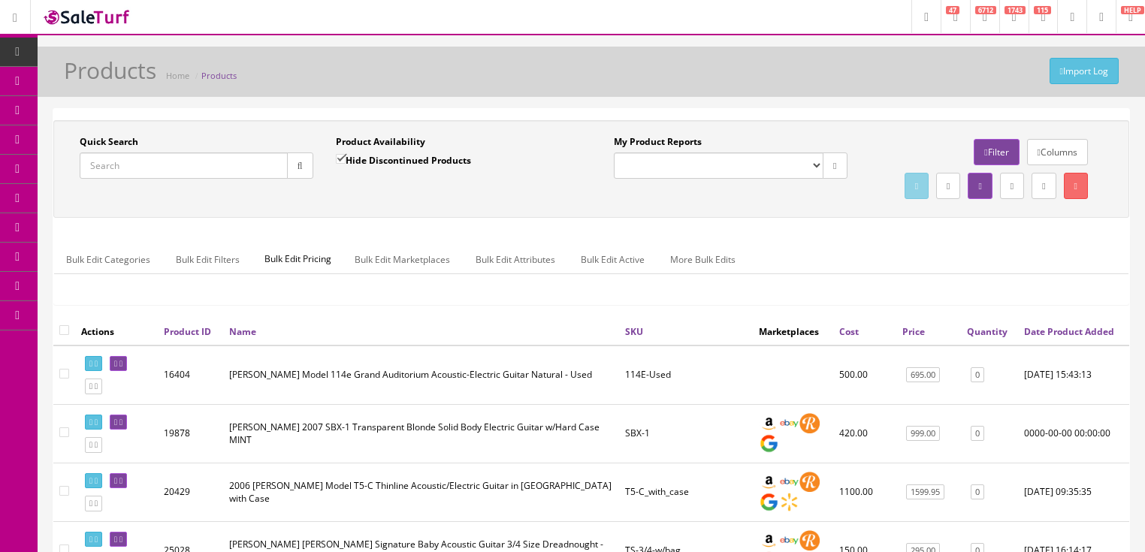
click at [133, 171] on input "Quick Search" at bounding box center [184, 166] width 208 height 26
click at [297, 165] on icon "button" at bounding box center [299, 166] width 5 height 9
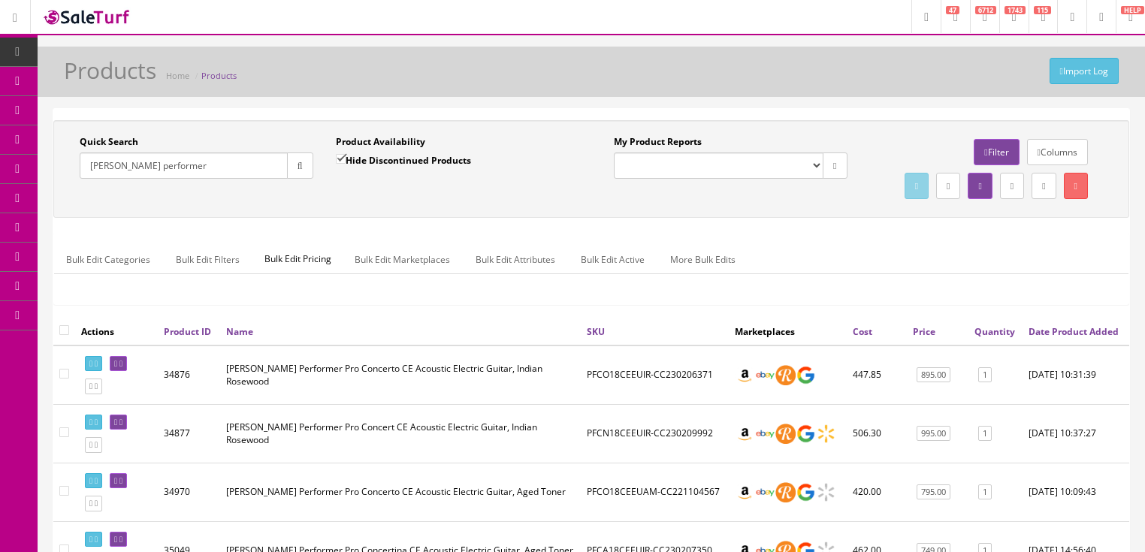
drag, startPoint x: 201, startPoint y: 161, endPoint x: 65, endPoint y: 174, distance: 137.4
click at [65, 174] on div "Quick Search [PERSON_NAME] performer Date From Product Availability Hide Discon…" at bounding box center [324, 162] width 534 height 55
paste input "SLCN44CERCAM"
click at [301, 166] on icon "button" at bounding box center [299, 166] width 5 height 9
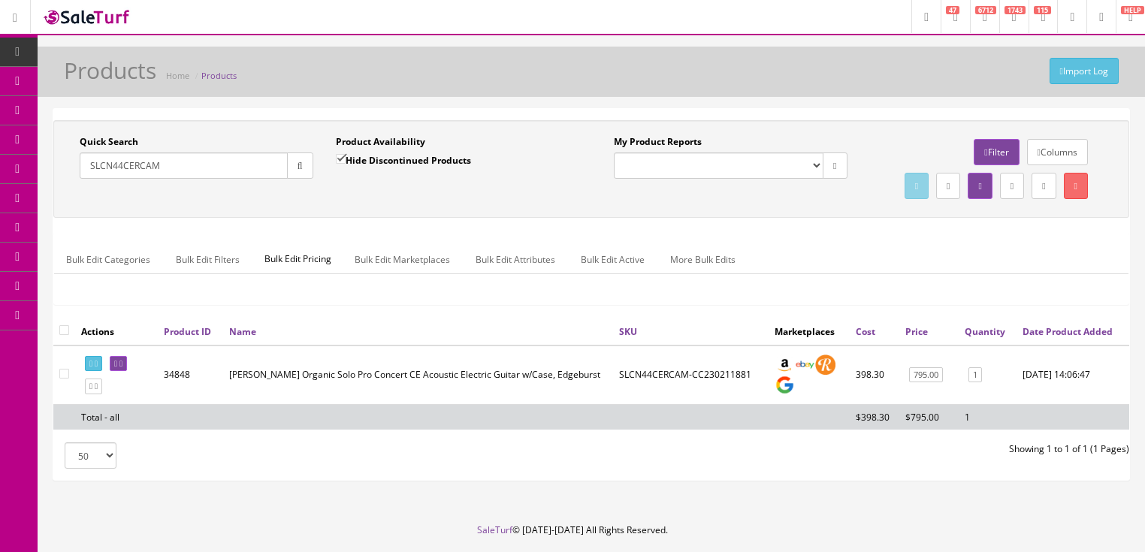
drag, startPoint x: 198, startPoint y: 165, endPoint x: 80, endPoint y: 171, distance: 118.9
click at [80, 171] on input "SLCN44CERCAM" at bounding box center [184, 166] width 208 height 26
paste input "O44B"
type input "SLCO44BCERCAM"
click at [343, 158] on input "Hide Discontinued Products" at bounding box center [341, 159] width 10 height 10
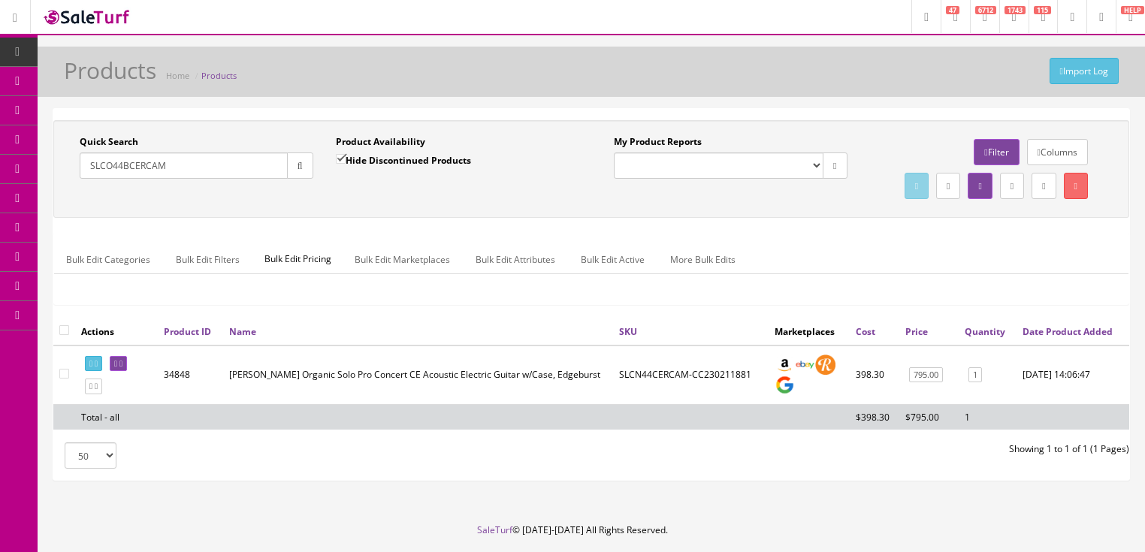
checkbox input "false"
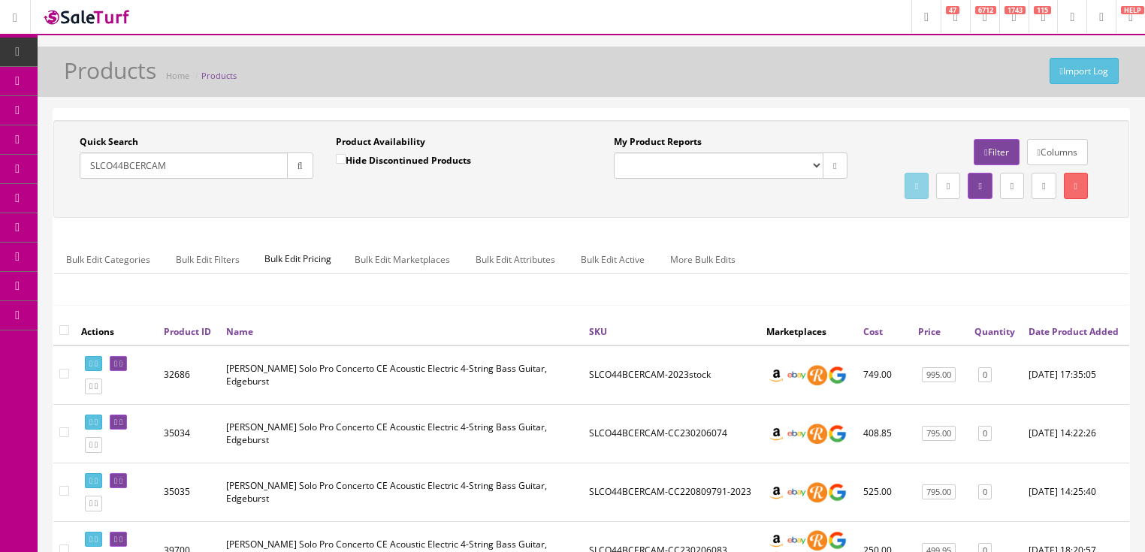
drag, startPoint x: 184, startPoint y: 171, endPoint x: 87, endPoint y: 180, distance: 97.3
click at [87, 180] on div "Quick Search SLCO44BCERCAM Date From" at bounding box center [196, 162] width 256 height 55
paste input "WWCA38CEAM"
click at [304, 166] on button "button" at bounding box center [300, 166] width 26 height 26
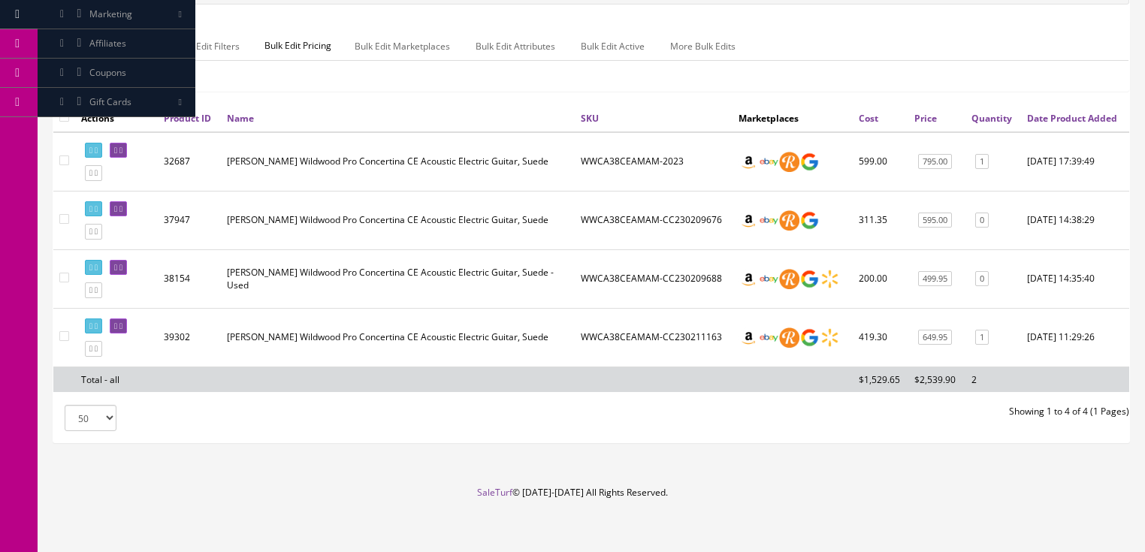
scroll to position [120, 0]
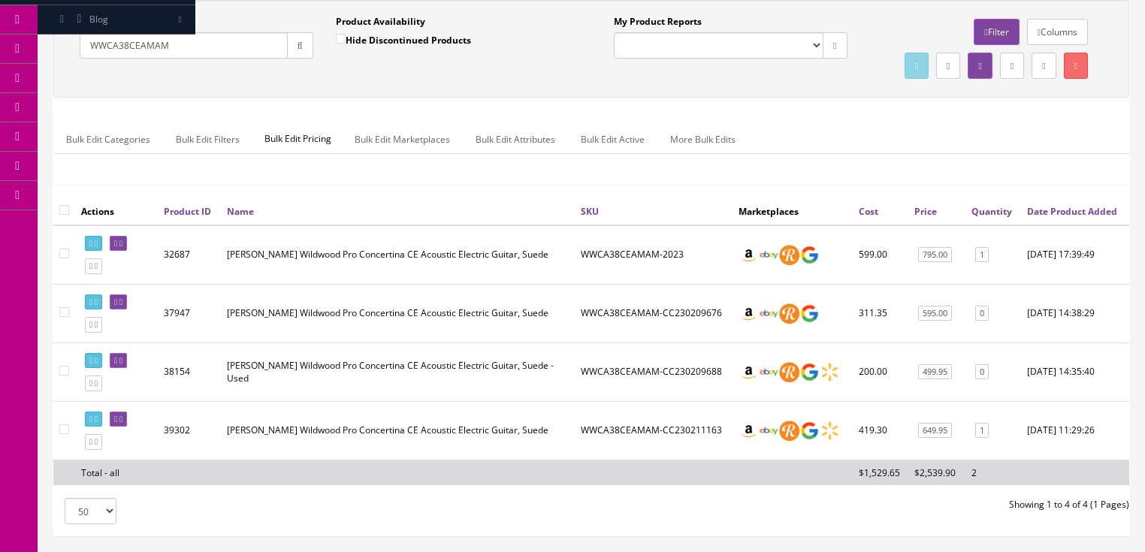
drag, startPoint x: 156, startPoint y: 52, endPoint x: 109, endPoint y: 55, distance: 47.4
click at [58, 61] on div "Quick Search WWCA38CEAMAM Date From Product Availability Hide Discontinued Prod…" at bounding box center [324, 42] width 534 height 55
paste input "O"
click at [291, 46] on button "button" at bounding box center [300, 45] width 26 height 26
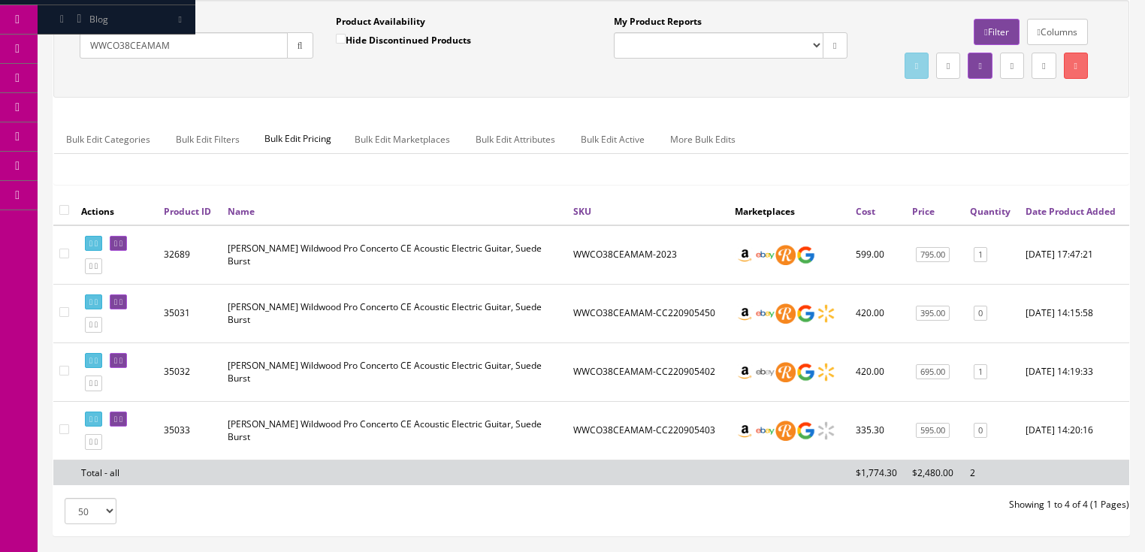
drag, startPoint x: 191, startPoint y: 47, endPoint x: 96, endPoint y: 60, distance: 95.6
click at [77, 69] on div "Quick Search WWCO38CEAMAM Date From Product Availability Hide Discontinued Prod…" at bounding box center [591, 49] width 1068 height 68
paste input "PSCP42CEMYMY"
click at [301, 46] on icon "button" at bounding box center [299, 45] width 5 height 9
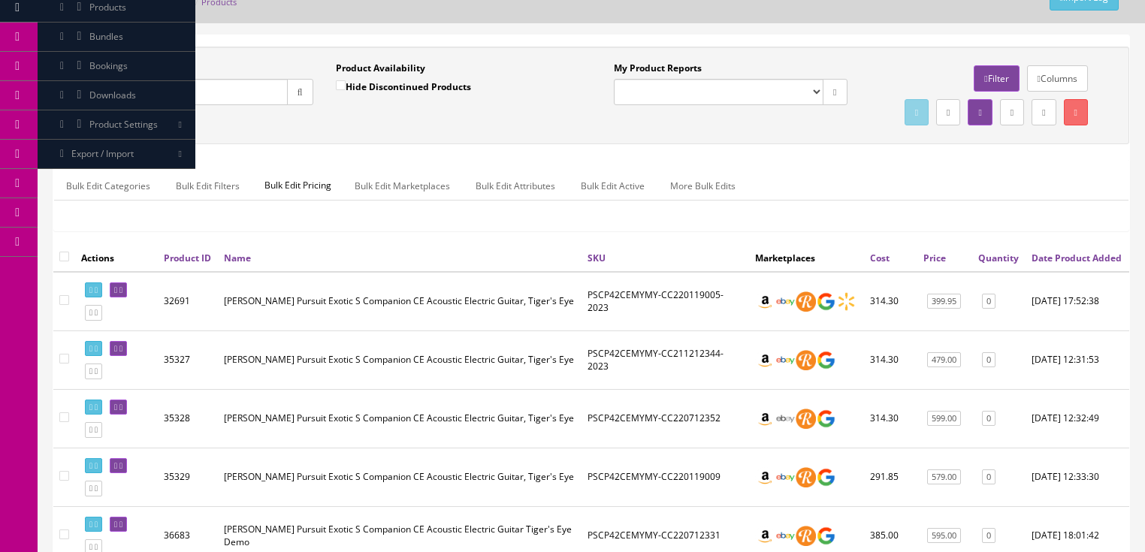
scroll to position [60, 0]
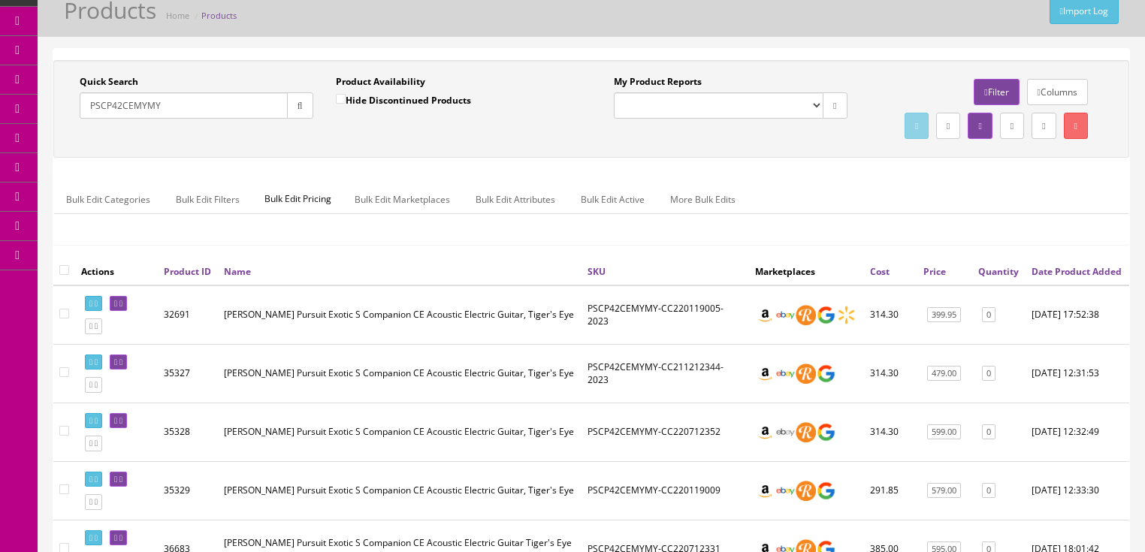
drag, startPoint x: 186, startPoint y: 105, endPoint x: 102, endPoint y: 99, distance: 84.4
click at [84, 99] on input "PSCP42CEMYMY" at bounding box center [184, 105] width 208 height 26
paste input "N44CEKOKO"
click at [296, 110] on button "button" at bounding box center [300, 105] width 26 height 26
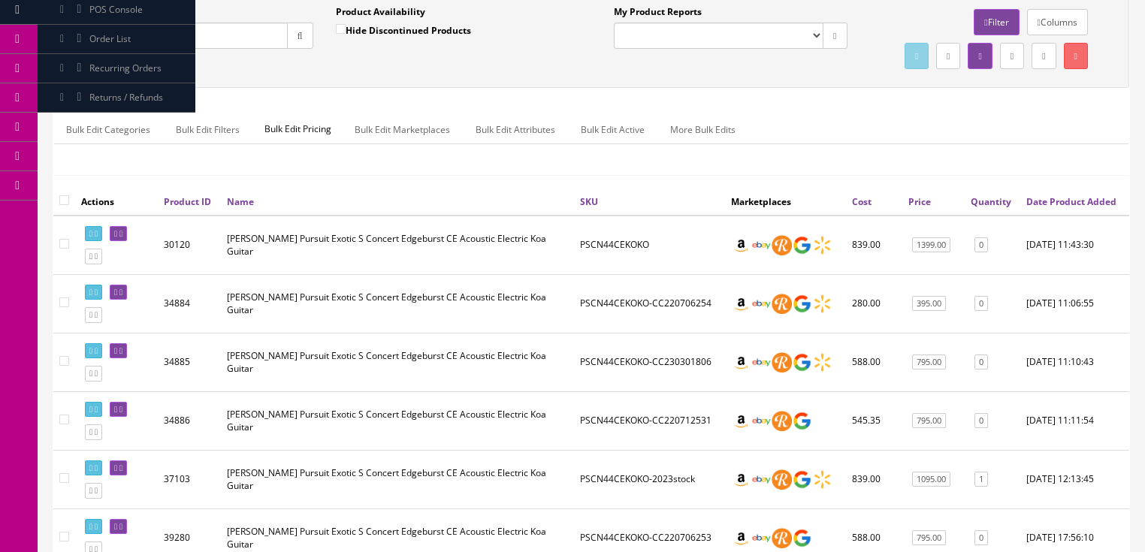
scroll to position [120, 0]
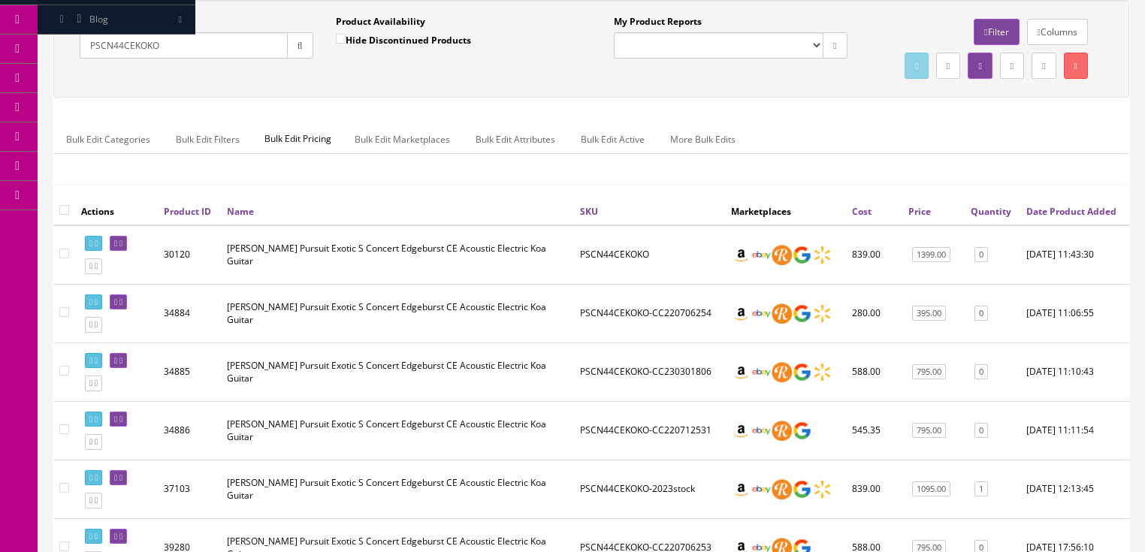
drag, startPoint x: 177, startPoint y: 51, endPoint x: 126, endPoint y: 53, distance: 51.1
click at [74, 56] on div "Quick Search PSCN44CEKOKO Date From" at bounding box center [196, 42] width 256 height 55
paste input "9CEMYMY"
click at [297, 51] on button "button" at bounding box center [300, 45] width 26 height 26
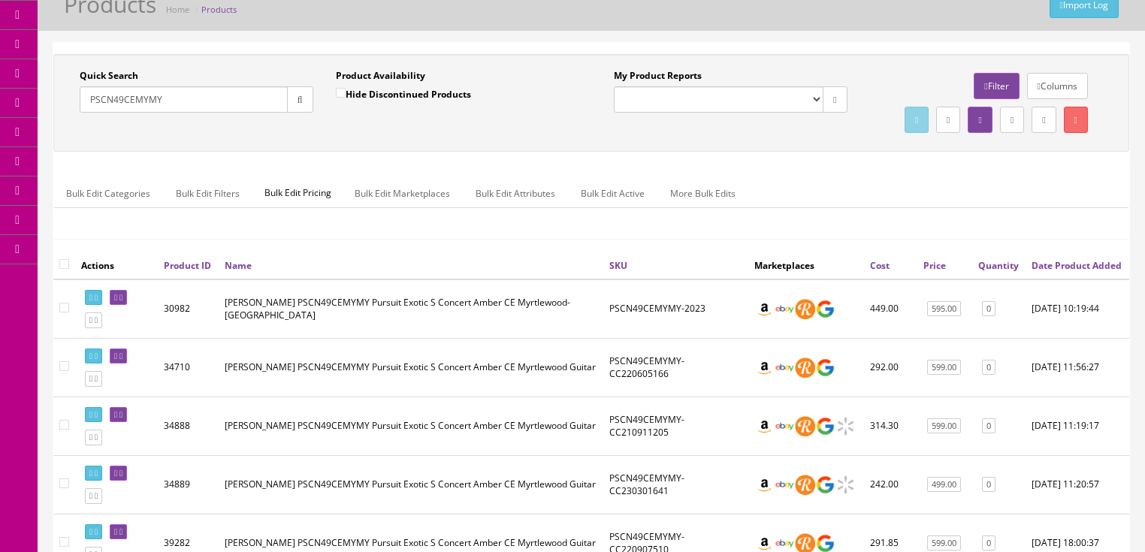
scroll to position [60, 0]
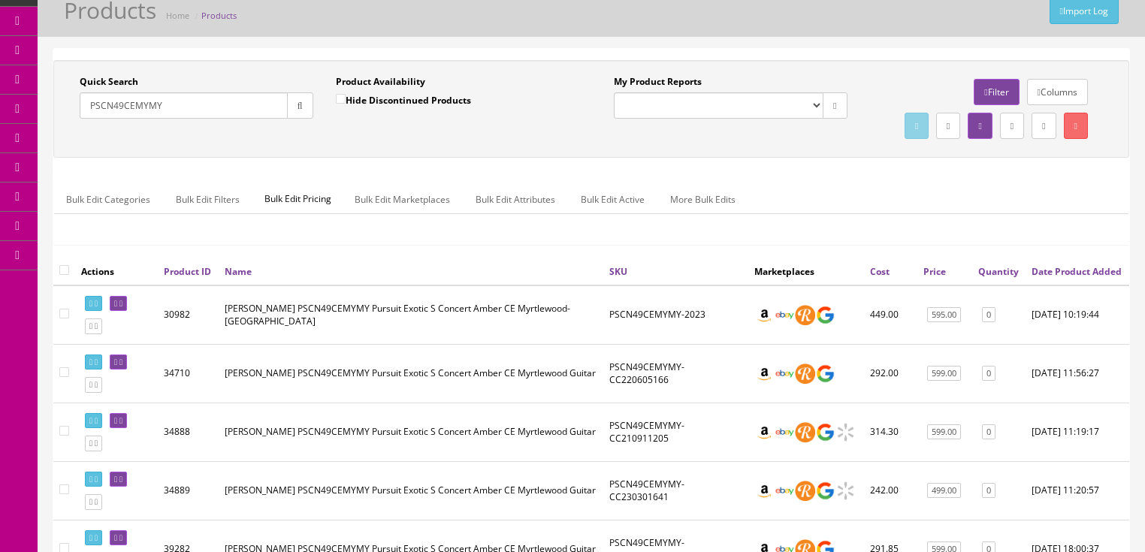
drag, startPoint x: 193, startPoint y: 104, endPoint x: 72, endPoint y: 114, distance: 121.3
click at [72, 114] on div "Quick Search PSCN49CEMYMY Date From" at bounding box center [196, 102] width 256 height 55
paste input "O42"
click at [300, 101] on icon "button" at bounding box center [299, 105] width 5 height 9
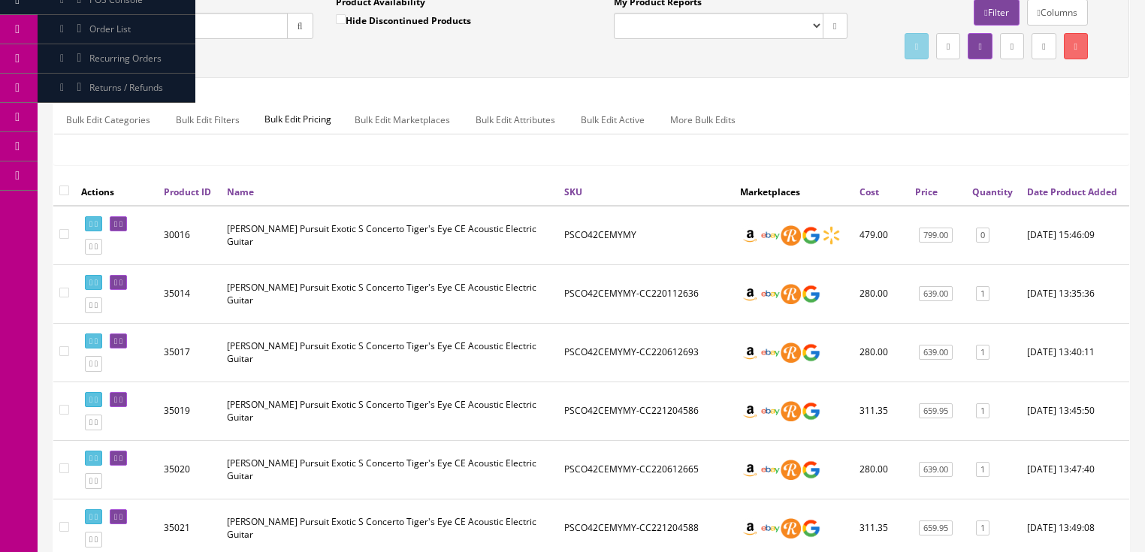
scroll to position [116, 0]
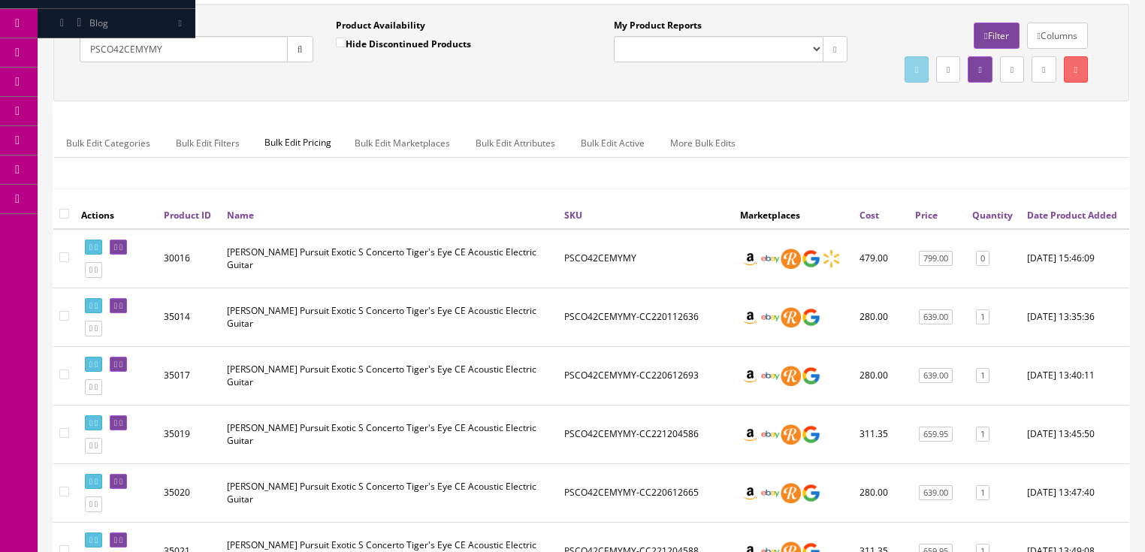
drag, startPoint x: 188, startPoint y: 45, endPoint x: 75, endPoint y: 56, distance: 113.3
click at [75, 56] on div "Quick Search PSCO42CEMYMY Date From" at bounding box center [196, 46] width 256 height 55
paste input "RFCN52CEAMAM"
drag, startPoint x: 304, startPoint y: 41, endPoint x: 303, endPoint y: 49, distance: 8.3
click at [303, 46] on button "button" at bounding box center [300, 49] width 26 height 26
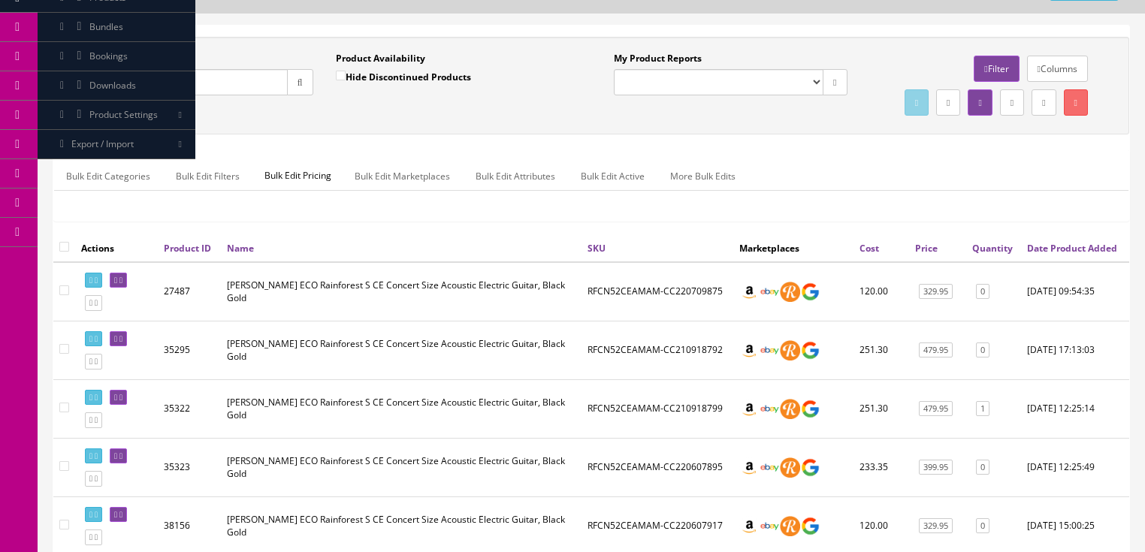
scroll to position [60, 0]
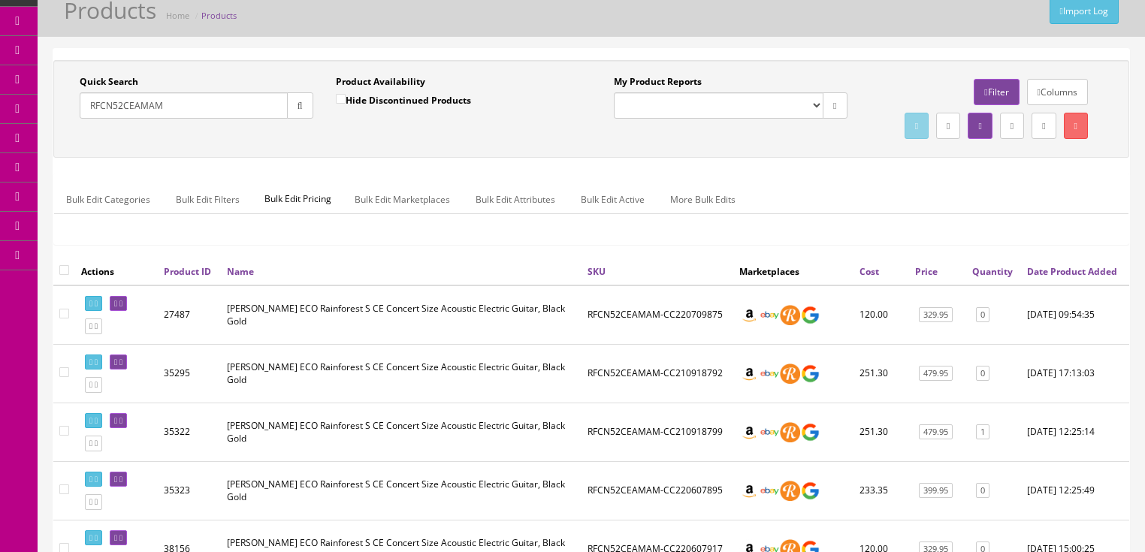
drag, startPoint x: 171, startPoint y: 104, endPoint x: 86, endPoint y: 106, distance: 84.2
click at [86, 106] on input "RFCN52CEAMAM" at bounding box center [184, 105] width 208 height 26
paste input "3"
click at [299, 101] on icon "button" at bounding box center [299, 105] width 5 height 9
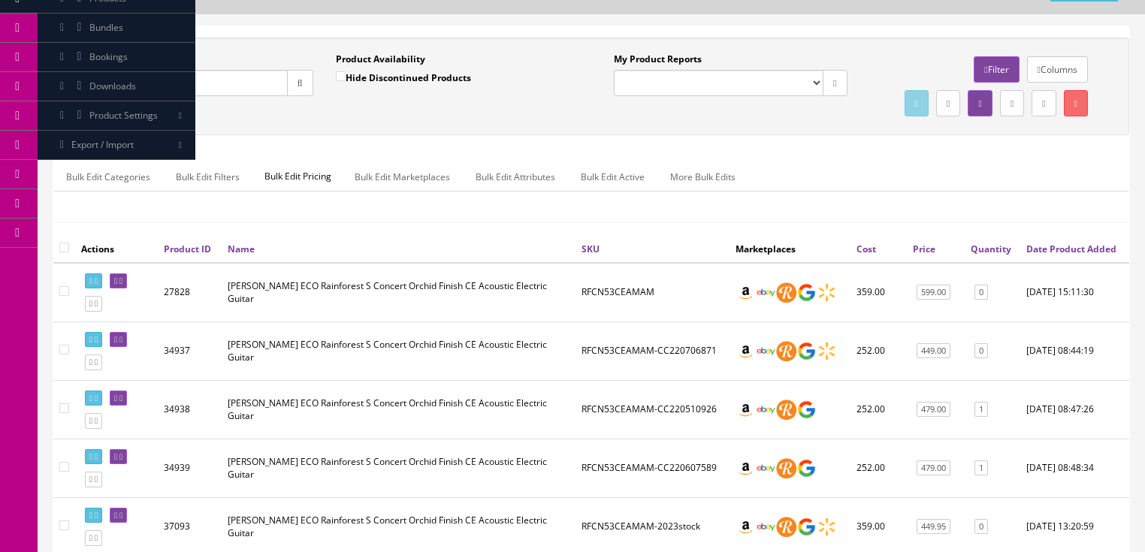
scroll to position [0, 0]
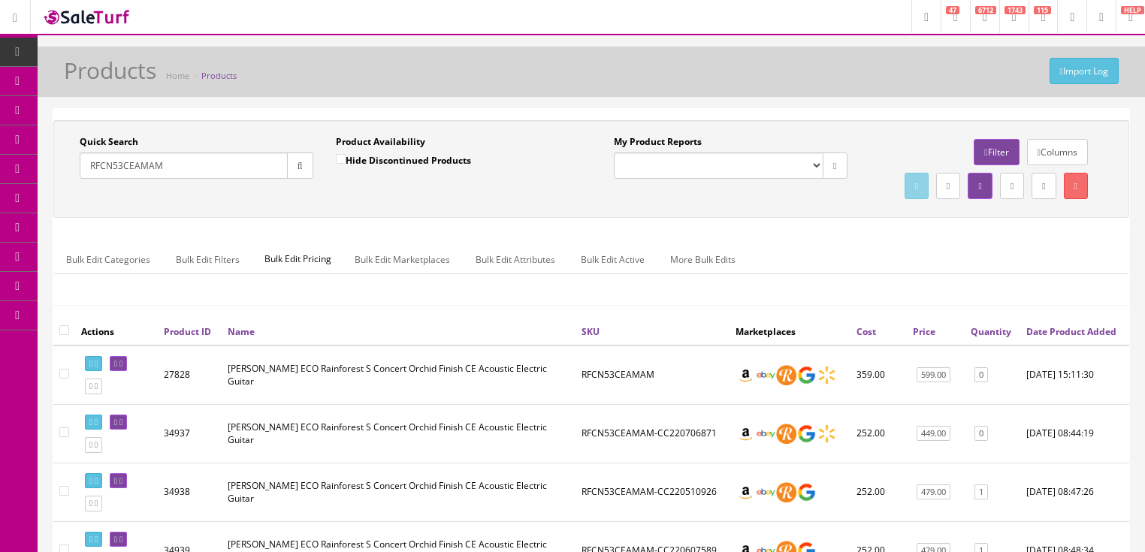
drag, startPoint x: 173, startPoint y: 162, endPoint x: 82, endPoint y: 167, distance: 91.1
click at [75, 167] on div "Quick Search RFCN53CEAMAM Date From" at bounding box center [196, 162] width 256 height 55
paste input "DSCN01EU"
click at [288, 165] on button "button" at bounding box center [300, 166] width 26 height 26
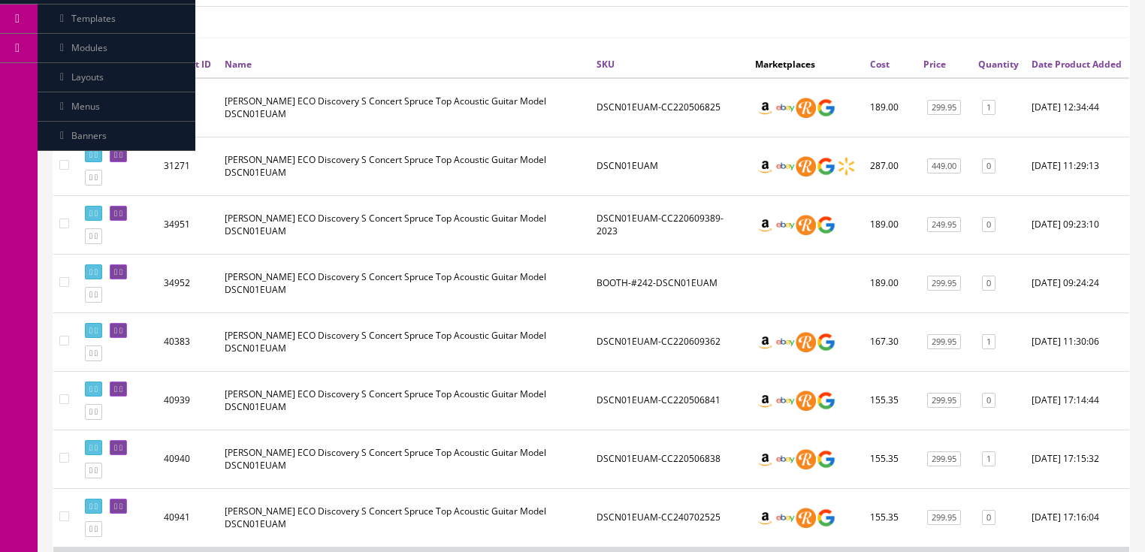
scroll to position [60, 0]
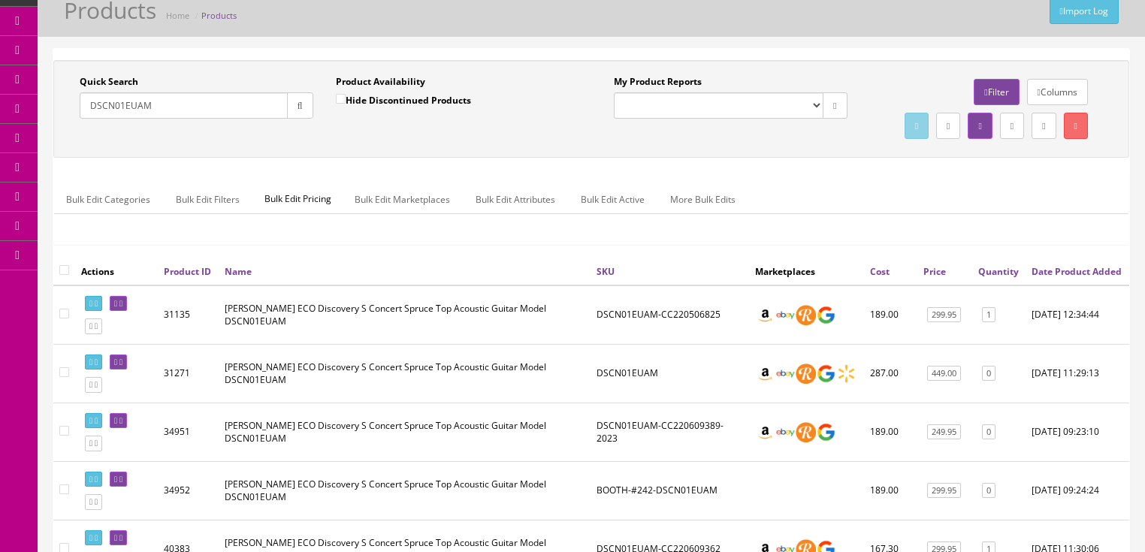
drag, startPoint x: 171, startPoint y: 112, endPoint x: 93, endPoint y: 108, distance: 77.5
click at [83, 107] on input "DSCN01EUAM" at bounding box center [184, 105] width 208 height 26
paste input "L"
click at [304, 104] on button "button" at bounding box center [300, 105] width 26 height 26
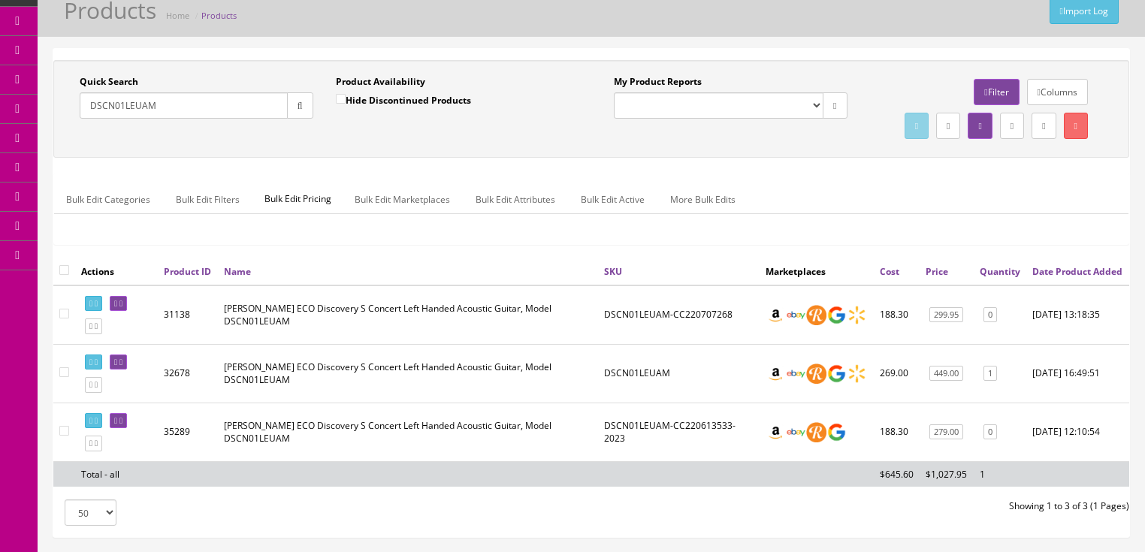
click at [22, 118] on div "Research Trends Trending on Ebay Google Trends Amazon Insights (Login Before Cl…" at bounding box center [572, 298] width 1145 height 716
paste input "NCERCAM(2)"
drag, startPoint x: 165, startPoint y: 102, endPoint x: 210, endPoint y: 106, distance: 45.2
click at [210, 106] on input "DSCN01NCERCAM(2)" at bounding box center [184, 105] width 208 height 26
click at [297, 104] on icon "button" at bounding box center [299, 105] width 5 height 9
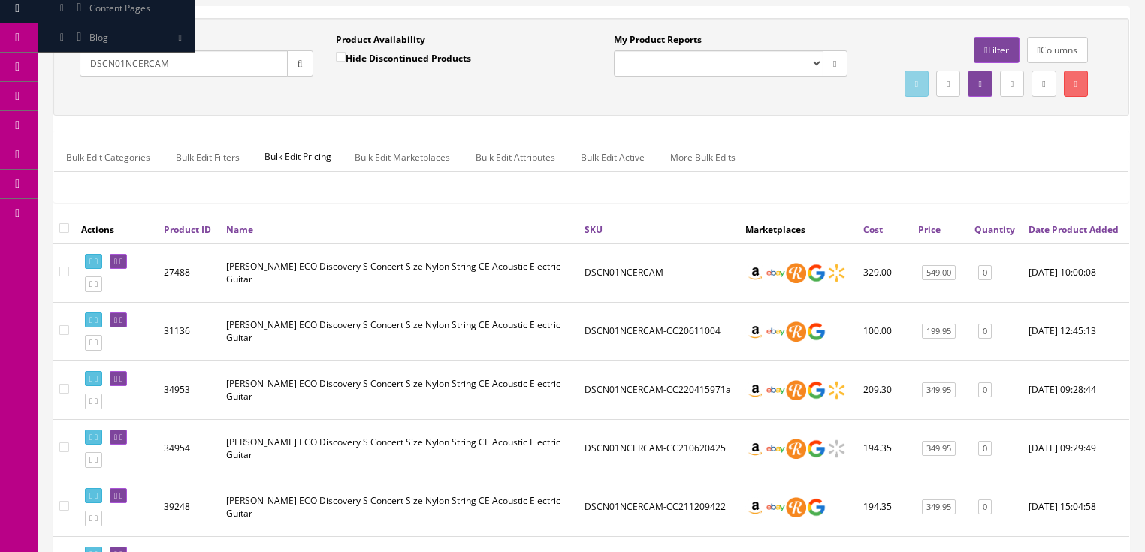
scroll to position [59, 0]
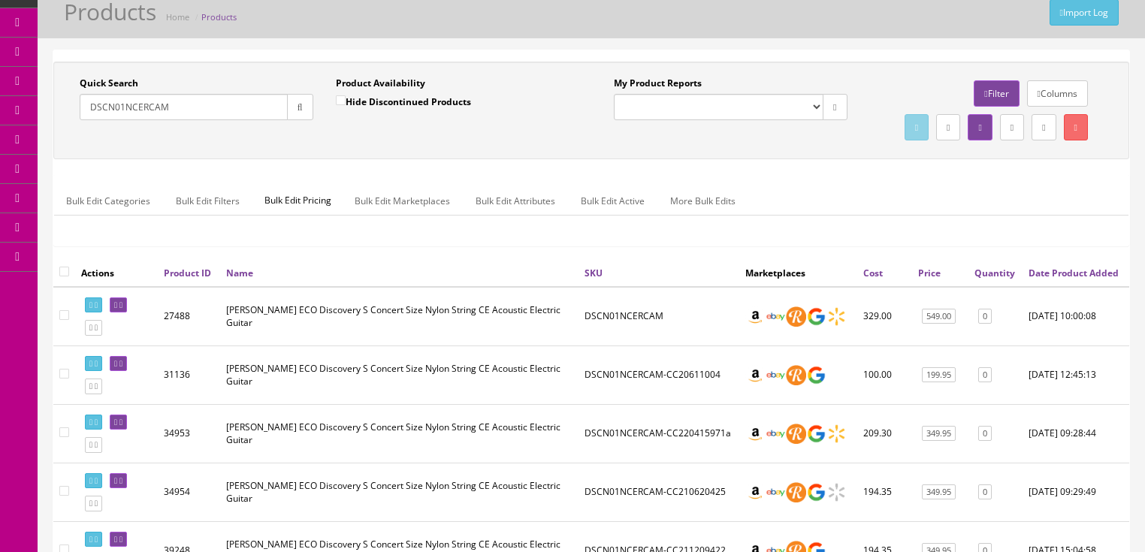
drag, startPoint x: 198, startPoint y: 93, endPoint x: 104, endPoint y: 101, distance: 95.0
click at [66, 98] on div "Quick Search DSCN01NCERCAM Date From Product Availability Hide Discontinued Pro…" at bounding box center [324, 104] width 534 height 55
paste input "44BCEEUAM"
click at [291, 106] on button "button" at bounding box center [300, 107] width 26 height 26
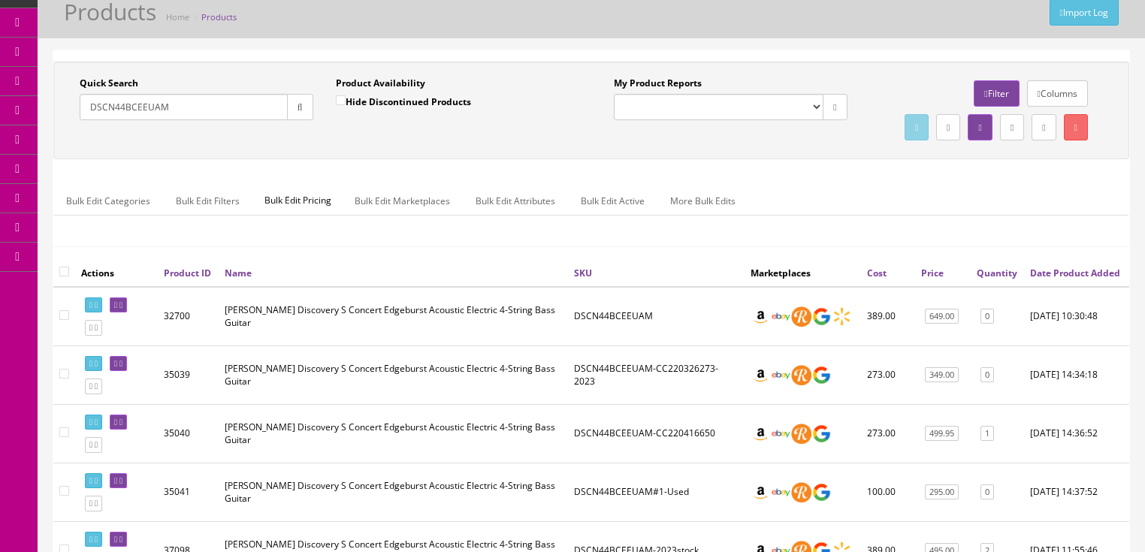
drag, startPoint x: 181, startPoint y: 102, endPoint x: 111, endPoint y: 107, distance: 70.1
click at [57, 107] on div "Quick Search DSCN44BCEEUAM Date From Product Availability Hide Discontinued Pro…" at bounding box center [324, 104] width 534 height 55
paste input "text"
drag, startPoint x: 304, startPoint y: 107, endPoint x: 316, endPoint y: 114, distance: 14.2
click at [304, 107] on button "button" at bounding box center [300, 107] width 26 height 26
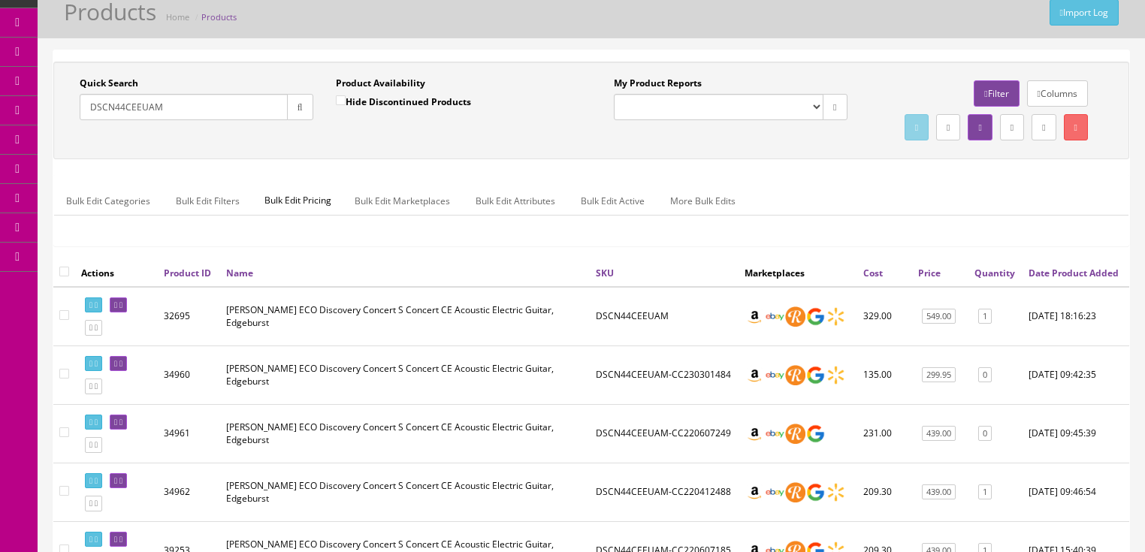
drag, startPoint x: 176, startPoint y: 116, endPoint x: 121, endPoint y: 119, distance: 54.9
click at [76, 119] on div "Quick Search DSCN44CEEUAM Date From" at bounding box center [196, 104] width 256 height 55
paste input "O"
type input "DSCO44CEEUAM"
click at [302, 109] on icon "button" at bounding box center [299, 107] width 5 height 9
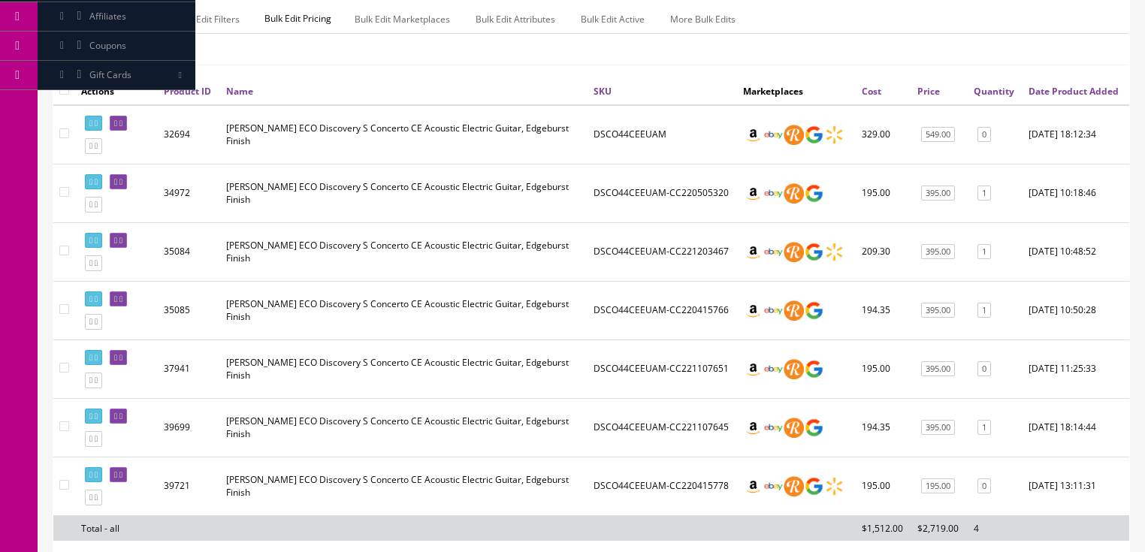
scroll to position [299, 0]
